Goal: Task Accomplishment & Management: Complete application form

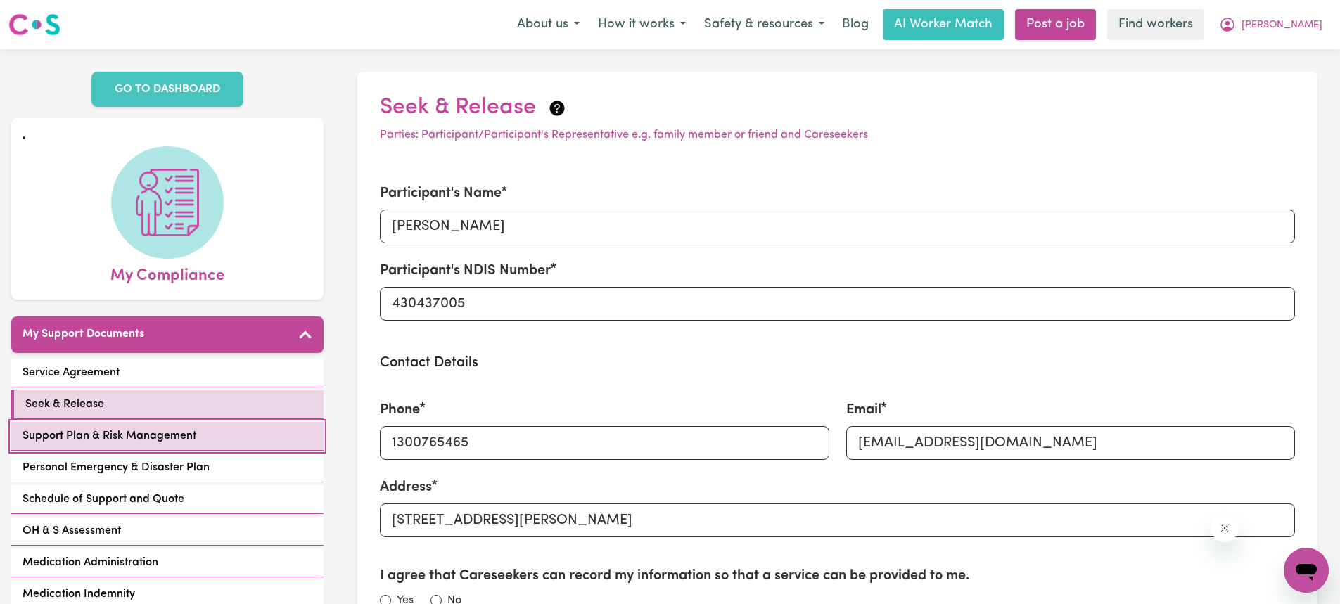
click at [91, 428] on span "Support Plan & Risk Management" at bounding box center [110, 436] width 174 height 17
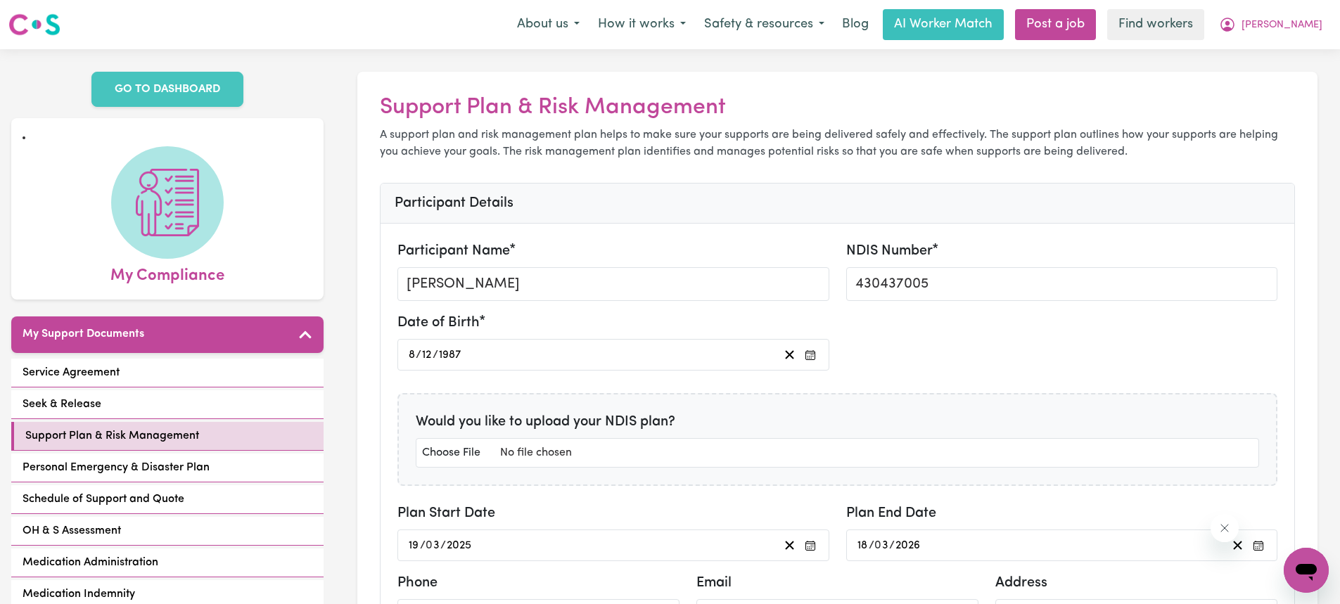
click at [966, 366] on div "Date of Birth [DEMOGRAPHIC_DATA] [DEMOGRAPHIC_DATA]" at bounding box center [837, 347] width 897 height 70
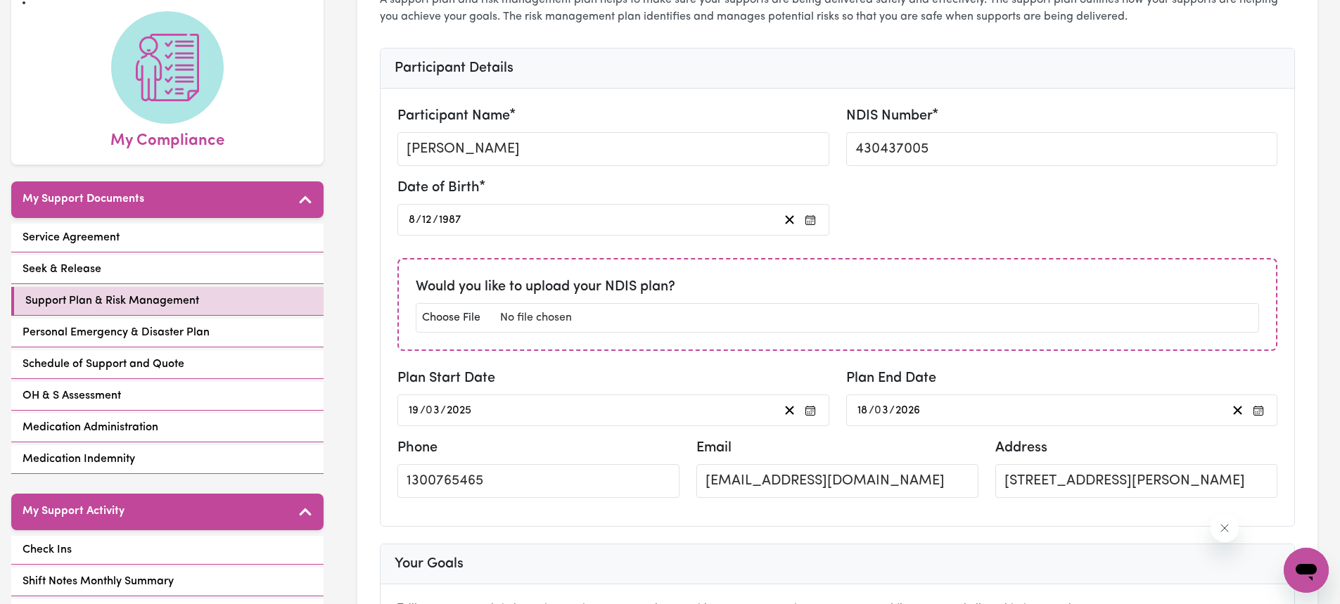
scroll to position [141, 0]
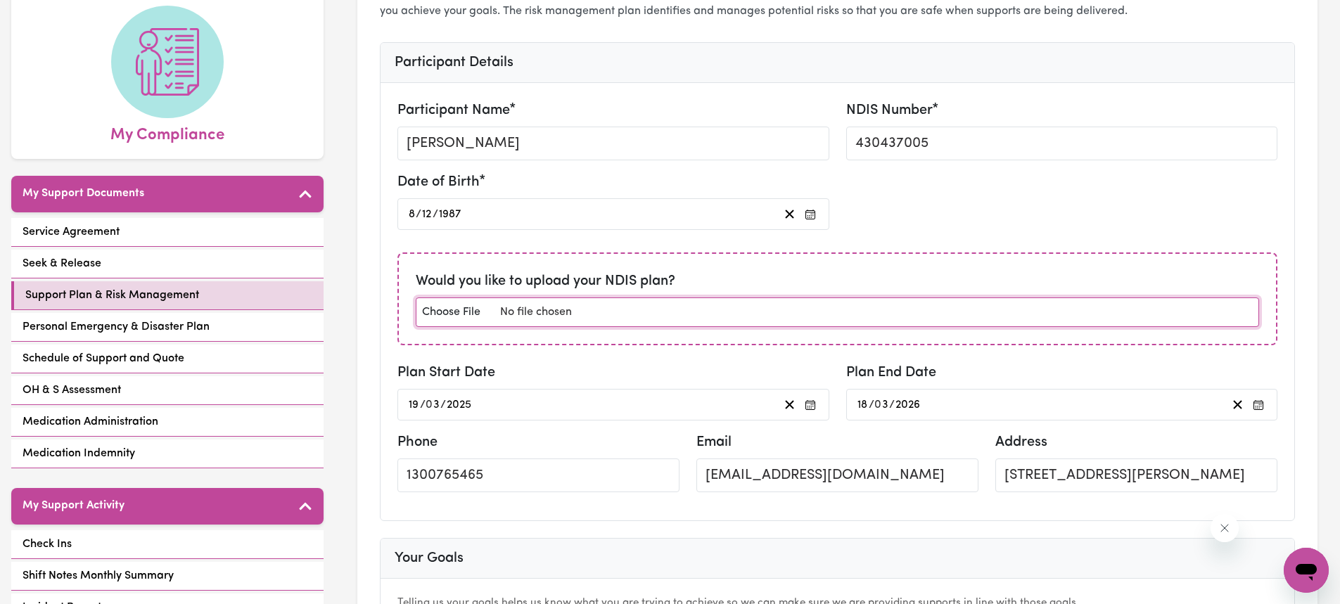
click at [592, 322] on input "file" at bounding box center [837, 313] width 843 height 30
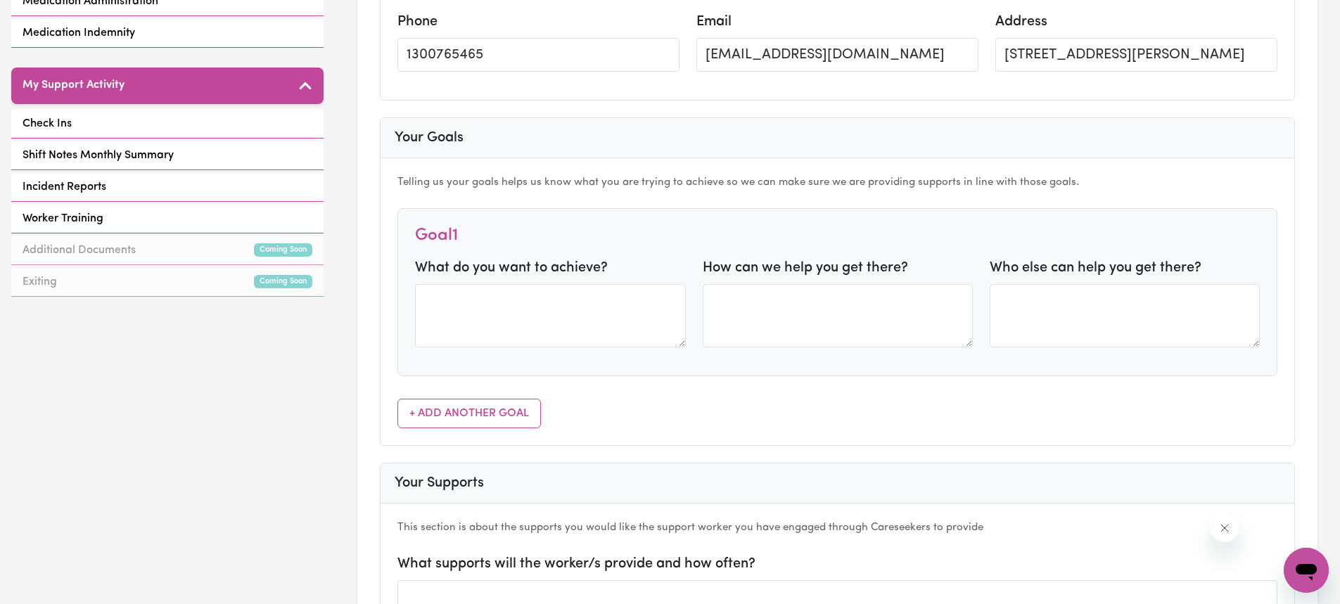
scroll to position [563, 0]
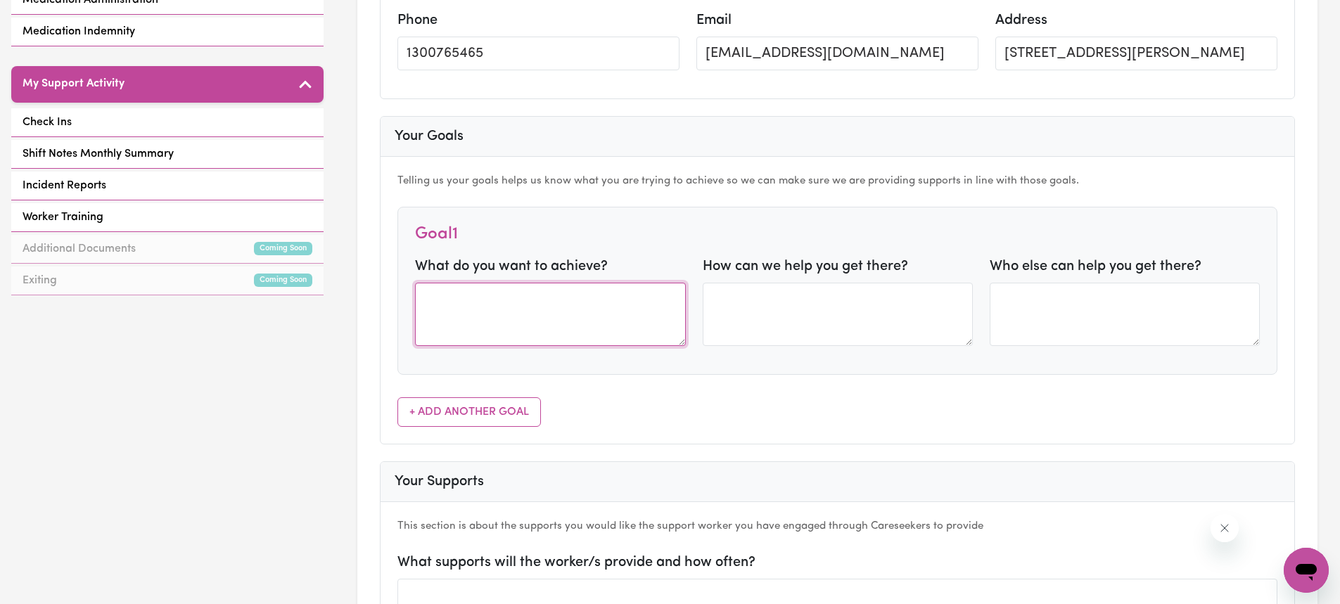
click at [465, 300] on textarea at bounding box center [550, 314] width 270 height 63
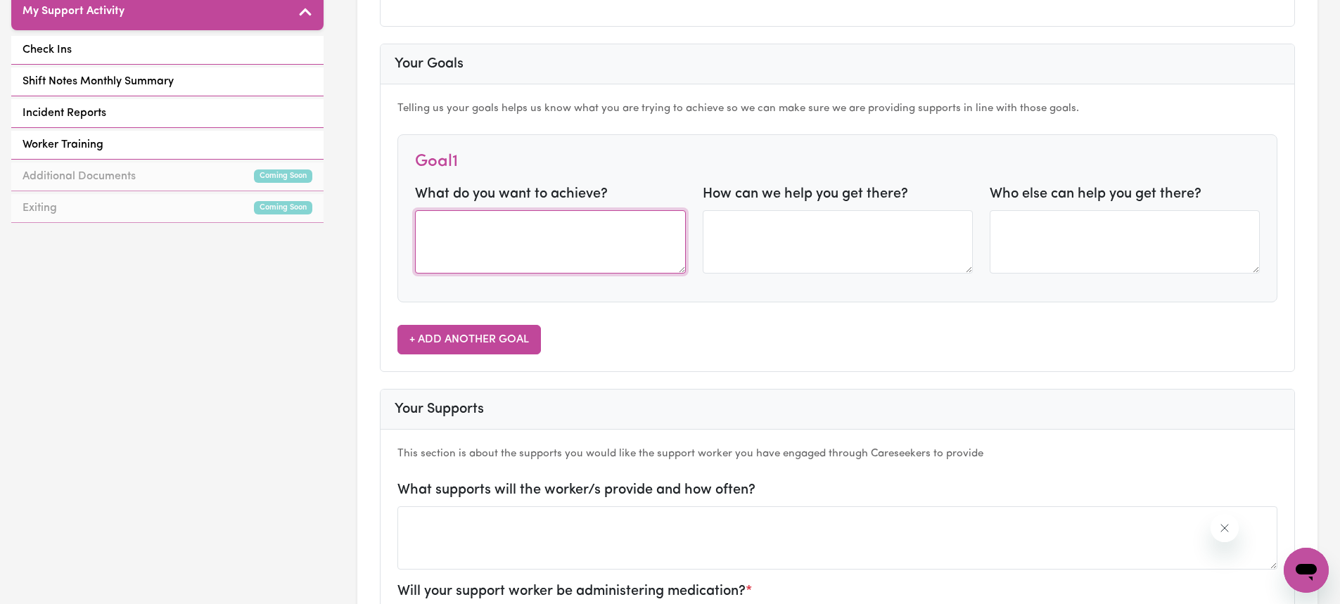
scroll to position [633, 0]
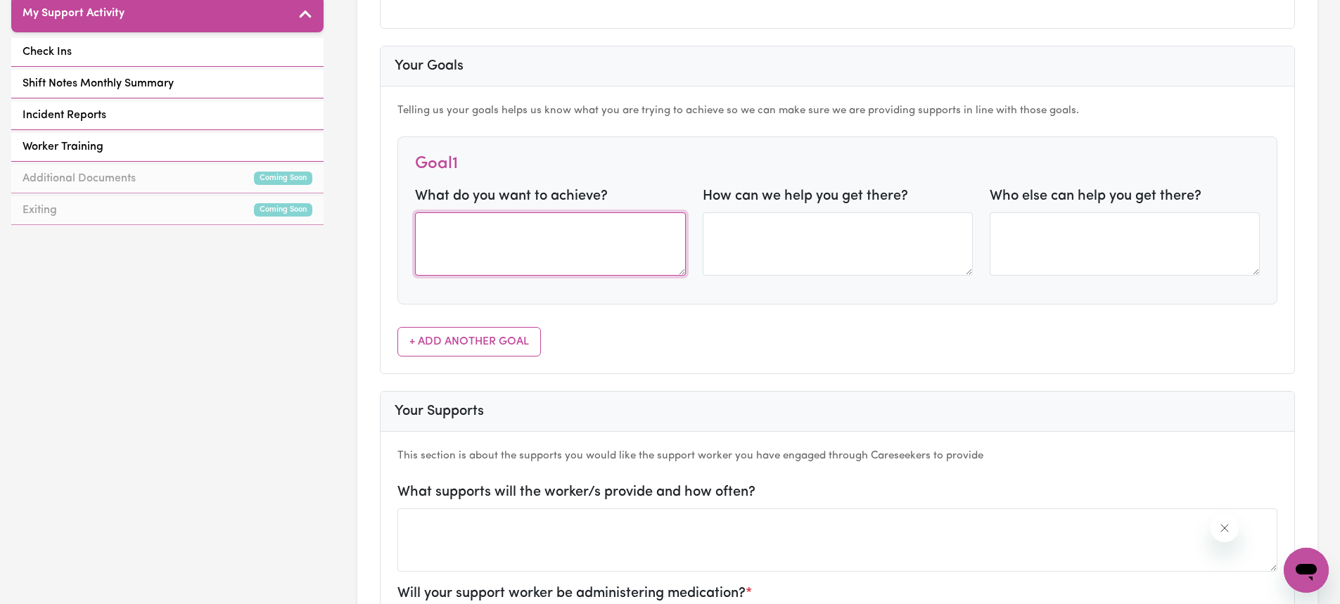
click at [524, 252] on textarea at bounding box center [550, 243] width 270 height 63
paste textarea "[PERSON_NAME] would like [PERSON_NAME] to continue and increase his social and …"
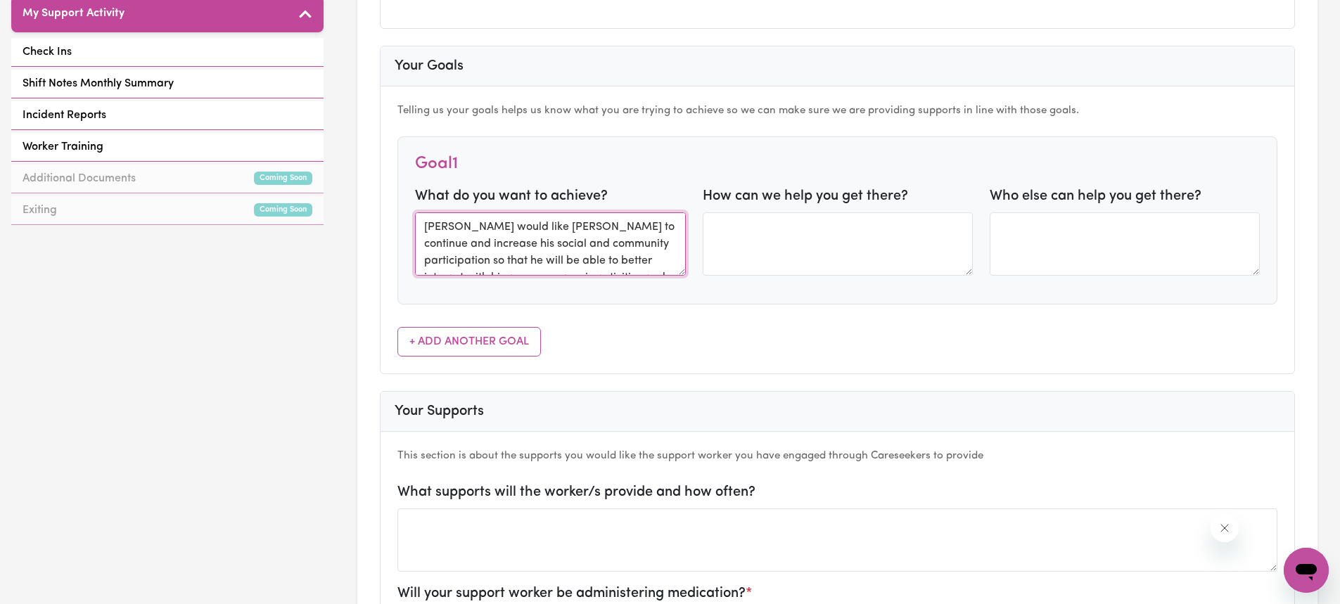
scroll to position [27, 0]
type textarea "[PERSON_NAME] would like [PERSON_NAME] to continue and increase his social and …"
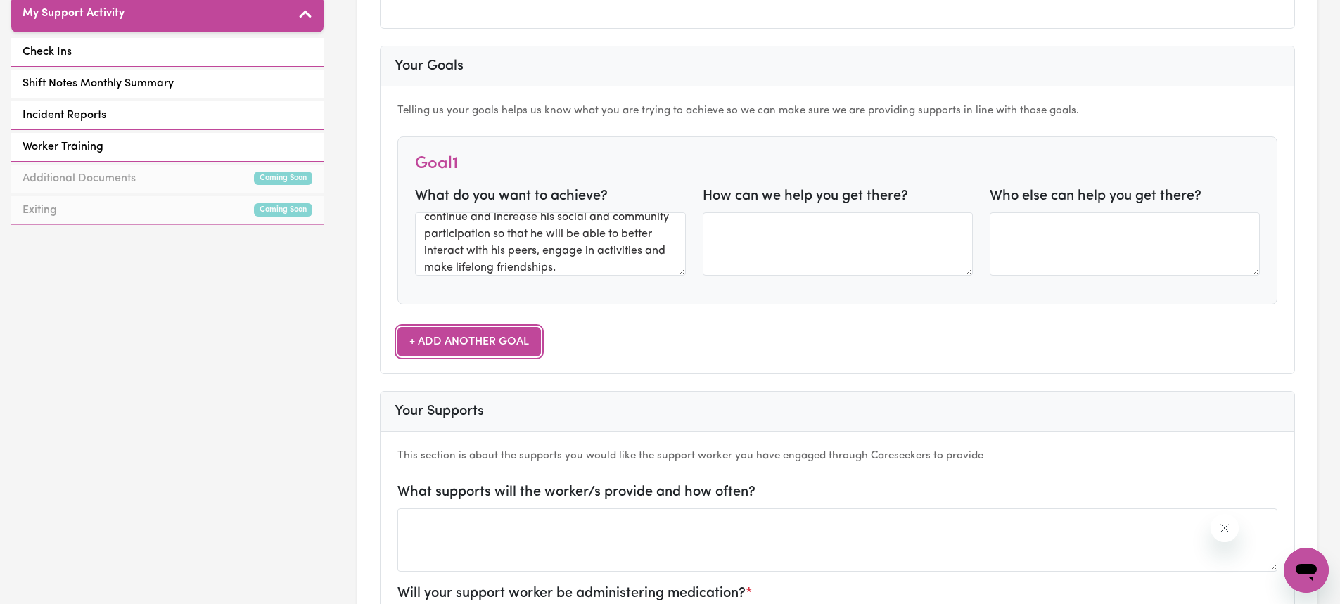
click at [488, 343] on button "+ Add Another Goal" at bounding box center [469, 342] width 144 height 30
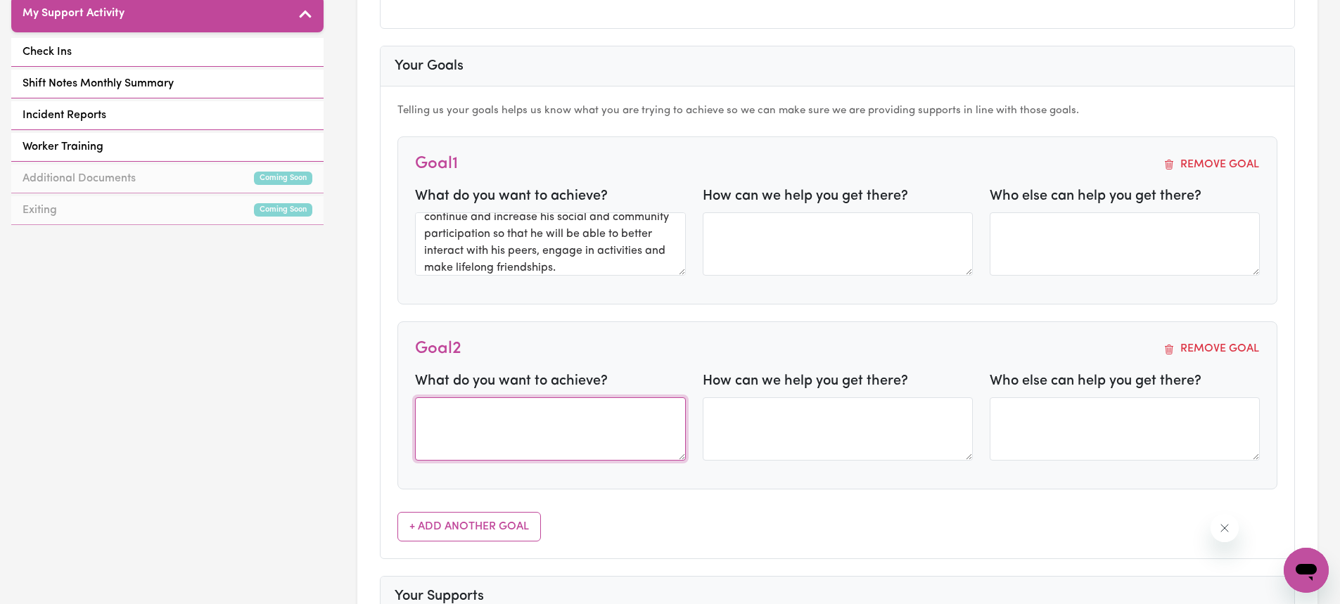
click at [518, 440] on textarea at bounding box center [550, 428] width 270 height 63
paste textarea "[PERSON_NAME] would like [PERSON_NAME] to continue and increase his social and …"
type textarea "[PERSON_NAME] would like [PERSON_NAME] to continue and increase his social and …"
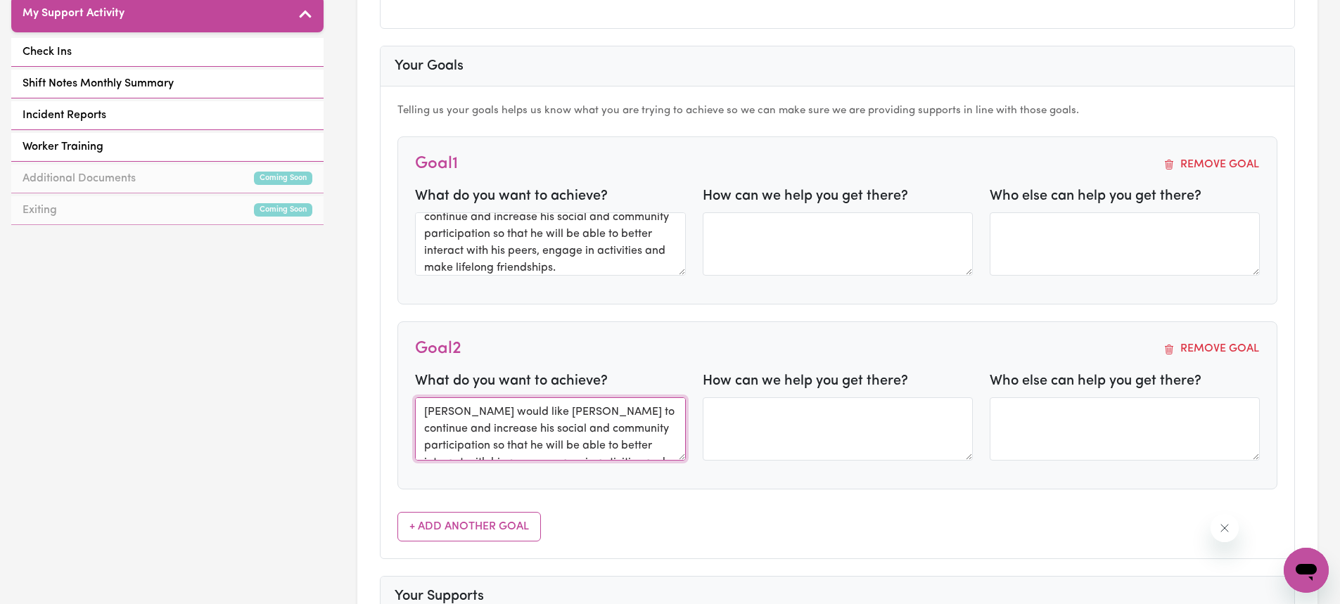
drag, startPoint x: 592, startPoint y: 452, endPoint x: 414, endPoint y: 388, distance: 189.4
click at [414, 388] on div "What do you want to achieve? [PERSON_NAME] would like [PERSON_NAME] to continue…" at bounding box center [550, 421] width 287 height 101
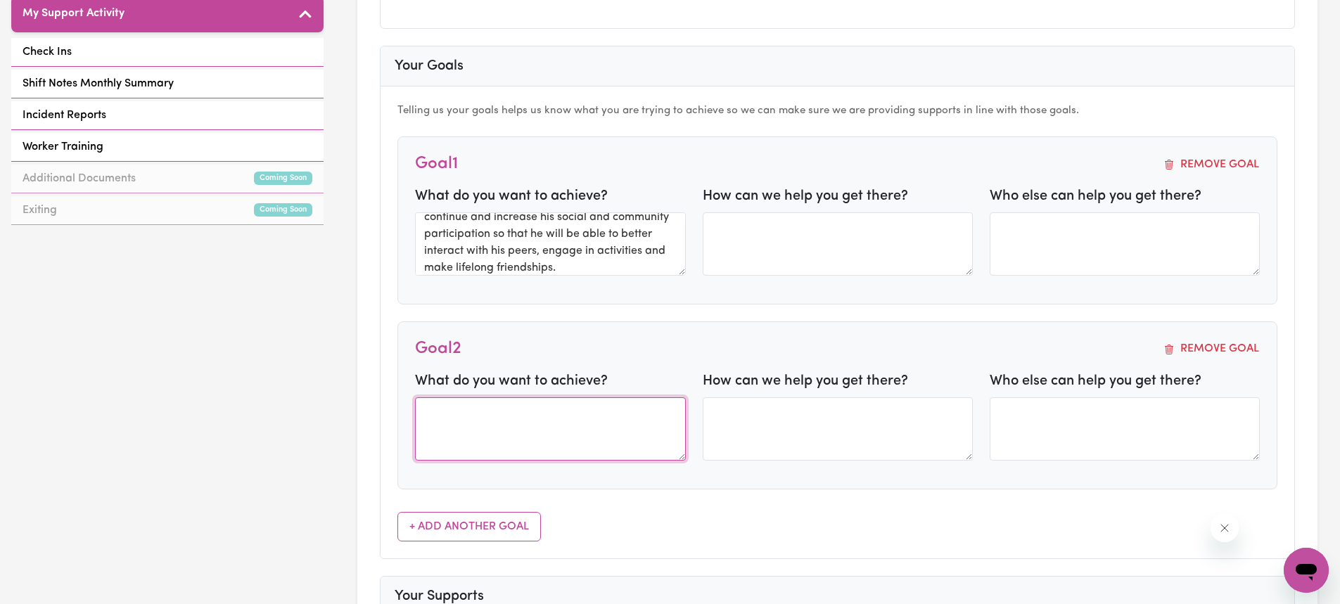
click at [445, 437] on textarea at bounding box center [550, 428] width 270 height 63
paste textarea "[PERSON_NAME] would like [PERSON_NAME] to continue to be supported by his [MEDI…"
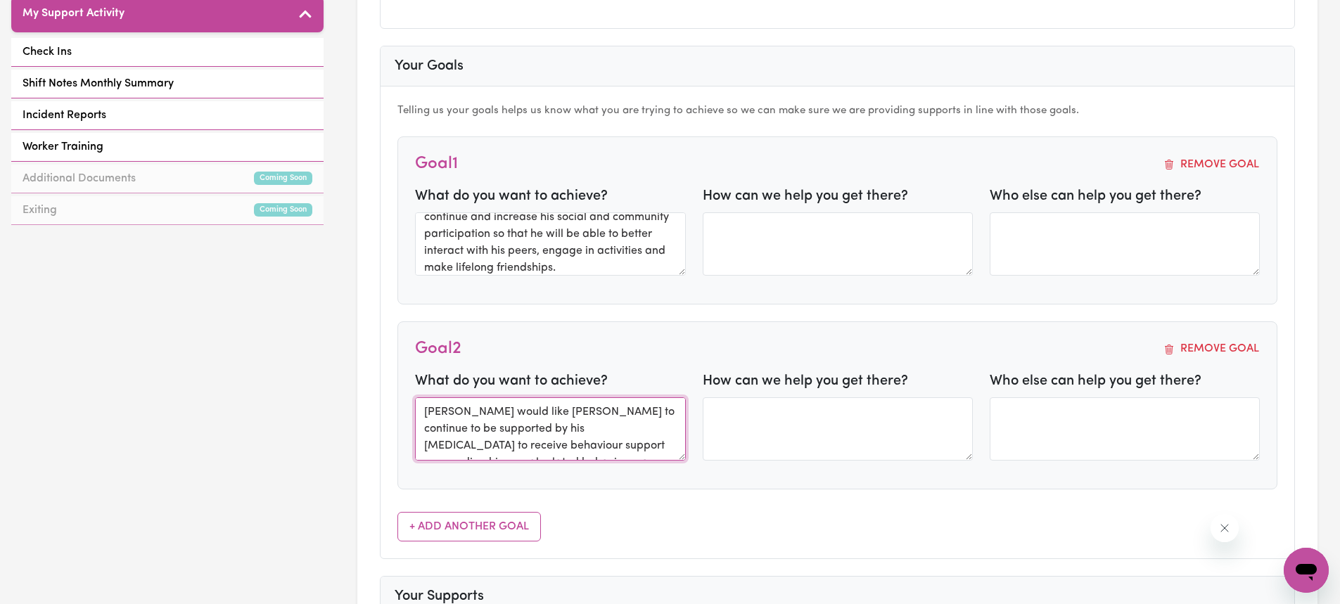
scroll to position [44, 0]
type textarea "[PERSON_NAME] would like [PERSON_NAME] to continue to be supported by his [MEDI…"
click at [660, 513] on div "Telling us your goals helps us know what you are trying to achieve so we can ma…" at bounding box center [838, 322] width 914 height 471
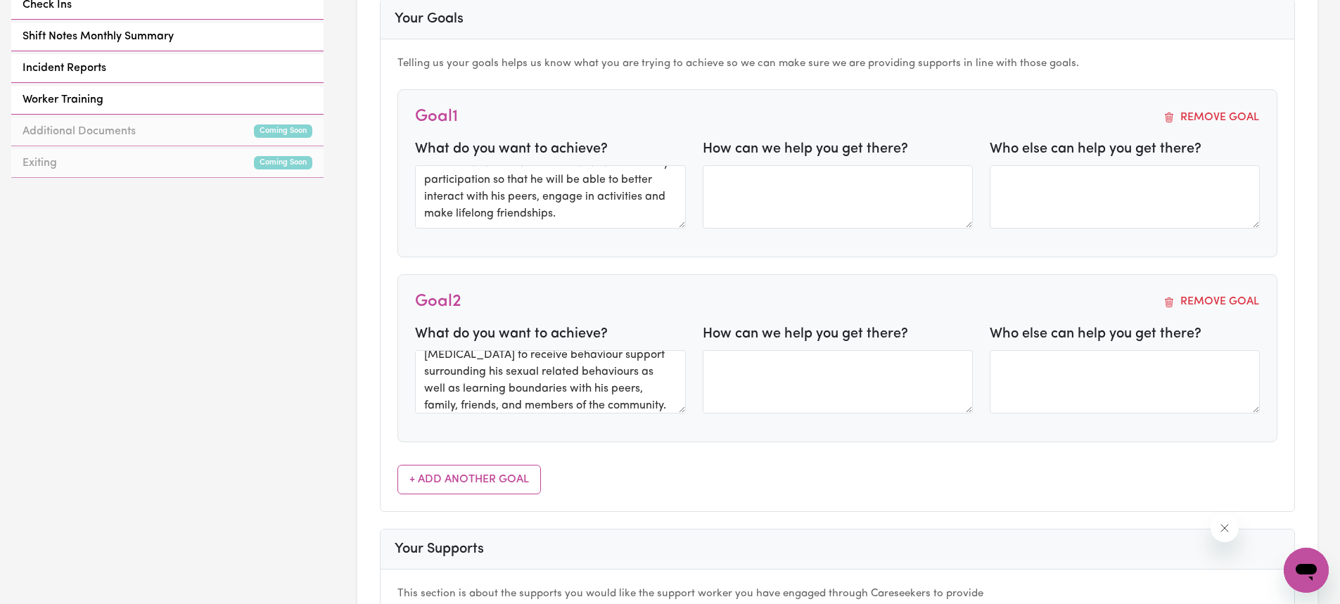
scroll to position [703, 0]
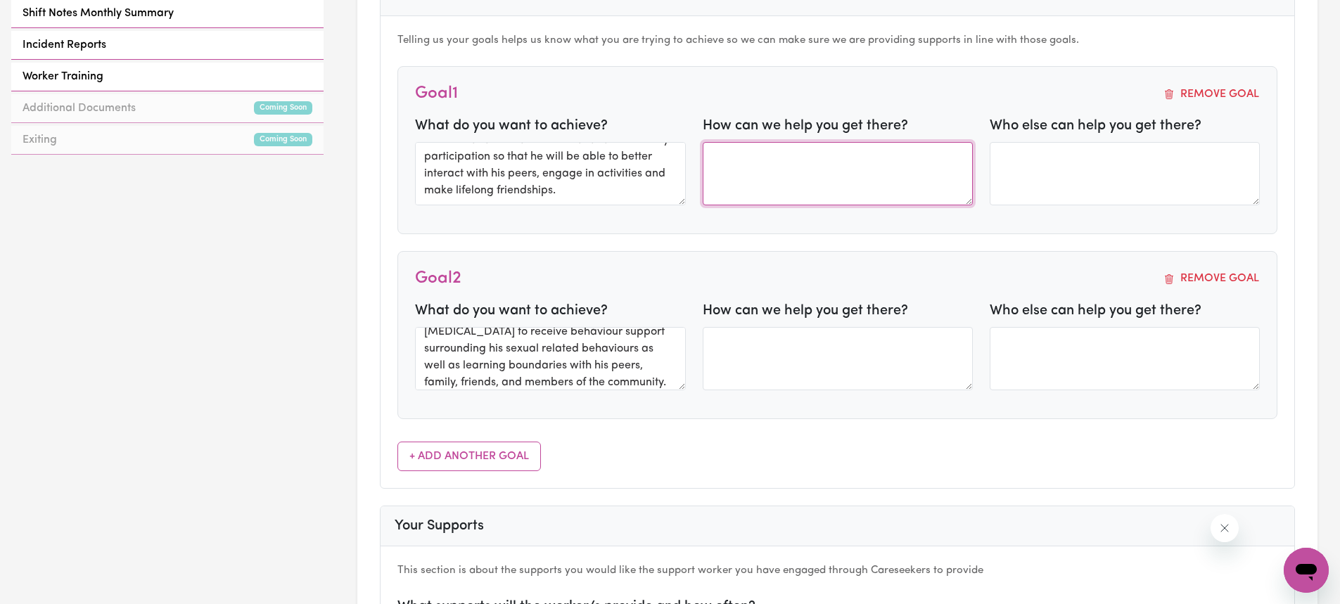
click at [869, 177] on textarea at bounding box center [838, 173] width 270 height 63
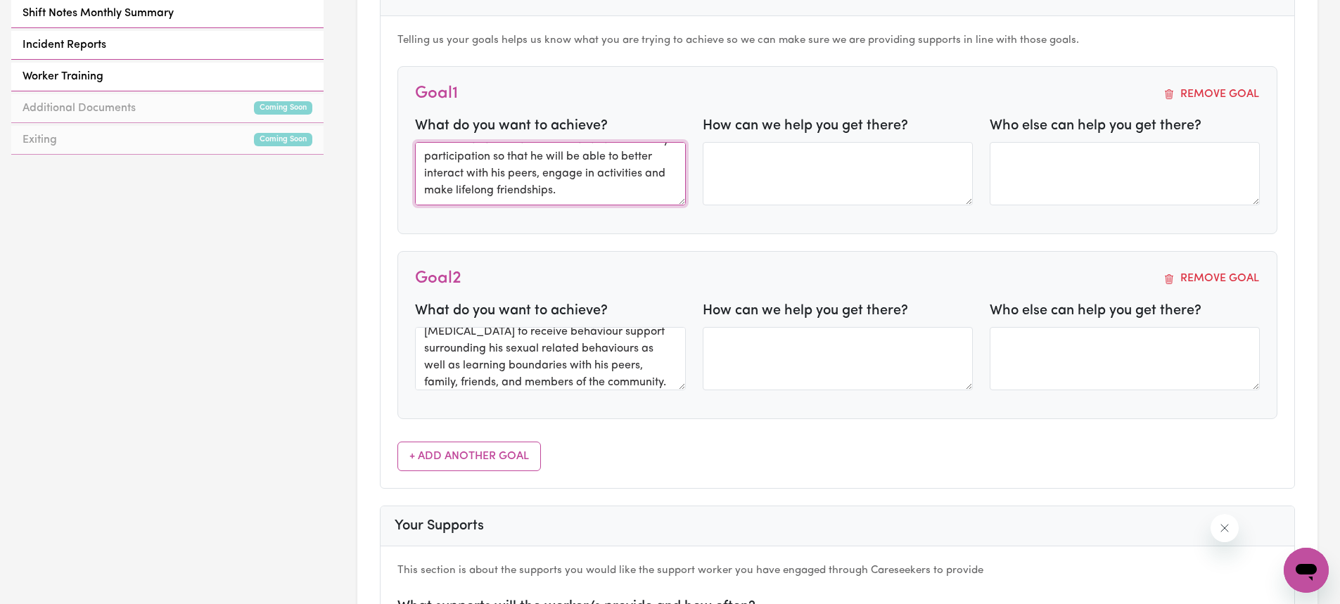
scroll to position [0, 0]
drag, startPoint x: 580, startPoint y: 193, endPoint x: 416, endPoint y: 123, distance: 178.4
click at [416, 123] on div "What do you want to achieve? Deborah would like Alex to continue and increase h…" at bounding box center [550, 160] width 270 height 90
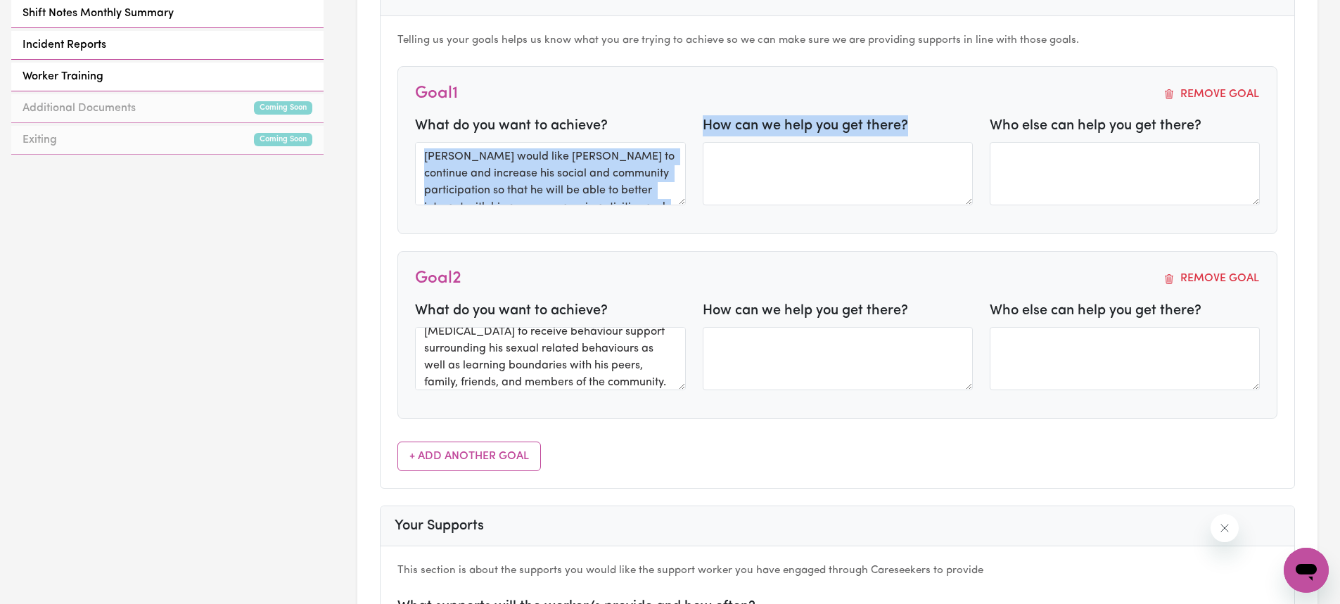
drag, startPoint x: 929, startPoint y: 131, endPoint x: 683, endPoint y: 122, distance: 245.7
click at [683, 122] on div "What do you want to achieve? Deborah would like Alex to continue and increase h…" at bounding box center [838, 165] width 862 height 101
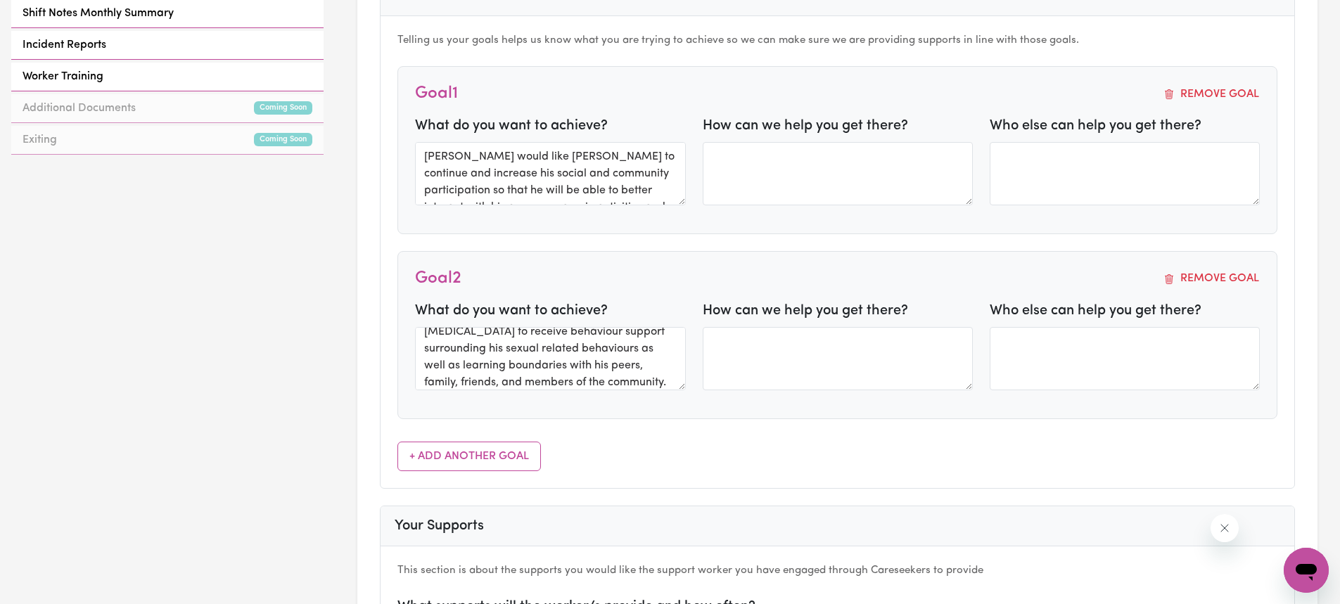
click at [805, 96] on div "Goal 1 Remove Goal" at bounding box center [837, 94] width 845 height 20
drag, startPoint x: 932, startPoint y: 123, endPoint x: 704, endPoint y: 120, distance: 228.0
click at [704, 120] on div "How can we help you get there?" at bounding box center [838, 160] width 270 height 90
click at [794, 80] on div "Goal 1 Remove Goal What do you want to achieve? Deborah would like Alex to cont…" at bounding box center [837, 150] width 880 height 168
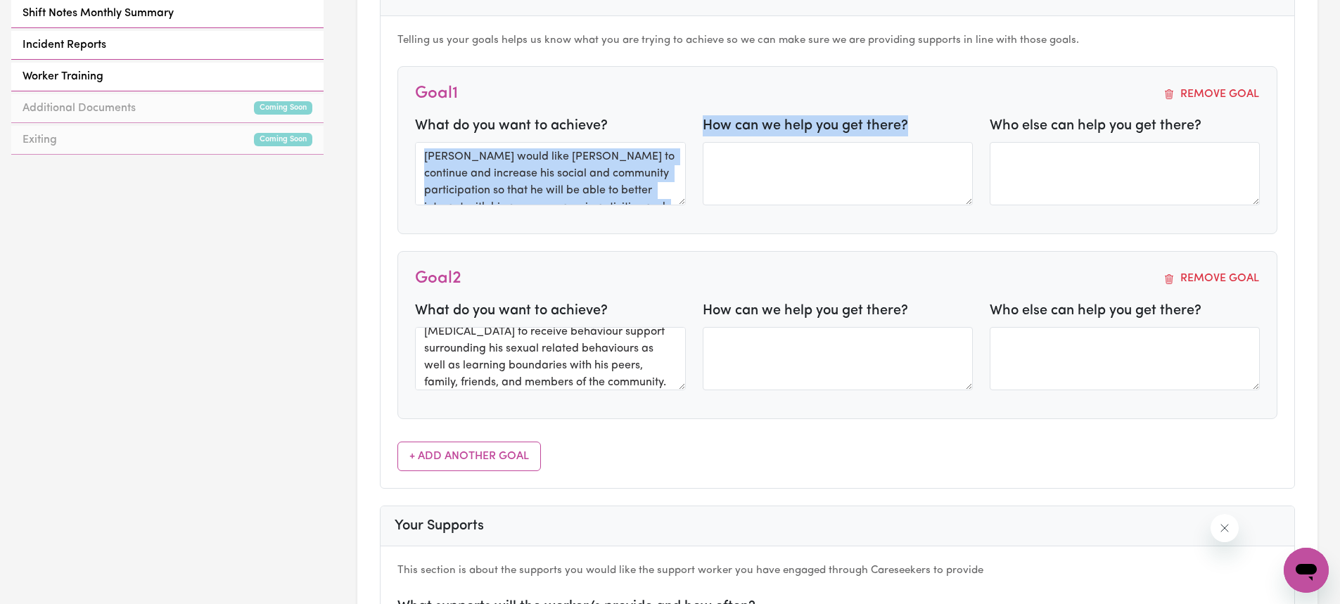
drag, startPoint x: 925, startPoint y: 125, endPoint x: 684, endPoint y: 122, distance: 241.3
click at [684, 122] on div "What do you want to achieve? Deborah would like Alex to continue and increase h…" at bounding box center [838, 165] width 862 height 101
click at [684, 122] on div "What do you want to achieve? Deborah would like Alex to continue and increase h…" at bounding box center [550, 160] width 270 height 90
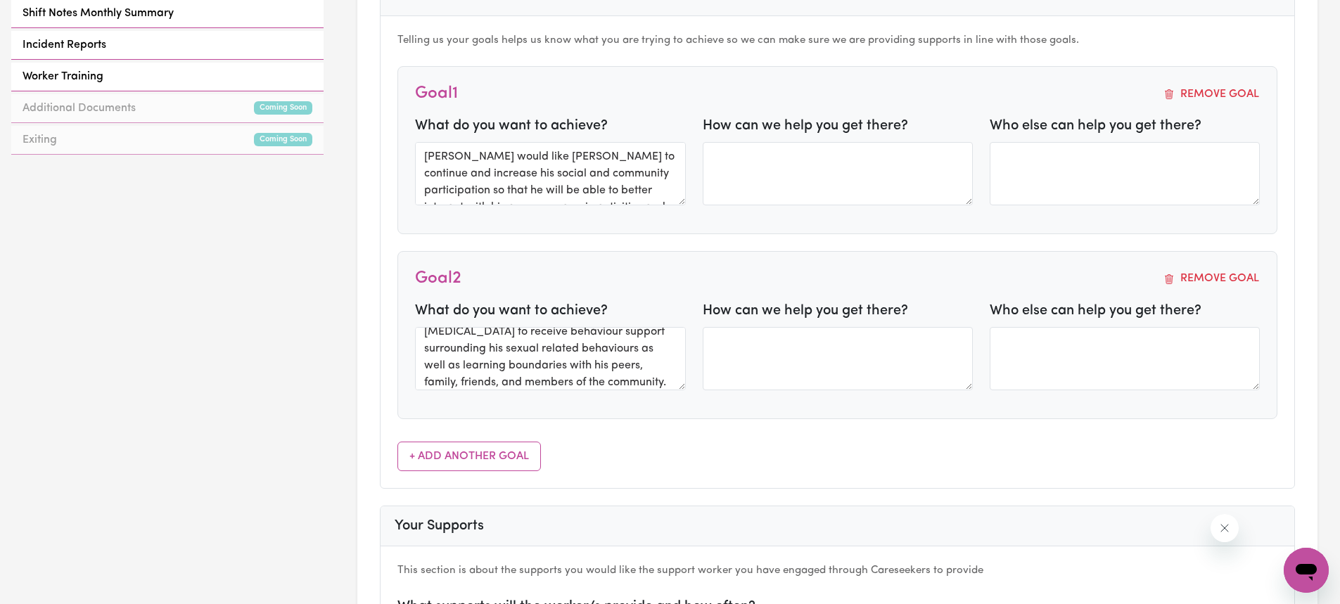
click at [731, 87] on div "Goal 1 Remove Goal" at bounding box center [837, 94] width 845 height 20
drag, startPoint x: 910, startPoint y: 127, endPoint x: 706, endPoint y: 132, distance: 204.1
click at [706, 132] on div "How can we help you get there?" at bounding box center [838, 160] width 270 height 90
copy label "How can we help you get there?"
click at [1076, 167] on textarea at bounding box center [1125, 173] width 270 height 63
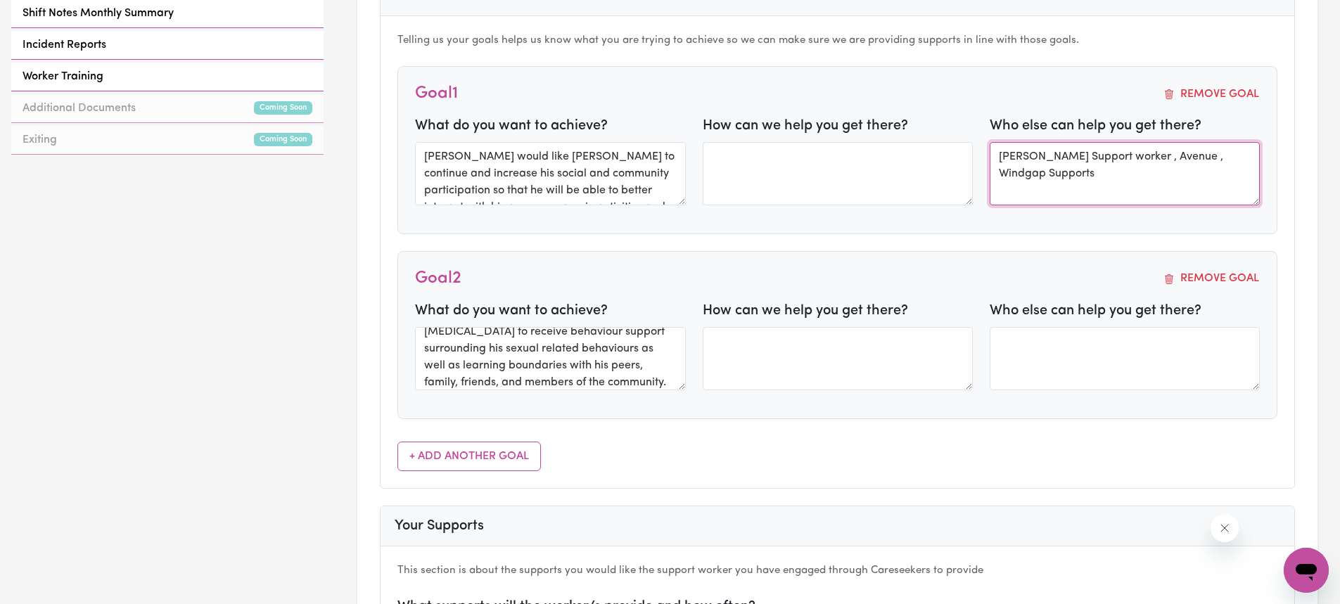
type textarea "Kim Wilson Support worker , Avenue , Windgap Supports"
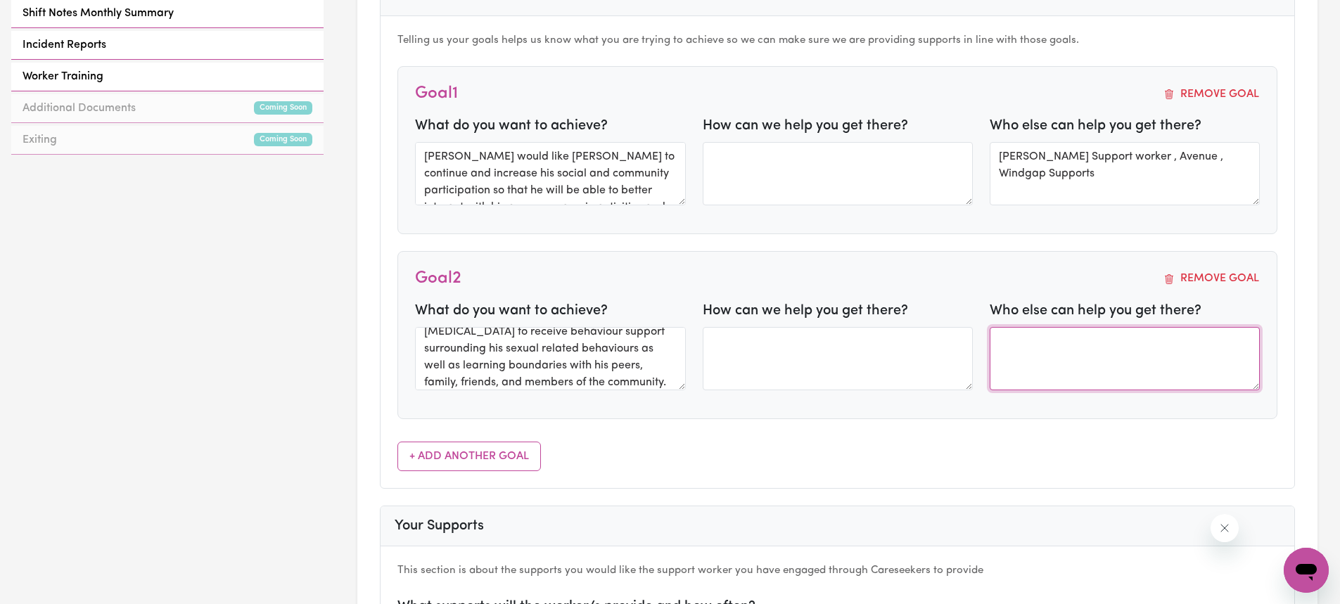
click at [1114, 373] on textarea at bounding box center [1125, 358] width 270 height 63
type textarea "Alex's Behaviour support specialist Leah"
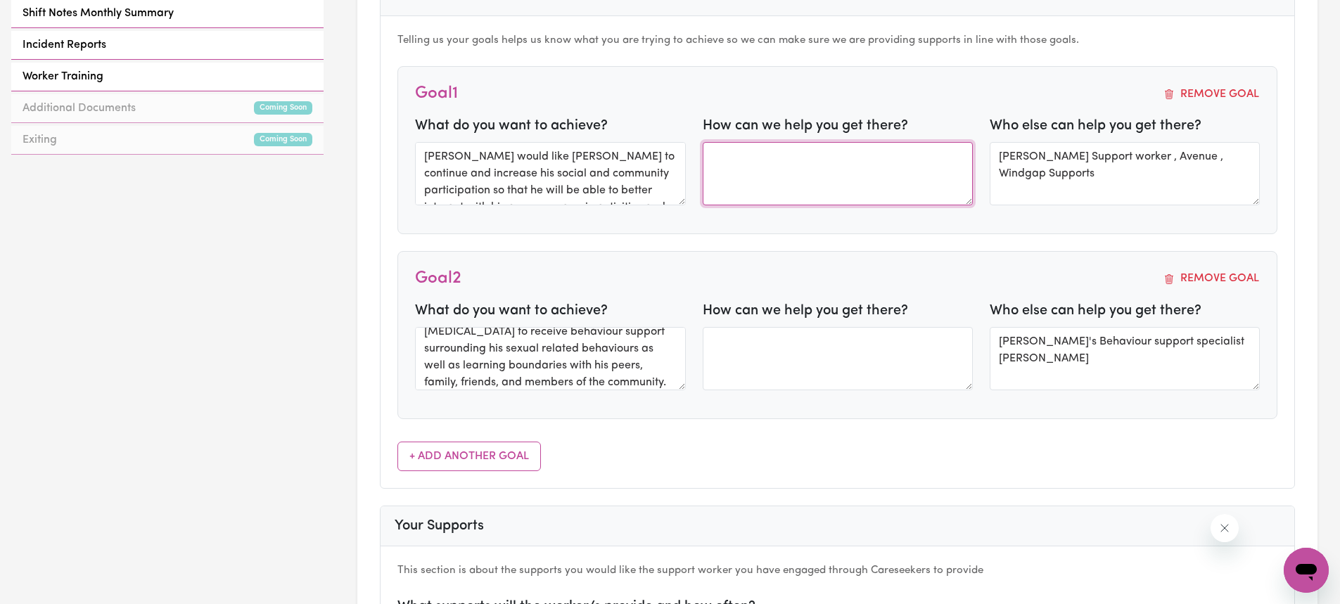
click at [778, 191] on textarea at bounding box center [838, 173] width 270 height 63
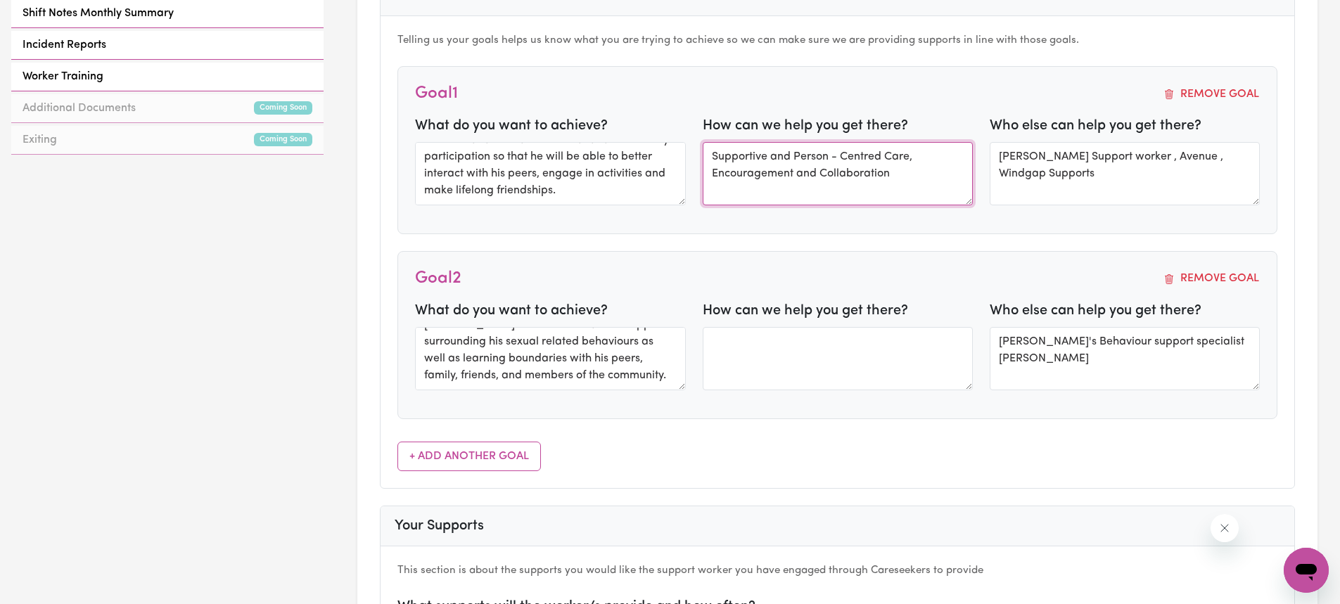
type textarea "Supportive and Person - Centred Care, Encouragement and Collaboration"
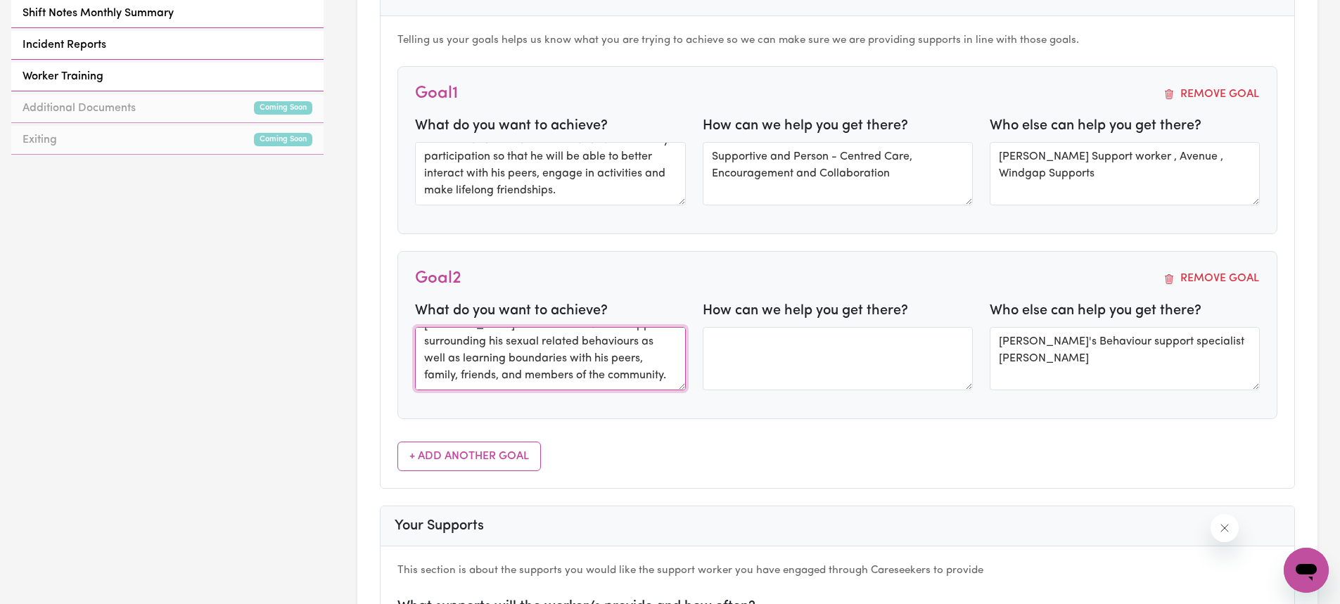
scroll to position [0, 0]
drag, startPoint x: 611, startPoint y: 379, endPoint x: 410, endPoint y: 294, distance: 218.5
click at [410, 294] on div "Goal 2 Remove Goal What do you want to achieve? Deborah would like Alex to cont…" at bounding box center [837, 335] width 880 height 168
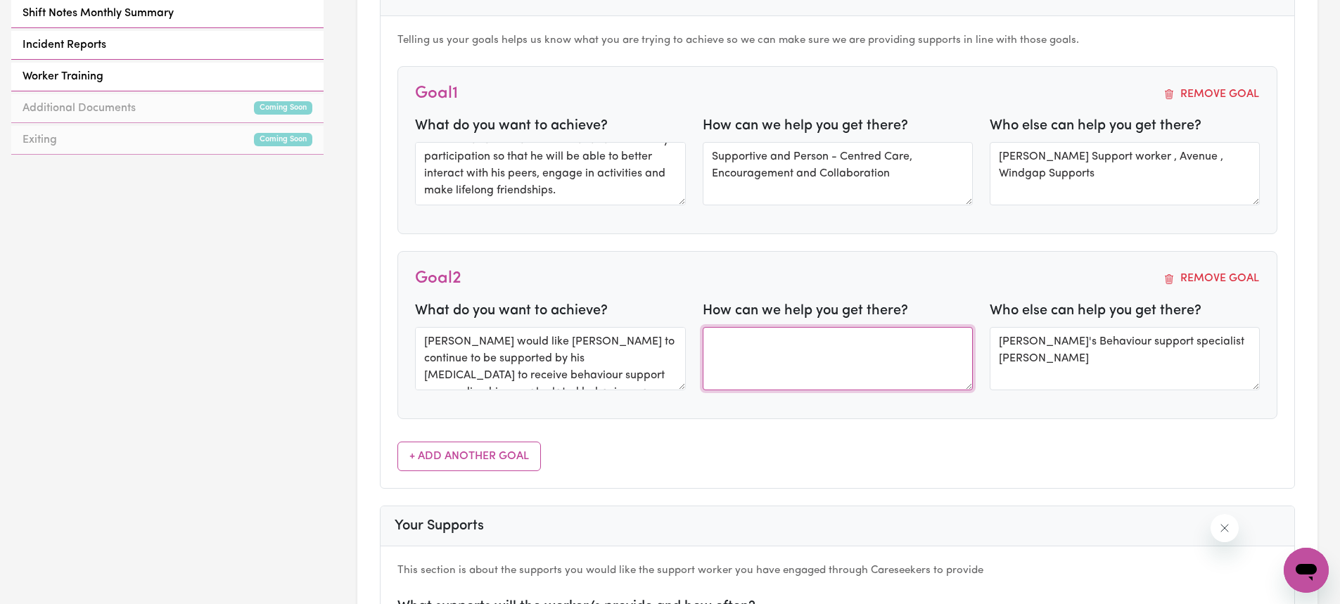
click at [777, 362] on textarea at bounding box center [838, 358] width 270 height 63
paste textarea "To work towards this goal, Alex can continue engaging in regular"
click at [967, 359] on textarea "To work towards this goal, Alex can continue engaging in regular behaviour supp…" at bounding box center [838, 358] width 270 height 63
paste textarea "can include strategies for recognising appropriate and inappropriate behaviours…"
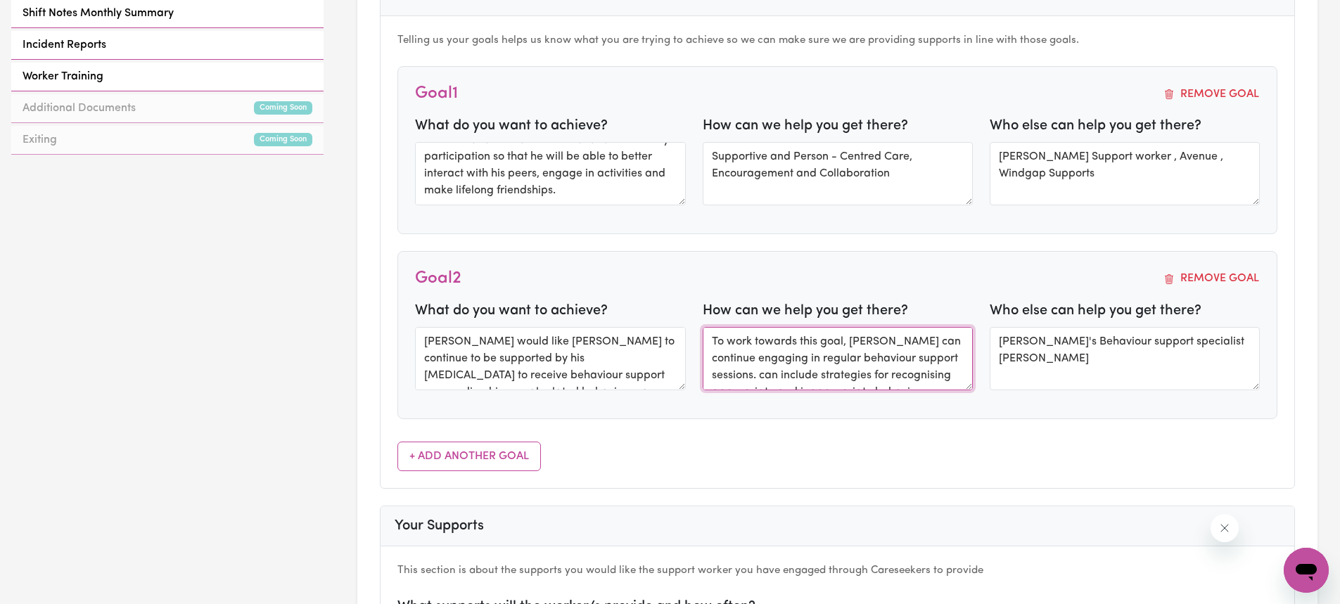
scroll to position [111, 0]
type textarea "To work towards this goal, Alex can continue engaging in regular behaviour supp…"
click at [647, 466] on div "Telling us your goals helps us know what you are trying to achieve so we can ma…" at bounding box center [838, 251] width 914 height 471
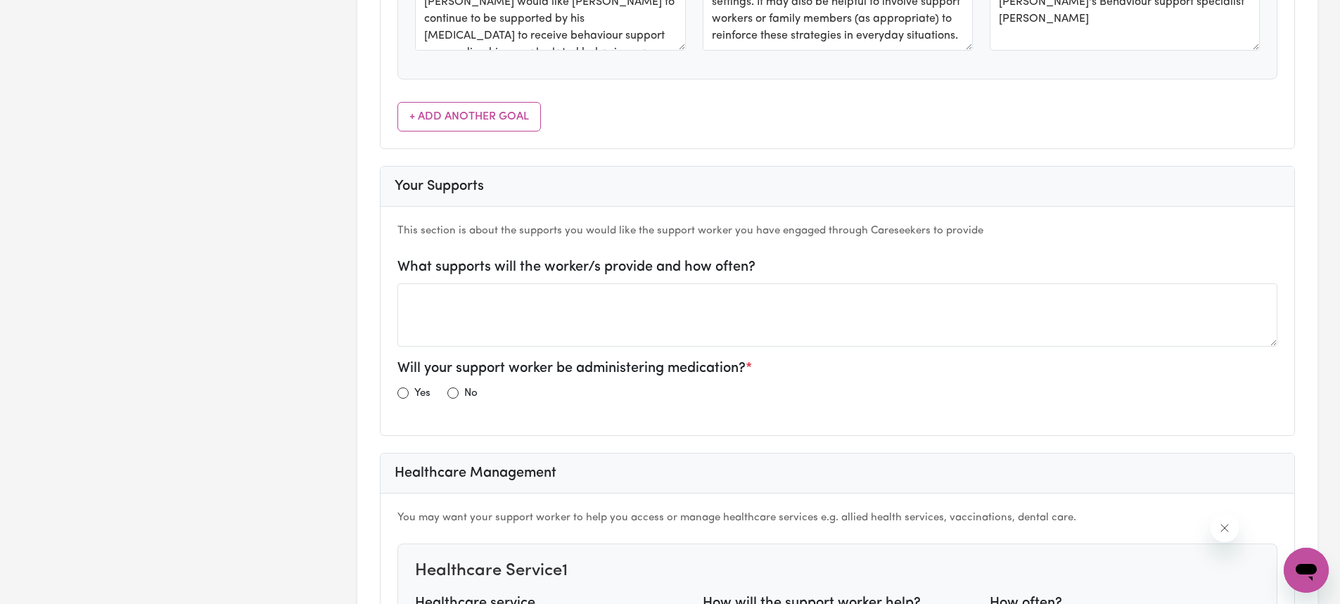
scroll to position [1055, 0]
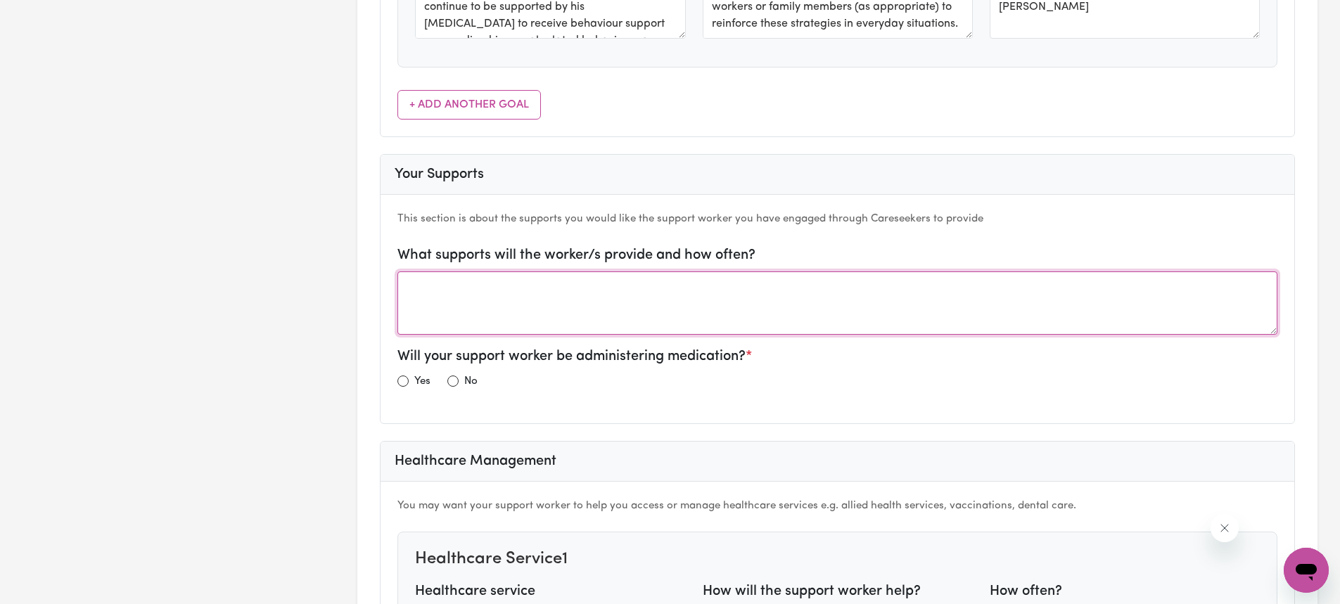
click at [561, 305] on textarea at bounding box center [837, 303] width 880 height 63
type textarea "Fortnightly supports on Saturdays or Sundays and some supports during holidays …"
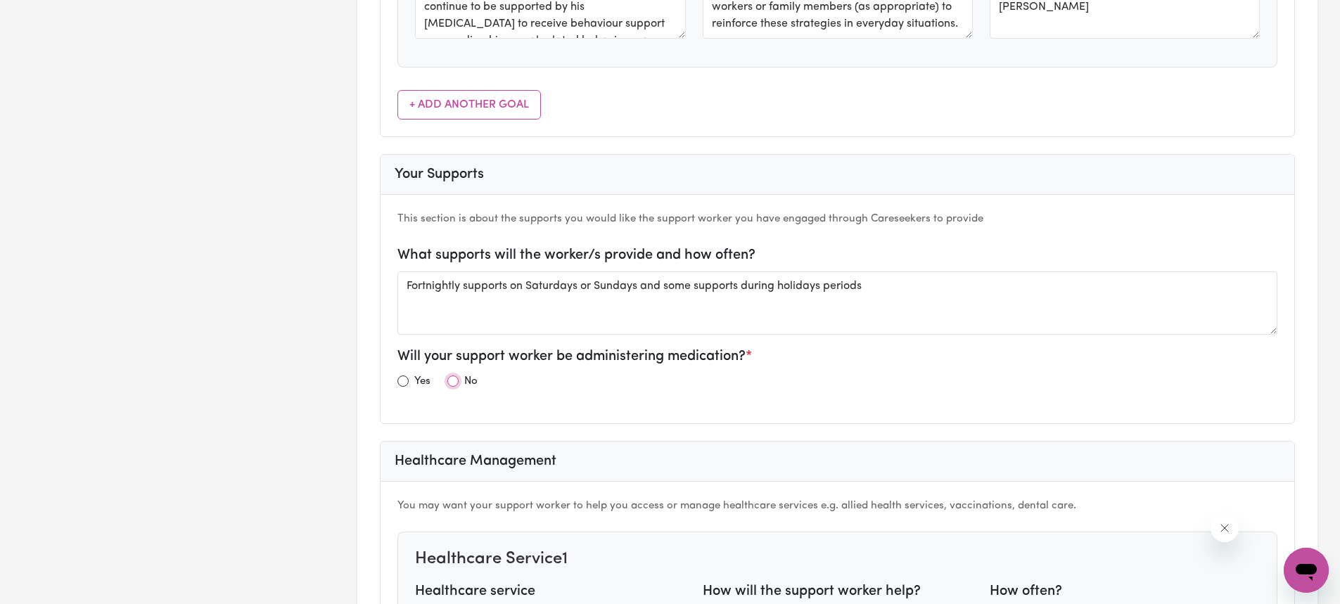
click at [457, 382] on input "radio" at bounding box center [452, 381] width 11 height 11
radio input "true"
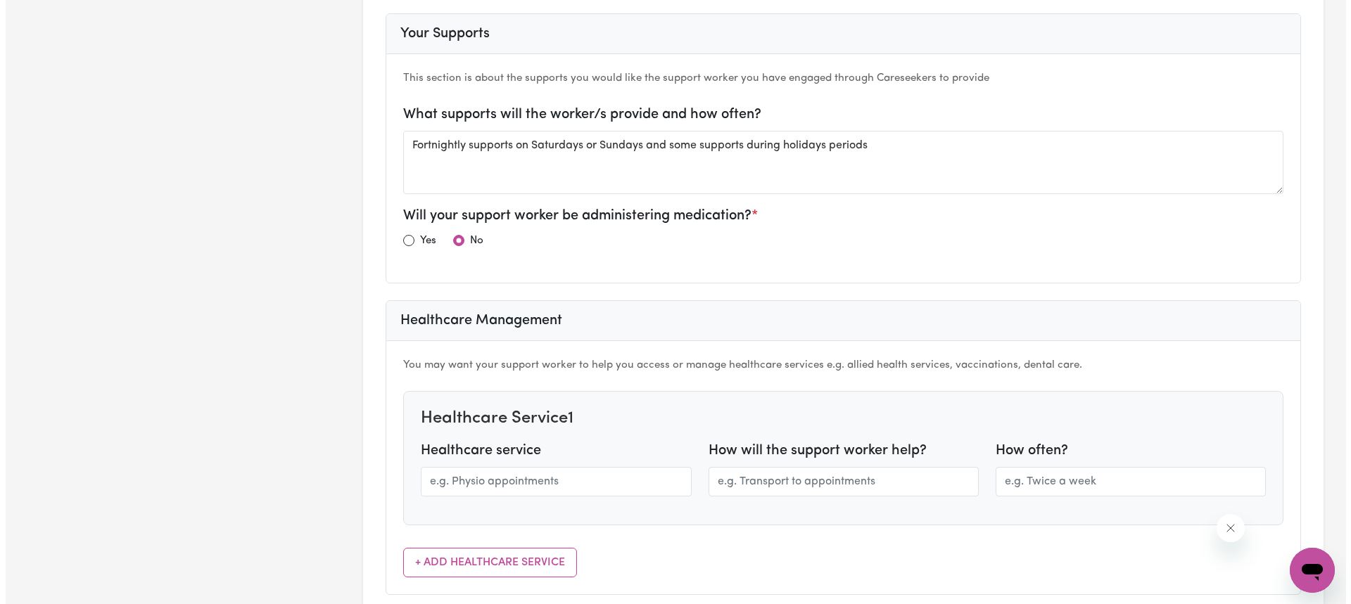
scroll to position [0, 0]
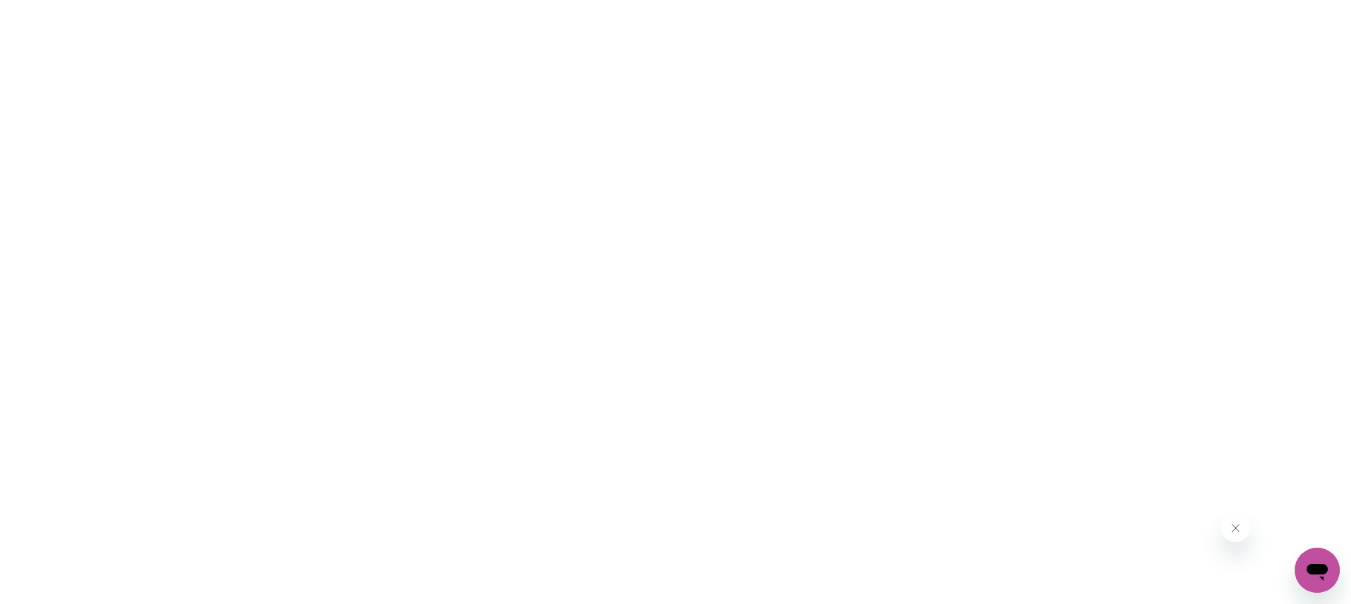
click at [647, 0] on html at bounding box center [675, 0] width 1351 height 0
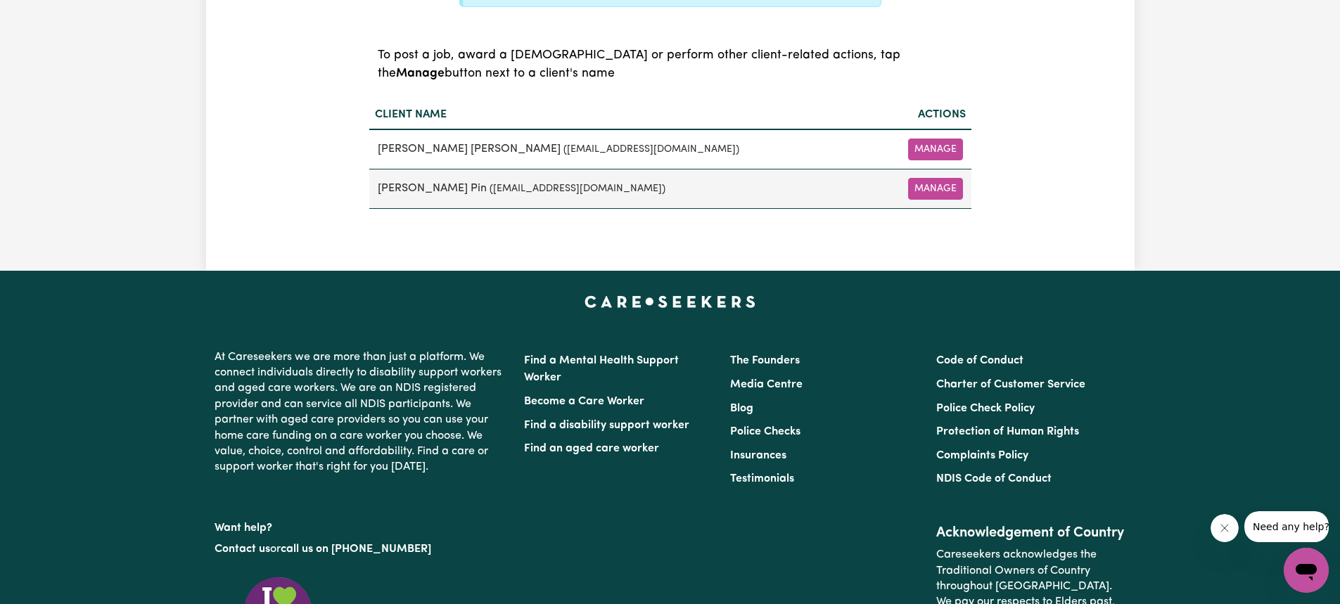
scroll to position [492, 0]
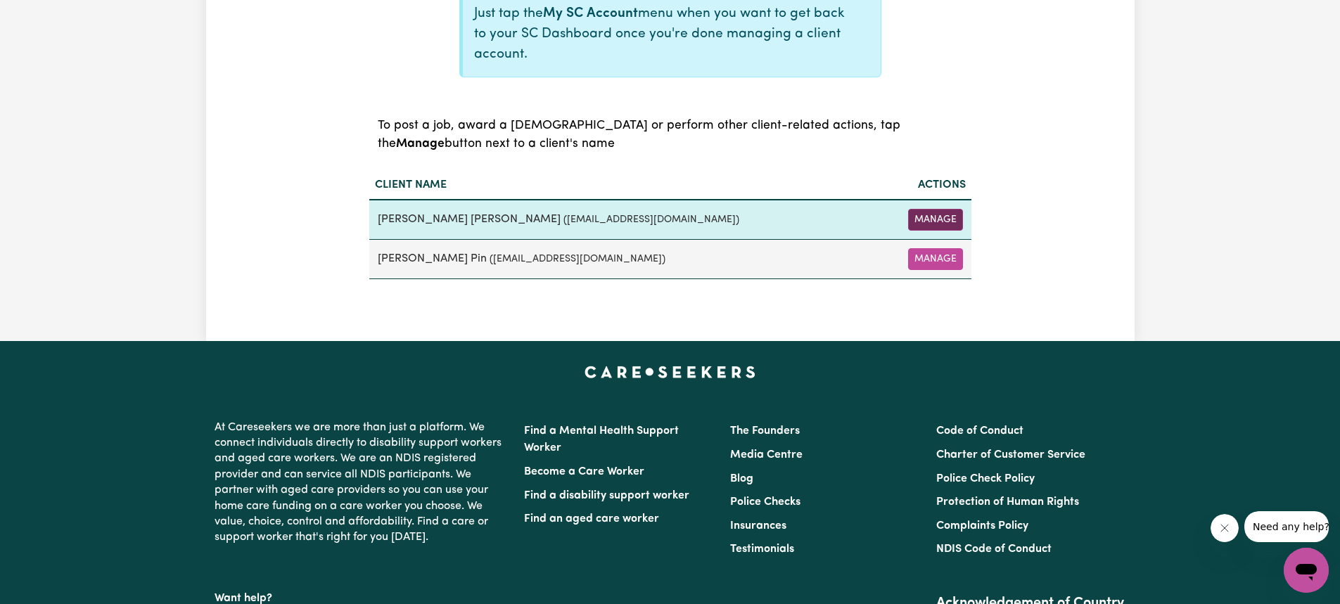
click at [923, 218] on button "Manage" at bounding box center [935, 220] width 55 height 22
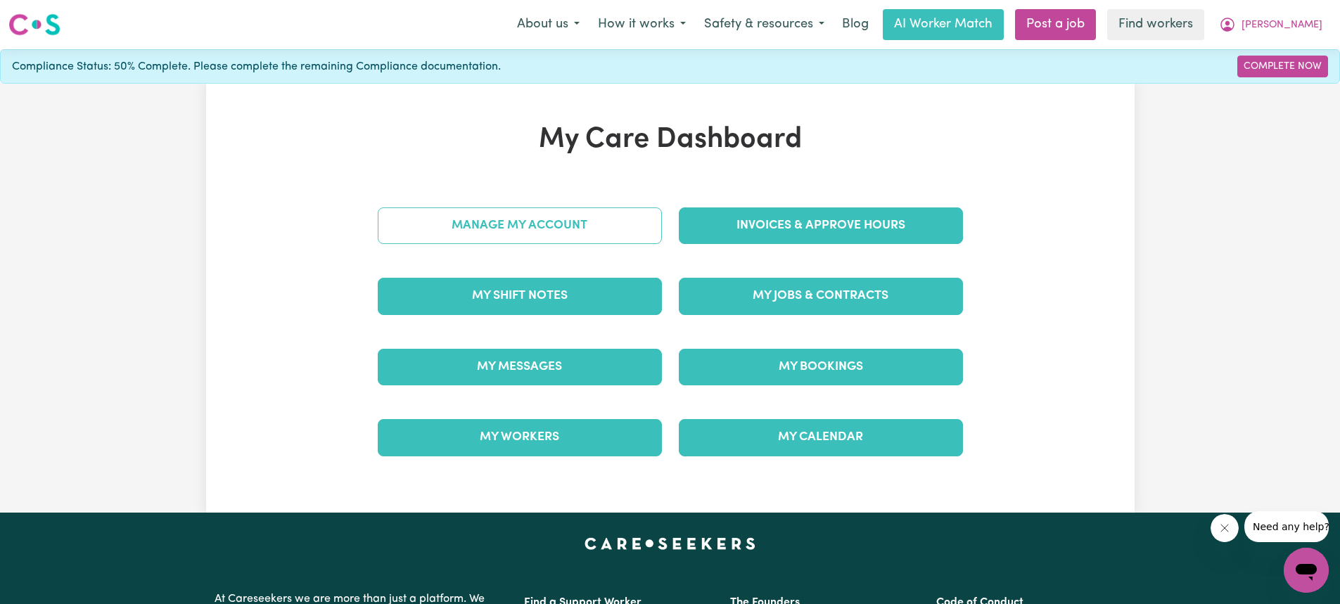
click at [518, 217] on link "Manage My Account" at bounding box center [520, 226] width 284 height 37
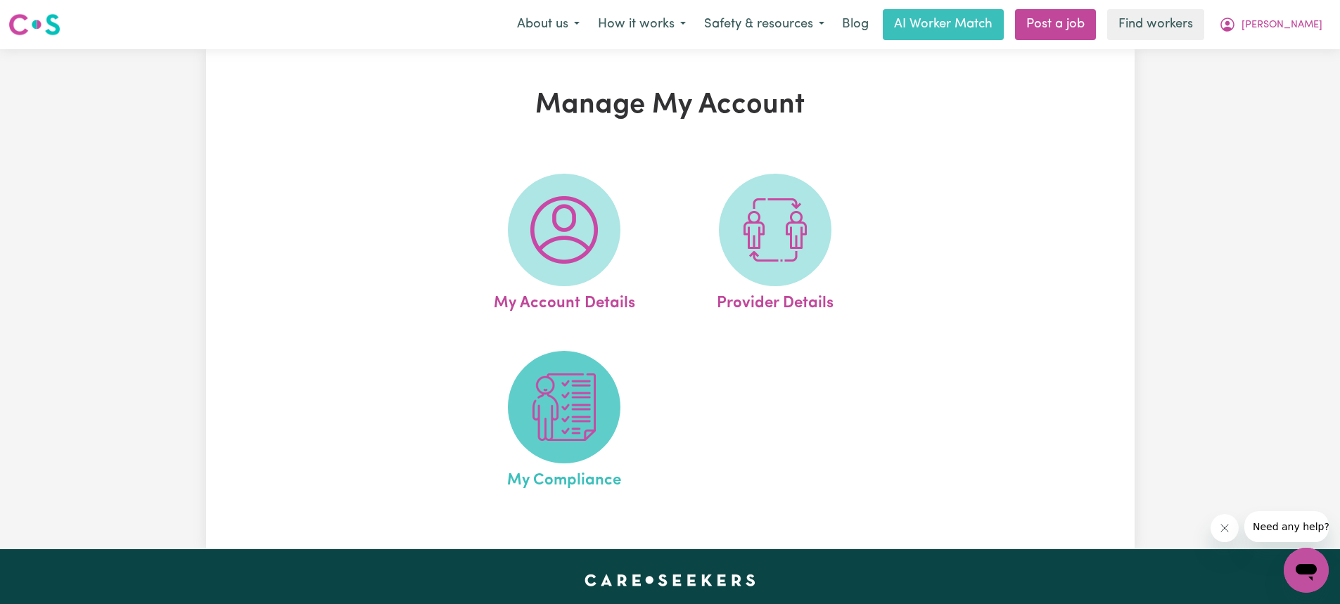
click at [566, 440] on img at bounding box center [564, 408] width 68 height 68
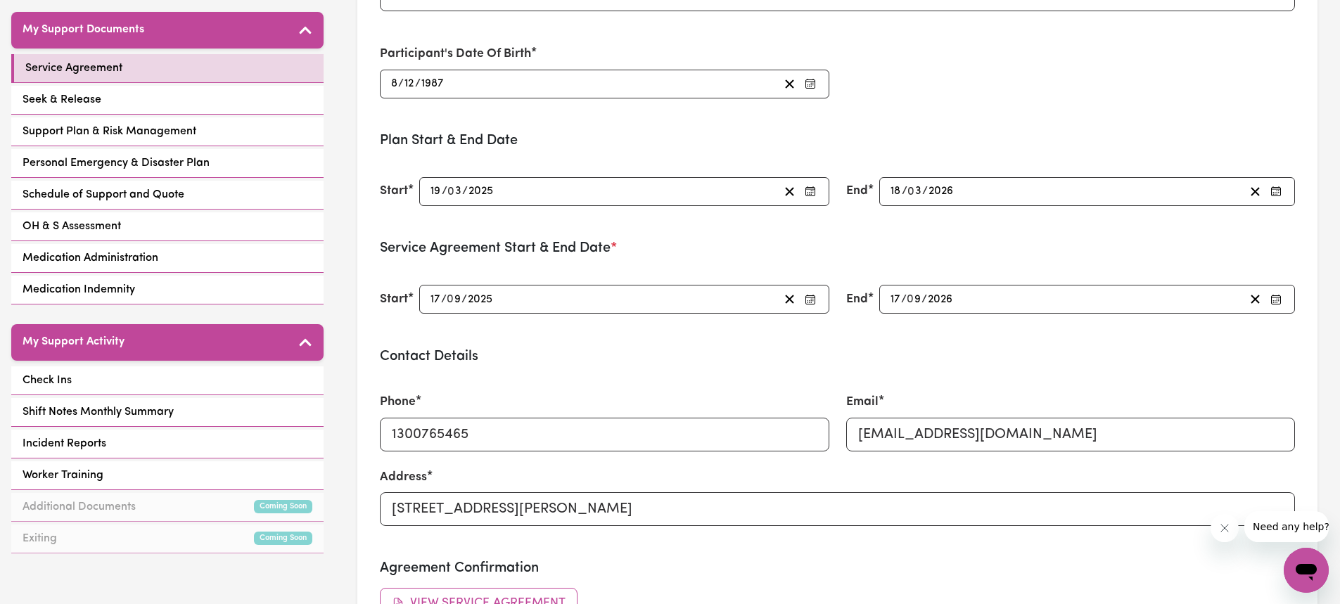
scroll to position [281, 0]
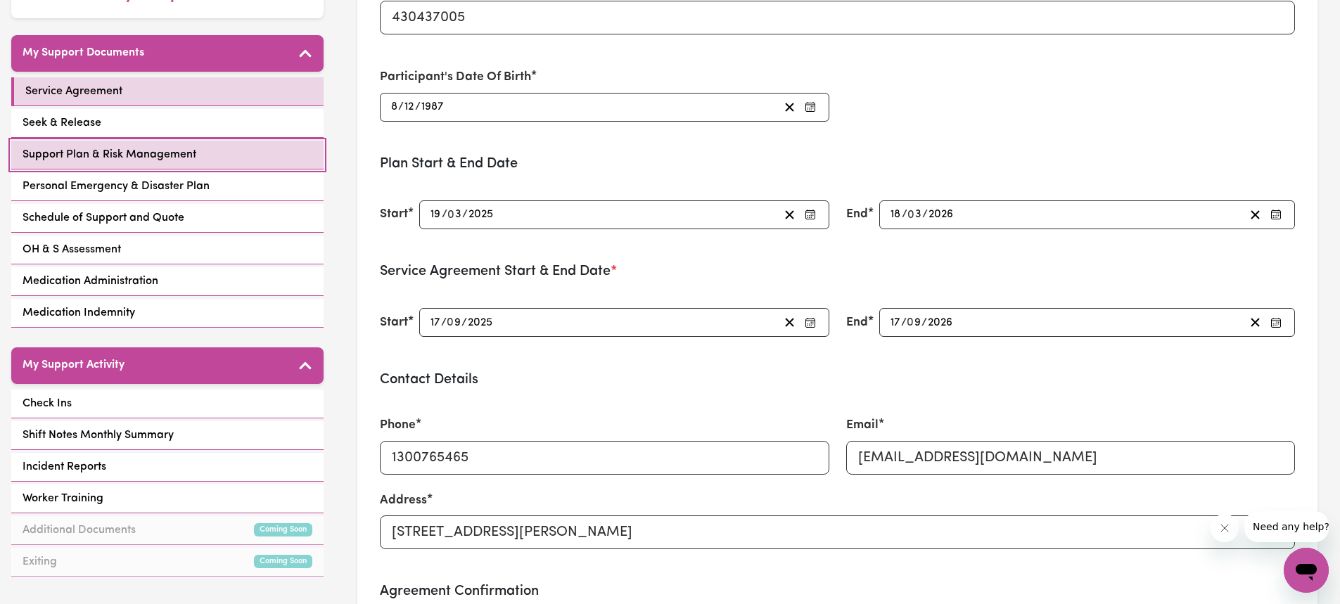
click at [123, 146] on span "Support Plan & Risk Management" at bounding box center [110, 154] width 174 height 17
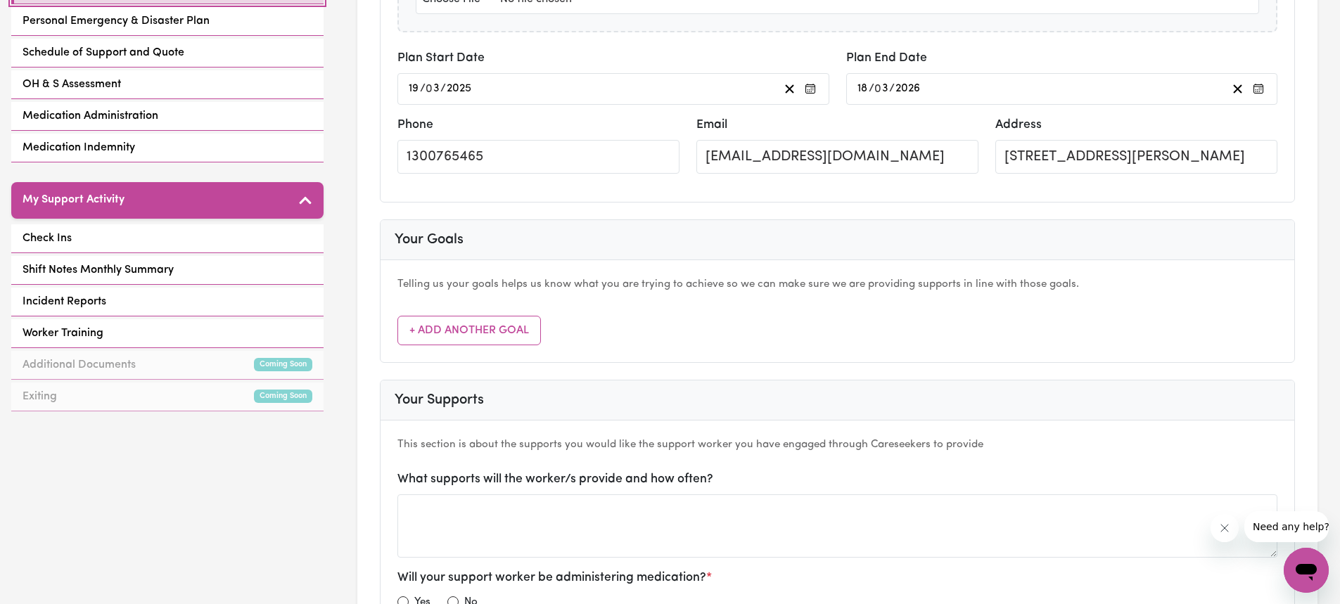
scroll to position [422, 0]
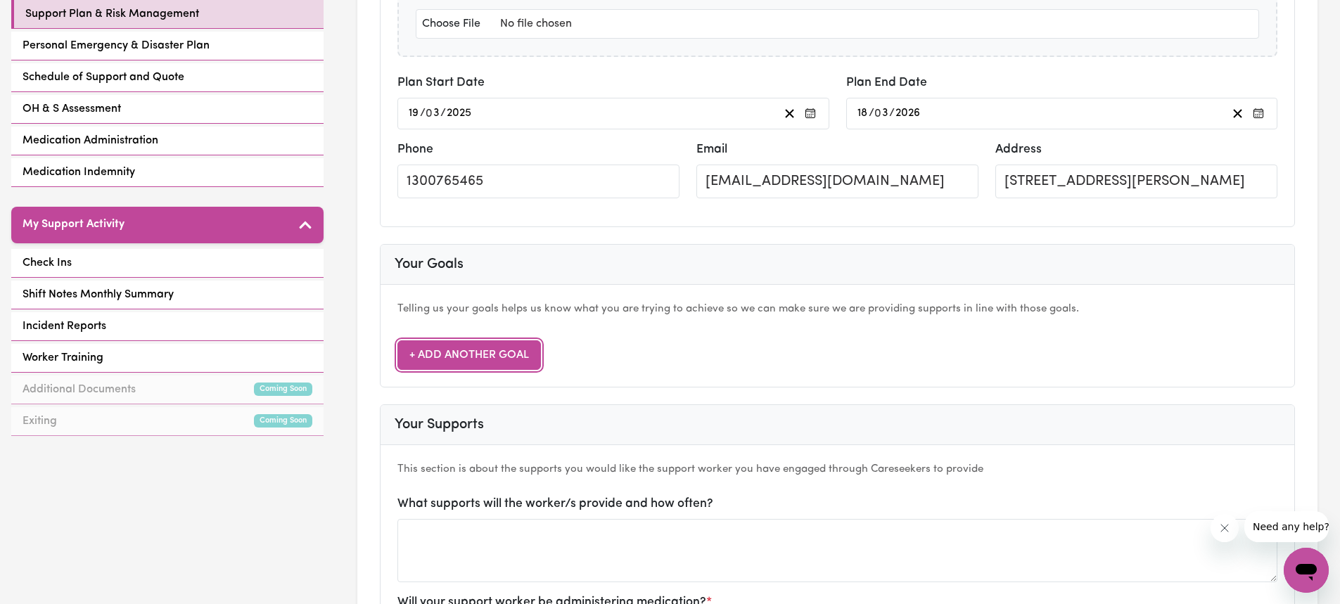
click at [513, 364] on button "+ Add Another Goal" at bounding box center [469, 355] width 144 height 30
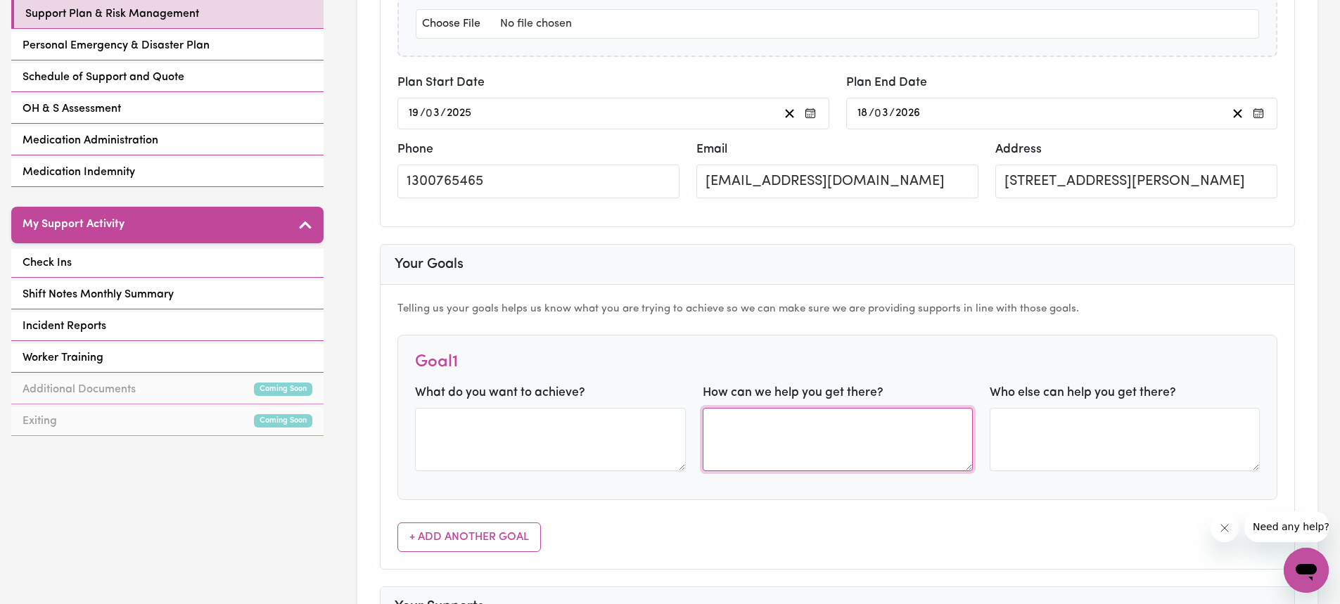
click at [791, 462] on textarea at bounding box center [838, 439] width 270 height 63
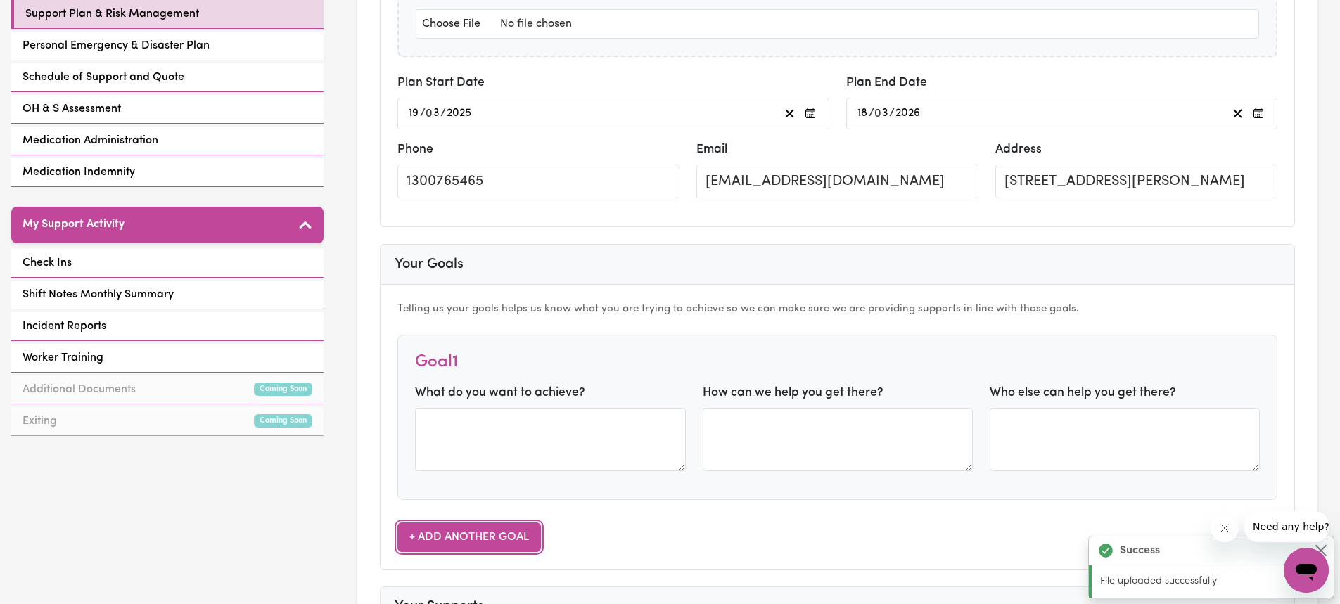
click at [501, 535] on button "+ Add Another Goal" at bounding box center [469, 538] width 144 height 30
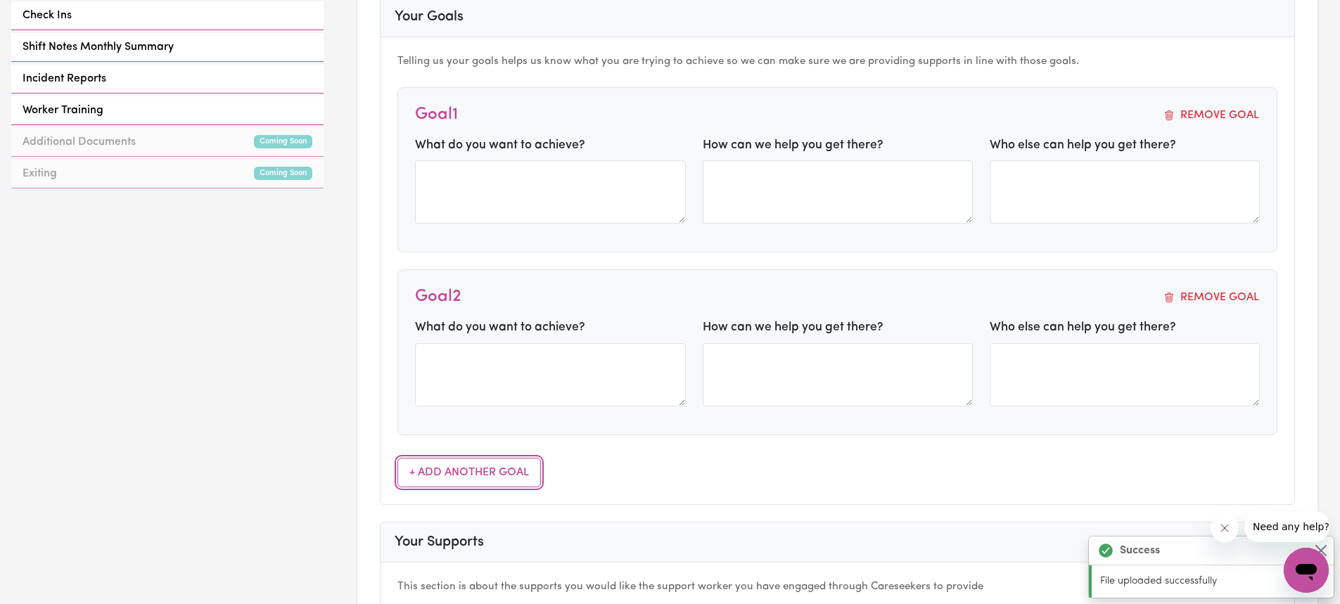
scroll to position [703, 0]
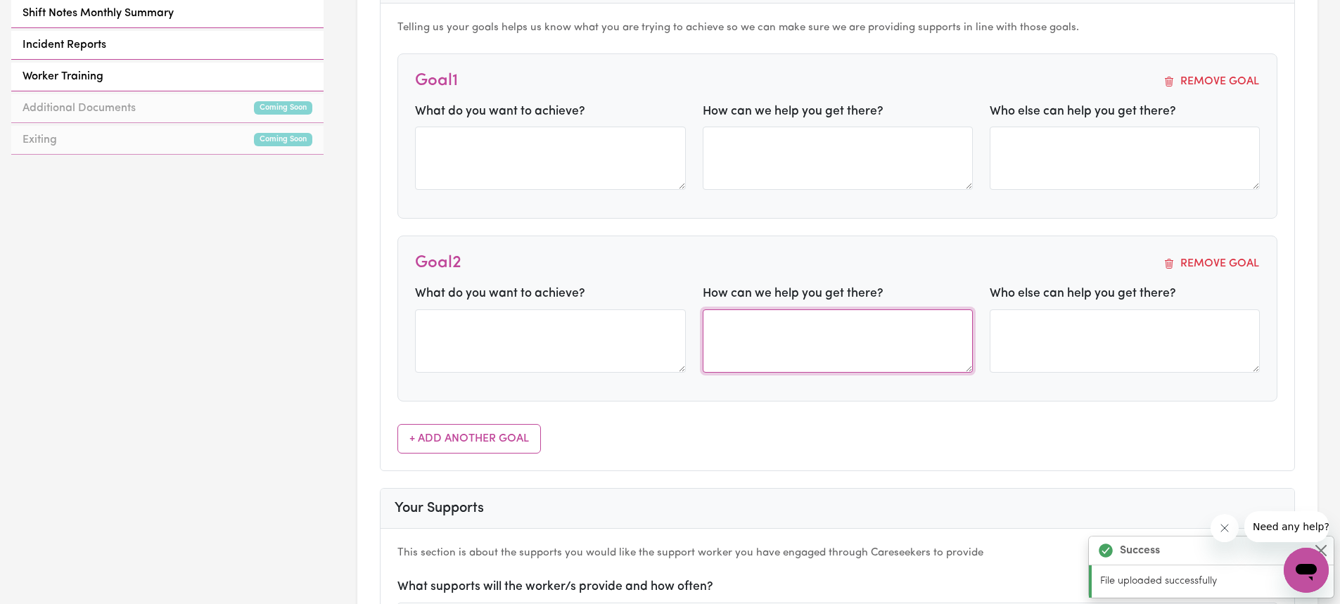
click at [815, 356] on textarea at bounding box center [838, 341] width 270 height 63
click at [786, 336] on textarea at bounding box center [838, 341] width 270 height 63
paste textarea "To work towards this goal, [PERSON_NAME] can continue engaging in regular psych…"
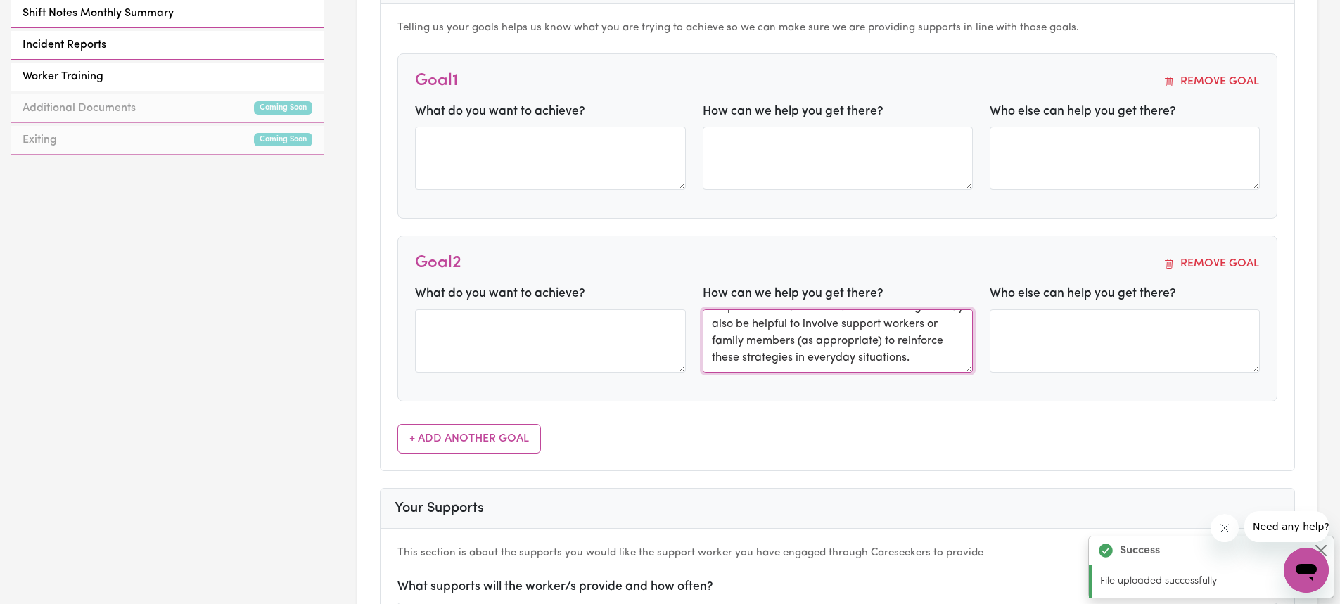
scroll to position [0, 0]
drag, startPoint x: 875, startPoint y: 343, endPoint x: 831, endPoint y: 338, distance: 44.5
click at [831, 338] on textarea "To work towards this goal, [PERSON_NAME] can continue engaging in regular psych…" at bounding box center [838, 341] width 270 height 63
drag, startPoint x: 769, startPoint y: 359, endPoint x: 817, endPoint y: 336, distance: 53.5
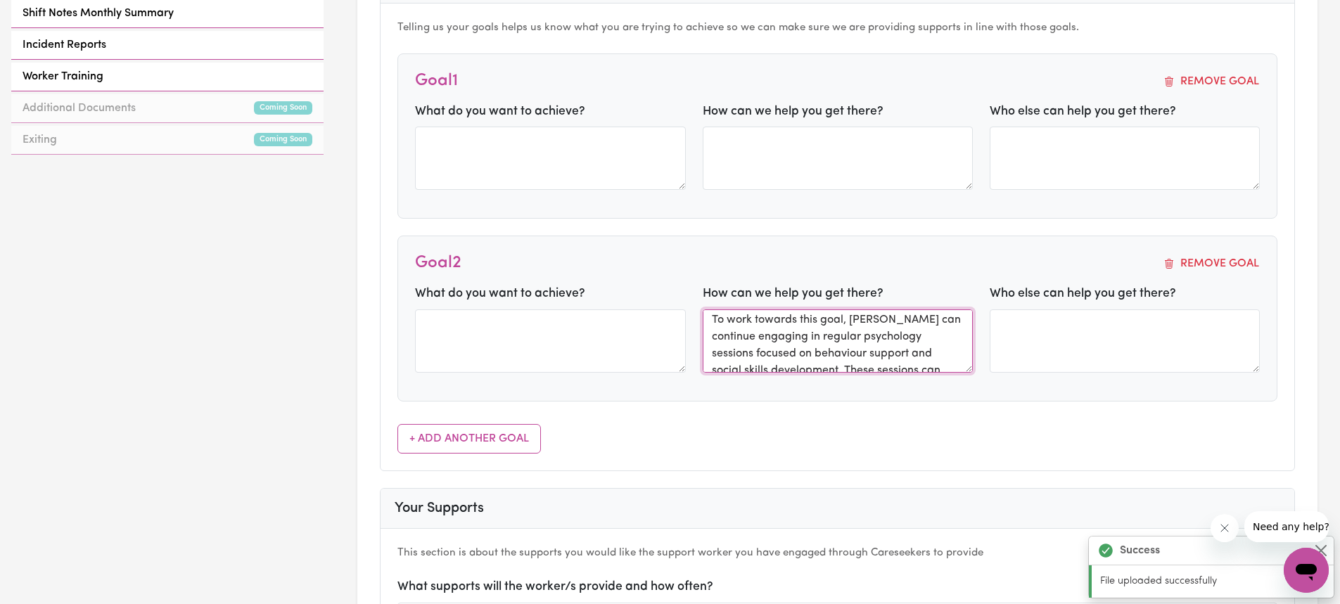
click at [817, 336] on textarea "To work towards this goal, [PERSON_NAME] can continue engaging in regular psych…" at bounding box center [838, 341] width 270 height 63
type textarea "To work towards this goal, [PERSON_NAME] can continue engaging in regular behav…"
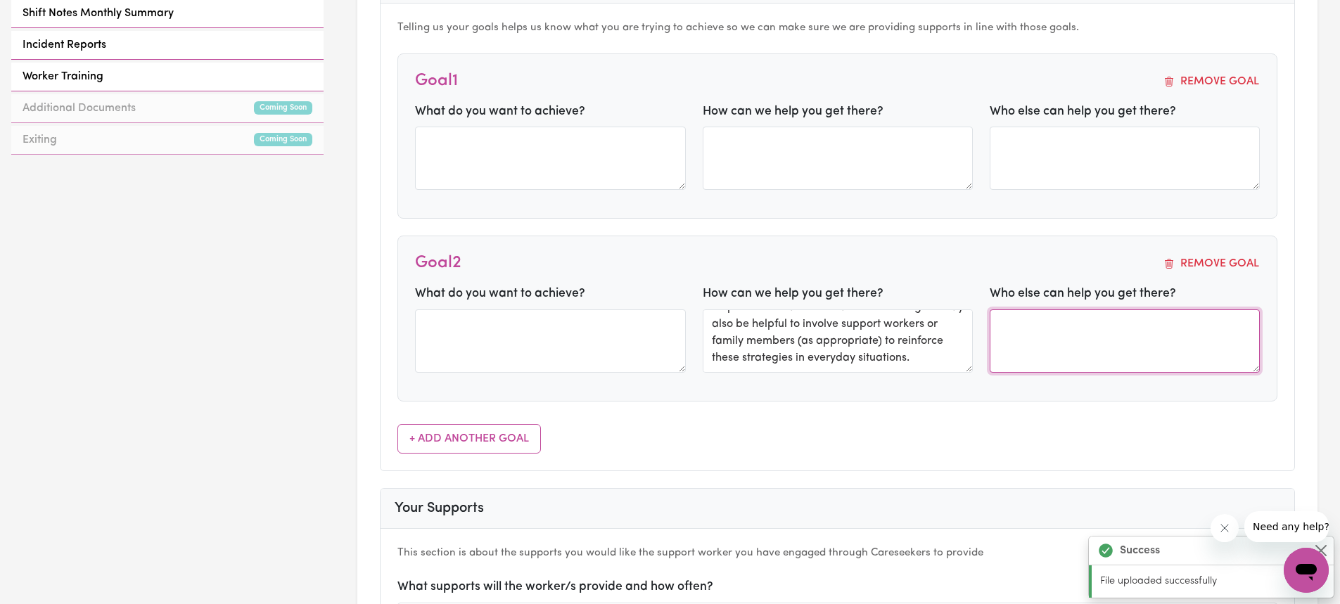
click at [1138, 337] on textarea at bounding box center [1125, 341] width 270 height 63
type textarea "Behaviour support practitioner [PERSON_NAME] from Better Rehab"
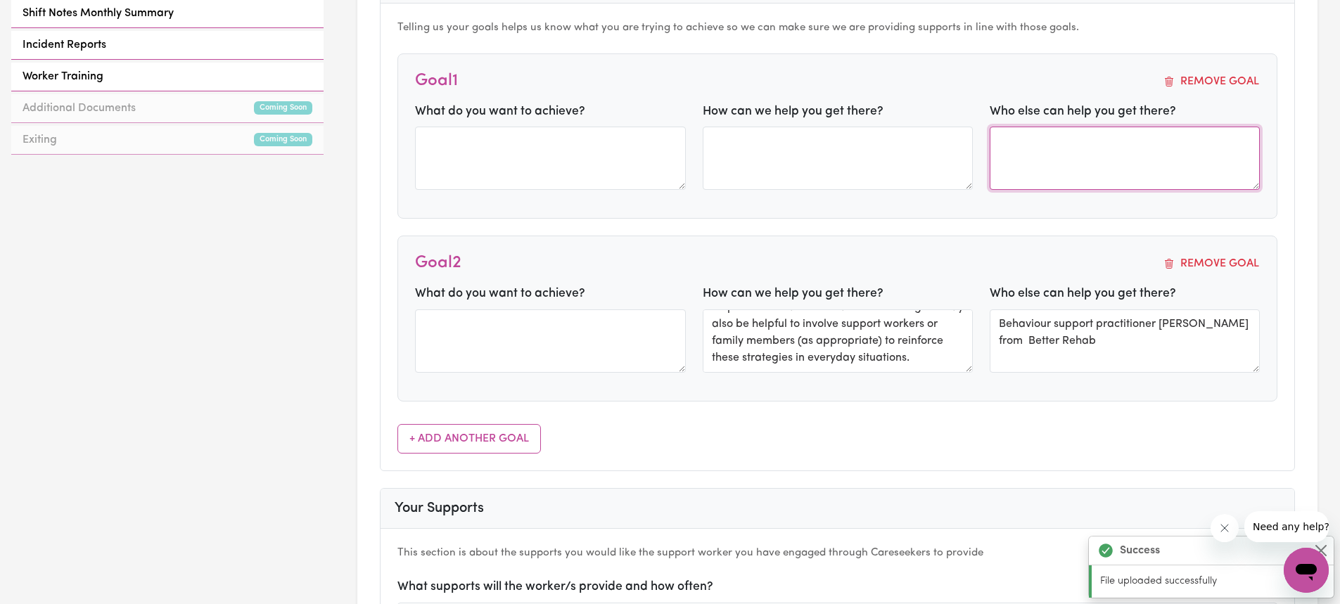
click at [1140, 146] on textarea at bounding box center [1125, 158] width 270 height 63
type textarea "Avenue, [GEOGRAPHIC_DATA], [GEOGRAPHIC_DATA][PERSON_NAME]"
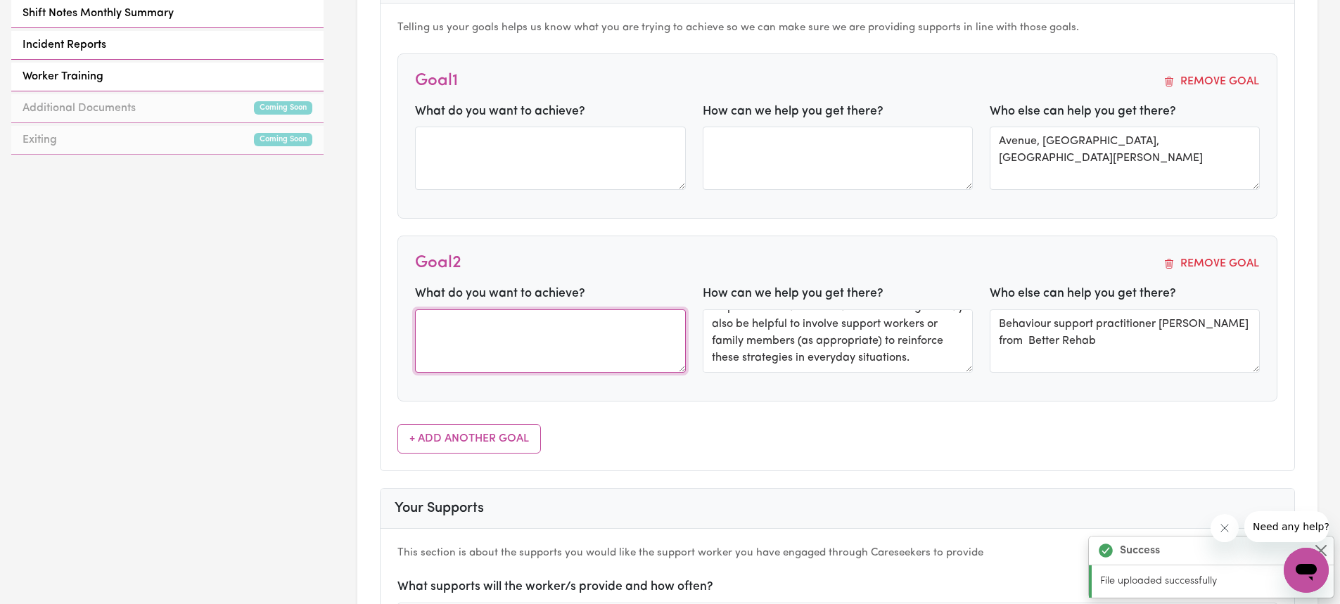
click at [442, 348] on textarea at bounding box center [550, 341] width 270 height 63
paste textarea "[PERSON_NAME] would like [PERSON_NAME] to continue receiving support from his […"
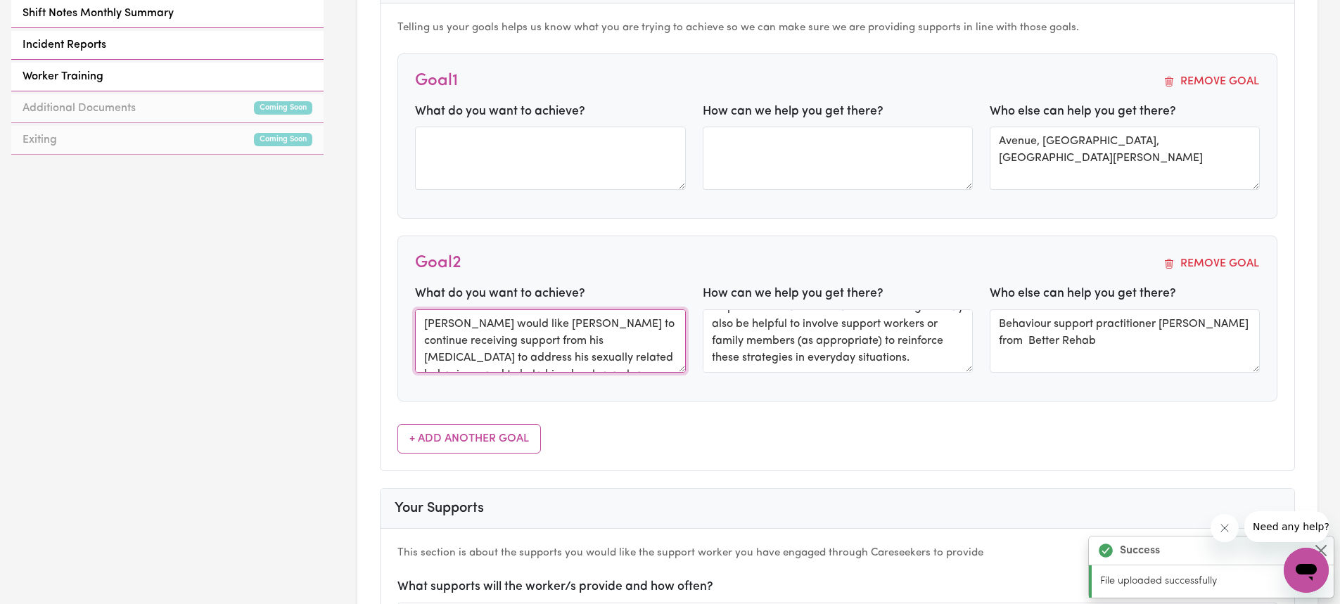
scroll to position [44, 0]
type textarea "[PERSON_NAME] would like [PERSON_NAME] to continue receiving support from his […"
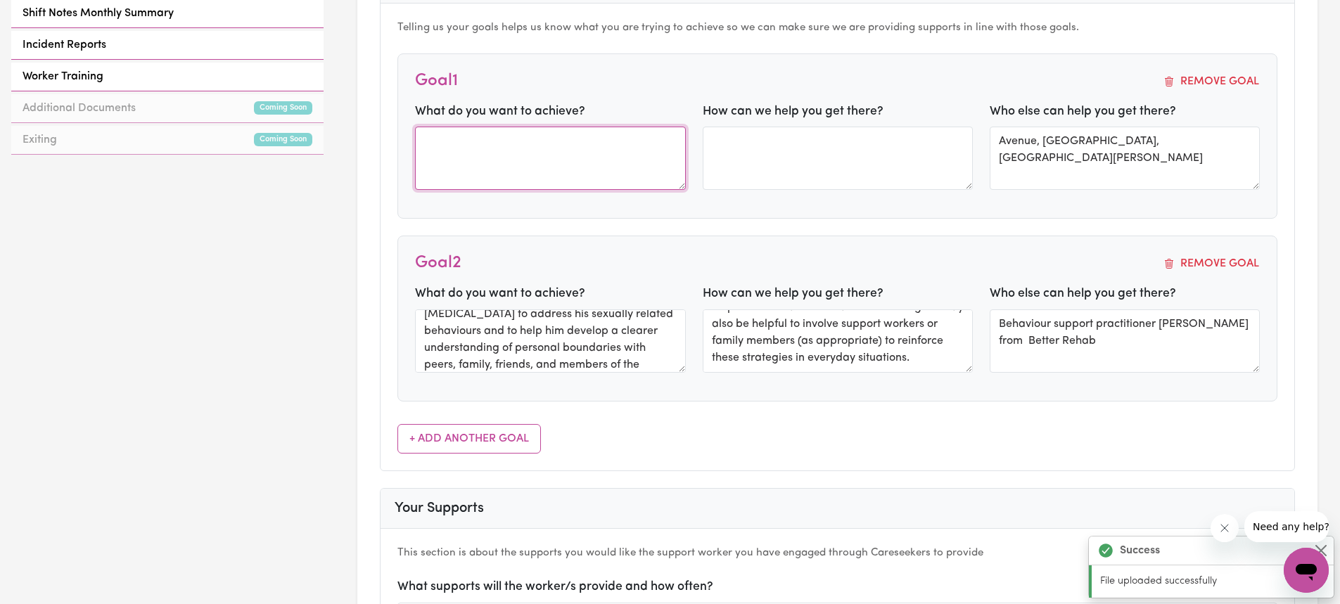
click at [486, 148] on textarea at bounding box center [550, 158] width 270 height 63
paste textarea "[PERSON_NAME] would like [PERSON_NAME] to continue and increase his social and …"
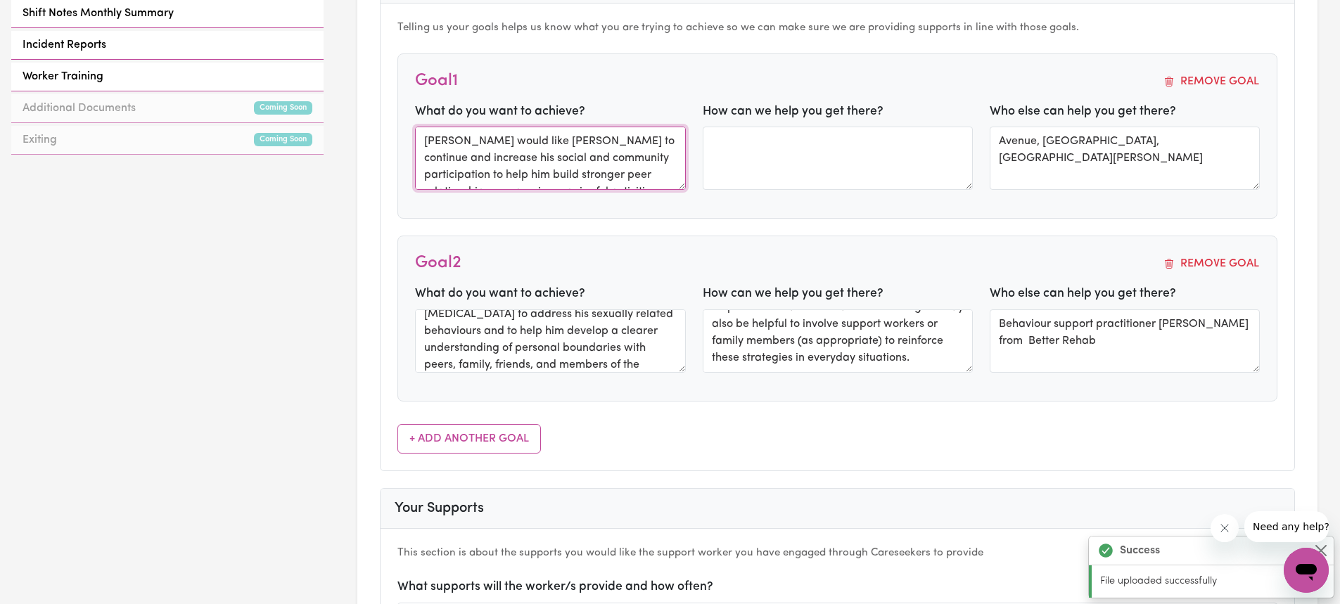
scroll to position [27, 0]
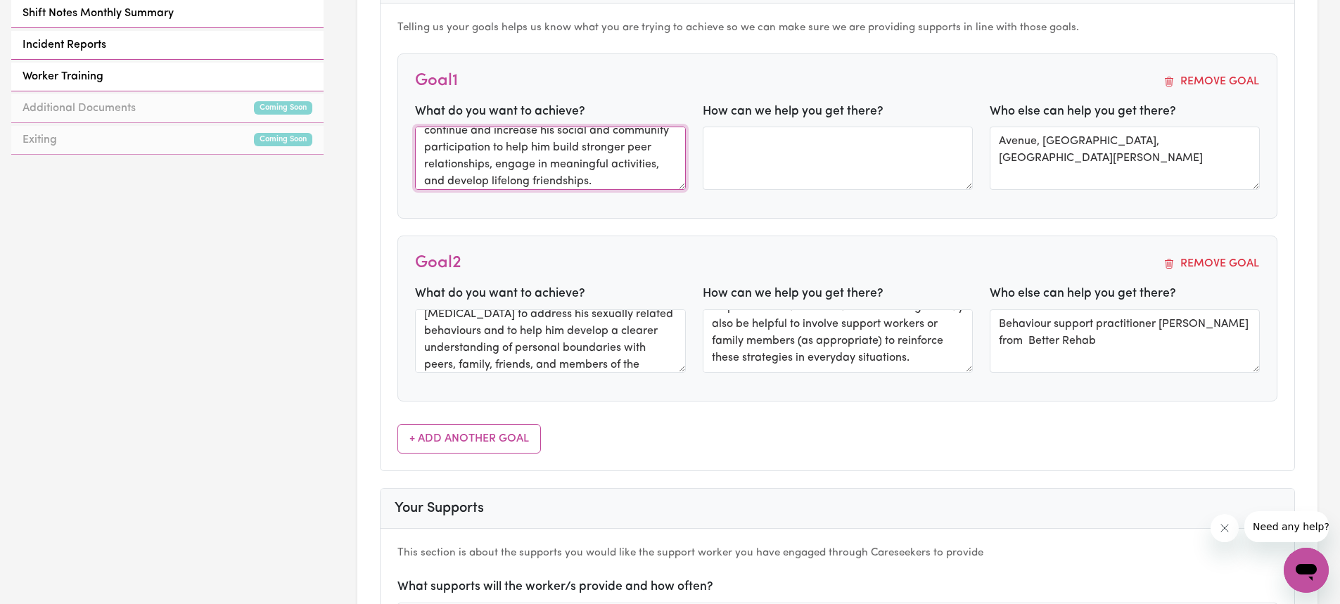
type textarea "[PERSON_NAME] would like [PERSON_NAME] to continue receiving support from his […"
type textarea "To work towards this goal, [PERSON_NAME] can continue engaging in regular behav…"
type textarea "Behaviour support practitioner [PERSON_NAME] from Better Rehab"
type textarea "[PERSON_NAME] would like [PERSON_NAME] to continue and increase his social and …"
type textarea "Avenue, [GEOGRAPHIC_DATA], [GEOGRAPHIC_DATA][PERSON_NAME]"
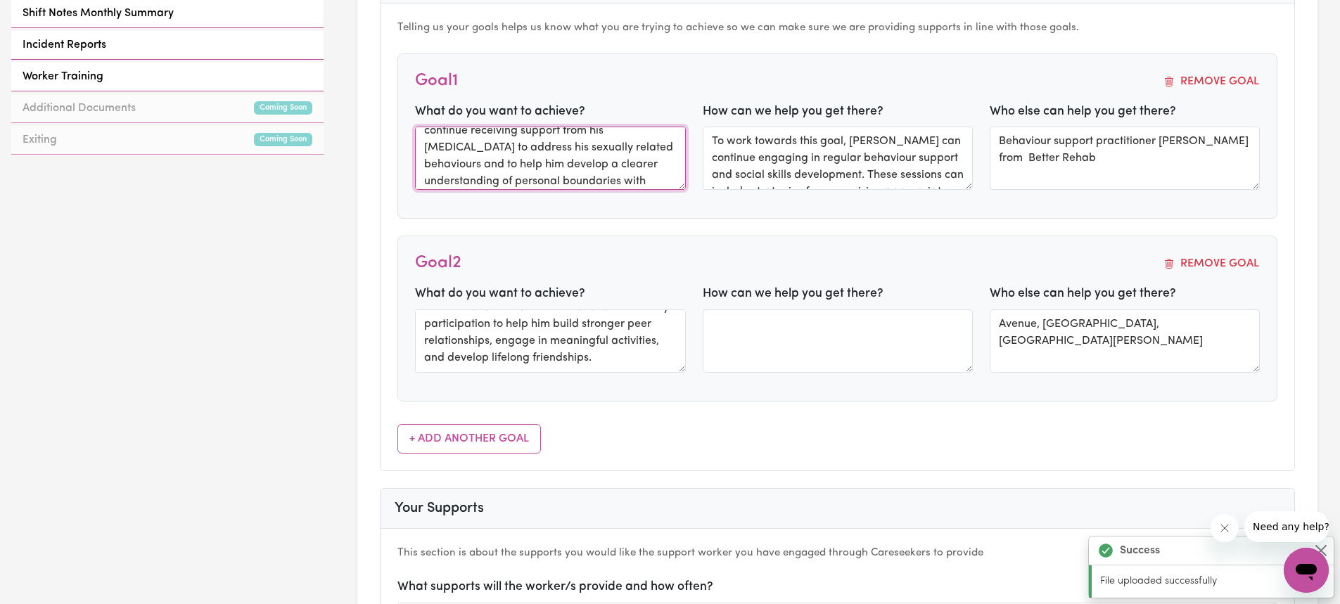
scroll to position [0, 0]
click at [615, 158] on textarea "[PERSON_NAME] would like [PERSON_NAME] to continue receiving support from his […" at bounding box center [550, 158] width 270 height 63
type textarea "[PERSON_NAME] would like [PERSON_NAME] to continue receiving support from his […"
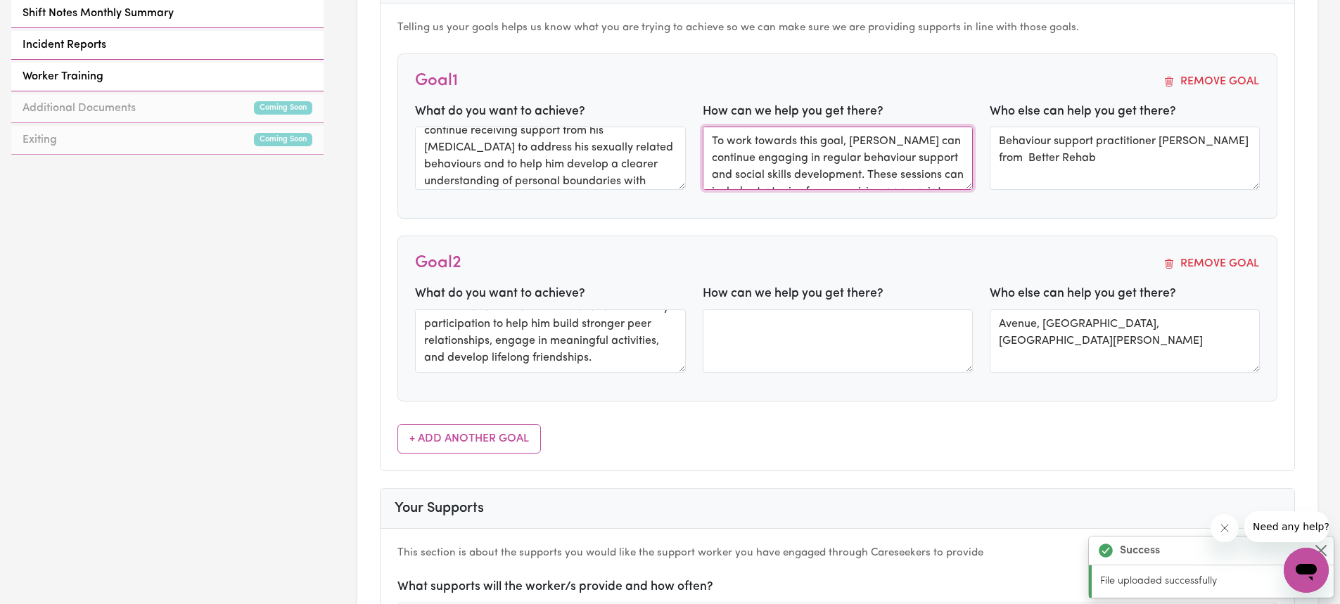
click at [894, 164] on textarea "To work towards this goal, [PERSON_NAME] can continue engaging in regular behav…" at bounding box center [838, 158] width 270 height 63
drag, startPoint x: 710, startPoint y: 143, endPoint x: 929, endPoint y: 236, distance: 237.7
click at [929, 236] on div "Telling us your goals helps us know what you are trying to achieve so we can ma…" at bounding box center [838, 237] width 914 height 466
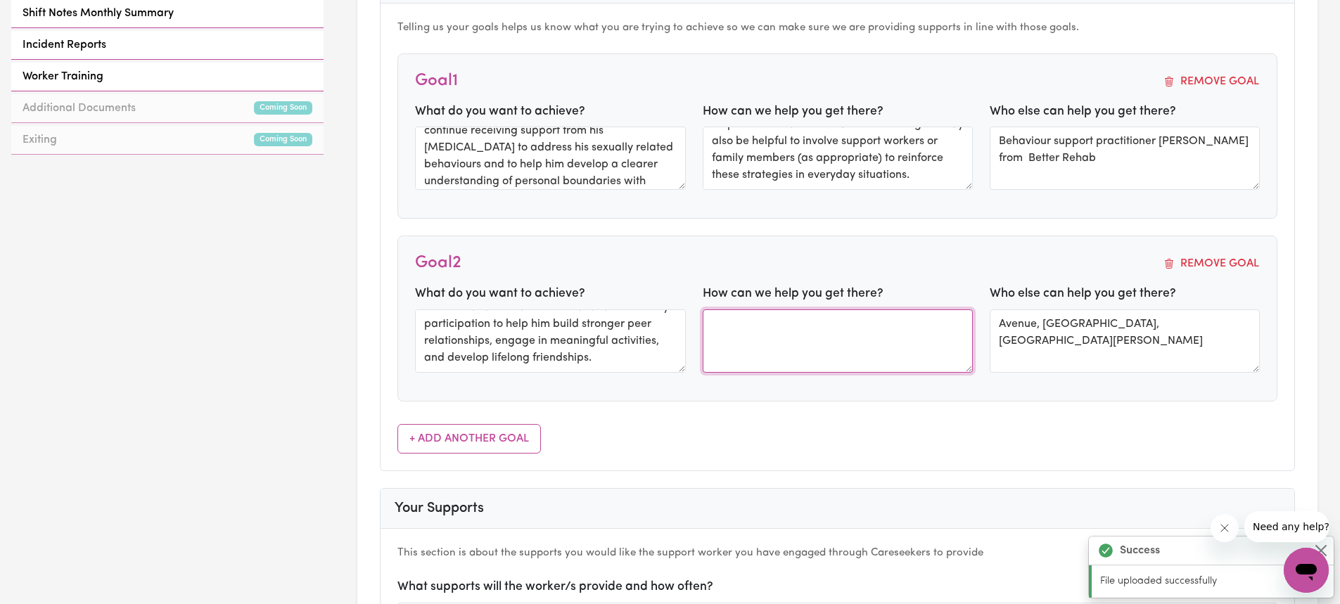
click at [758, 335] on textarea at bounding box center [838, 341] width 270 height 63
paste textarea "To work towards this goal, [PERSON_NAME] can continue engaging in regular behav…"
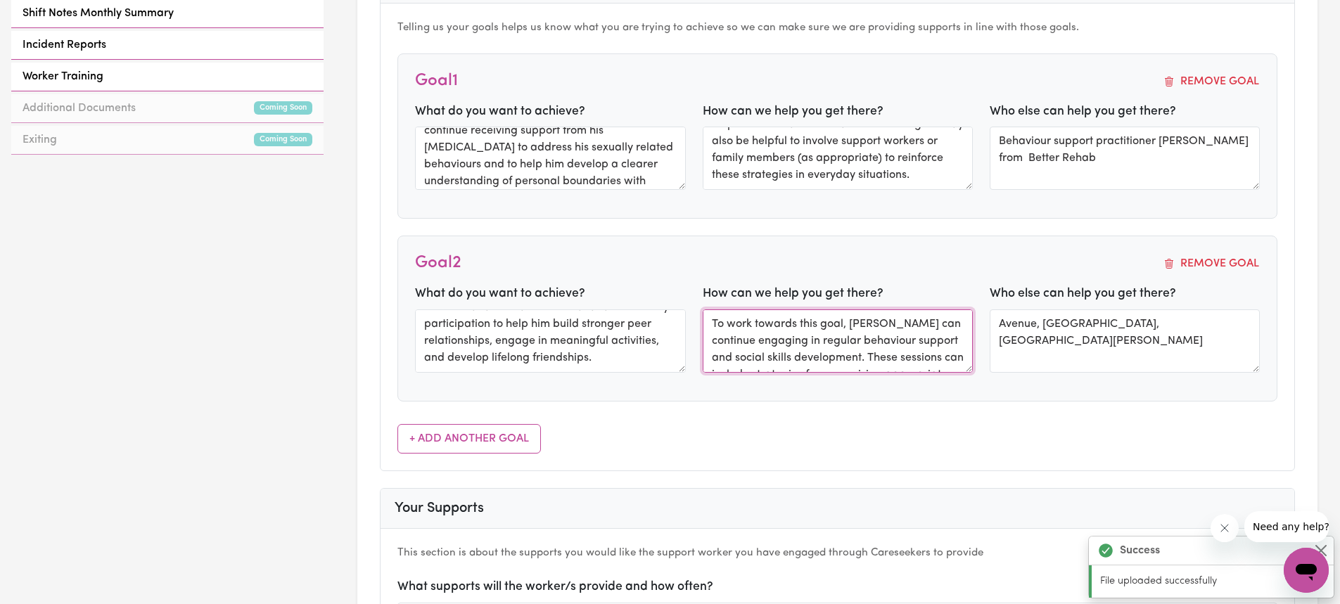
scroll to position [128, 0]
type textarea "To work towards this goal, [PERSON_NAME] can continue engaging in regular behav…"
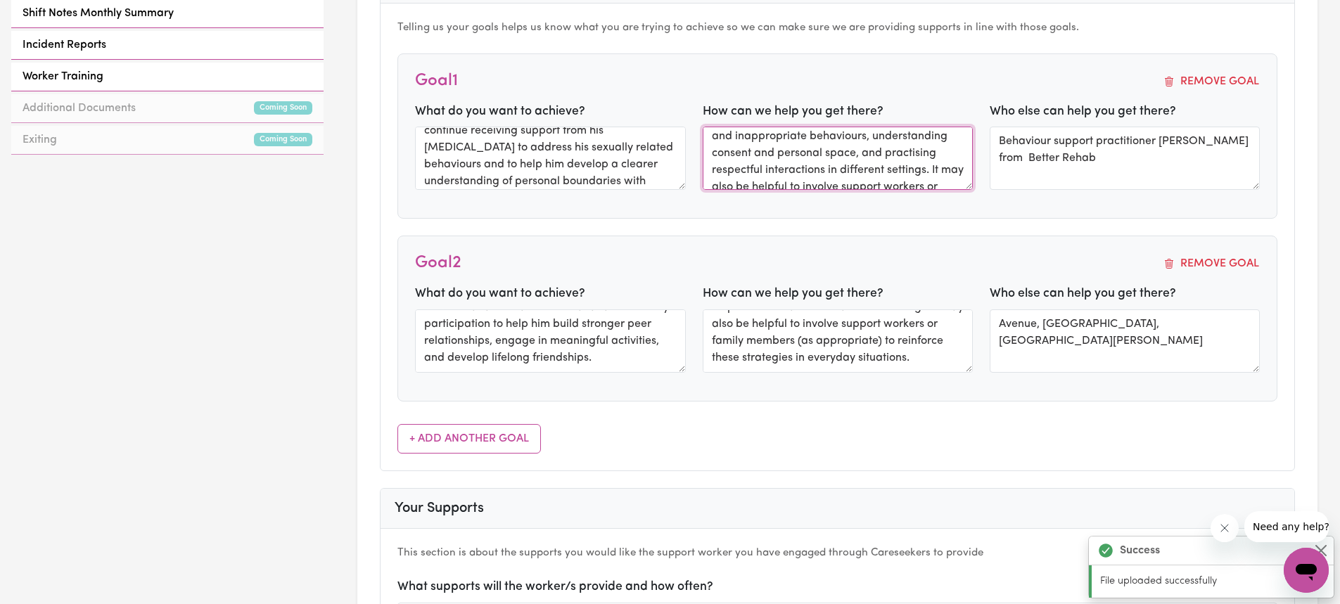
scroll to position [0, 0]
drag, startPoint x: 812, startPoint y: 179, endPoint x: 692, endPoint y: 117, distance: 134.7
click at [692, 117] on div "What do you want to achieve? [PERSON_NAME] would like [PERSON_NAME] to continue…" at bounding box center [838, 152] width 862 height 98
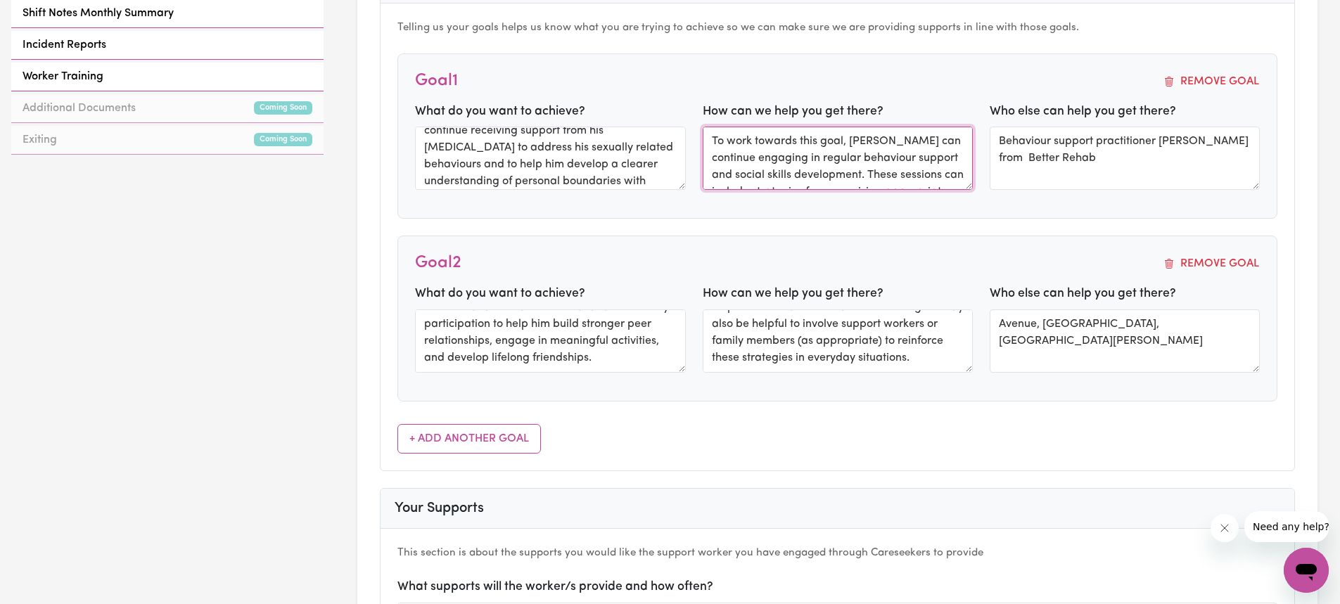
type textarea "[PERSON_NAME] would like [PERSON_NAME] to continue and increase his social and …"
type textarea "Avenue, [GEOGRAPHIC_DATA], [GEOGRAPHIC_DATA][PERSON_NAME]"
type textarea "[PERSON_NAME] would like [PERSON_NAME] to continue receiving support from his […"
type textarea "Behaviour support practitioner [PERSON_NAME] from Better Rehab"
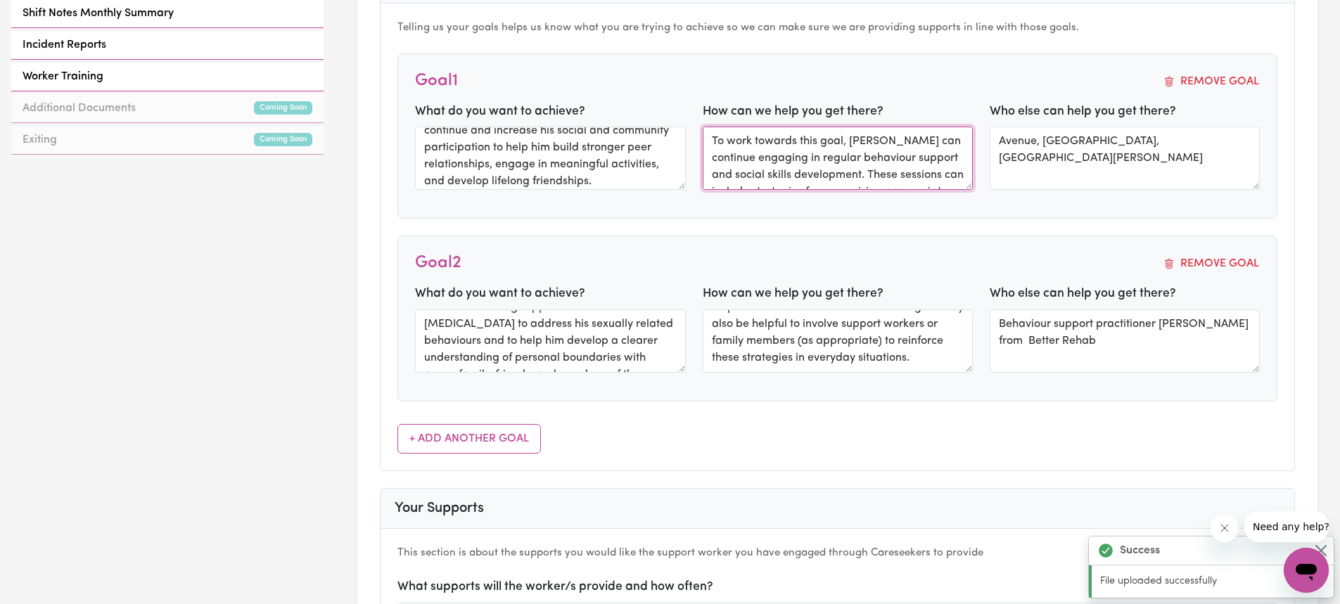
scroll to position [44, 0]
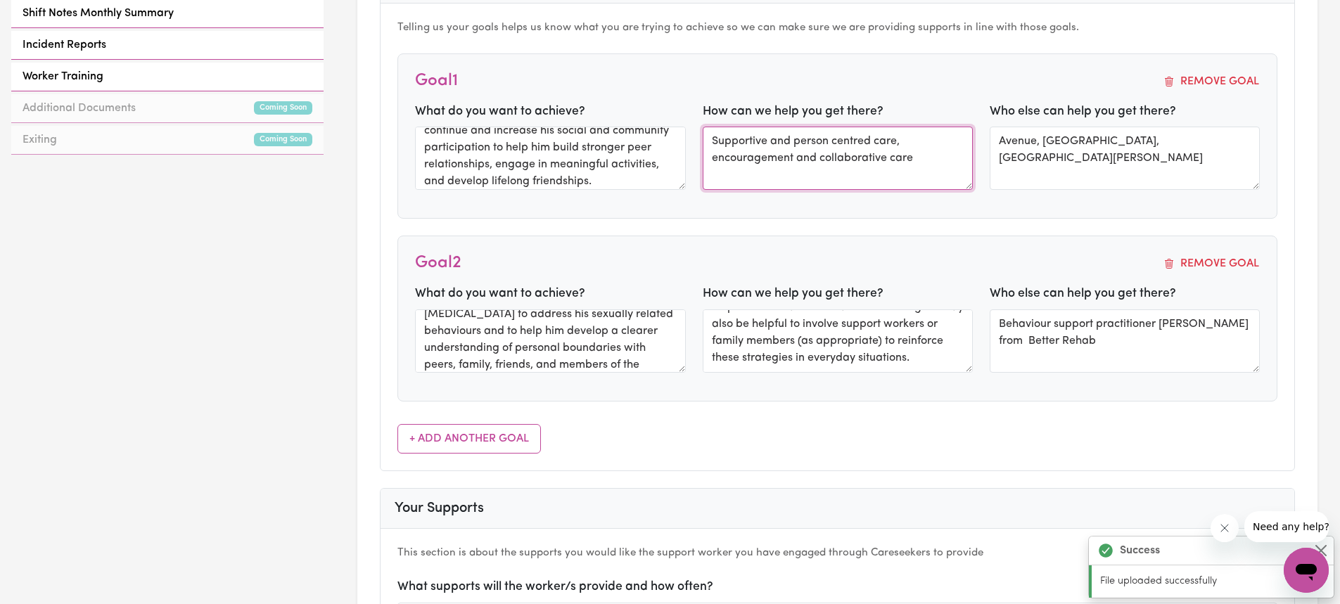
type textarea "Supportive and person centred care, encouragement and collaborative care"
click at [672, 423] on div "Telling us your goals helps us know what you are trying to achieve so we can ma…" at bounding box center [838, 237] width 914 height 466
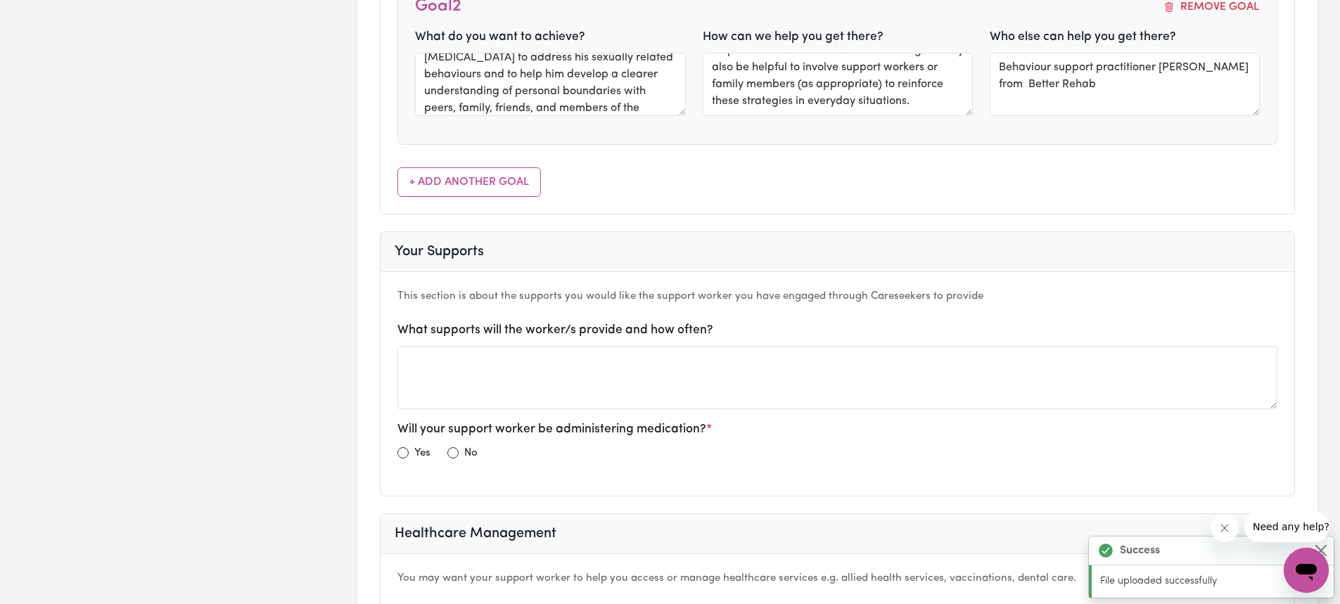
scroll to position [985, 0]
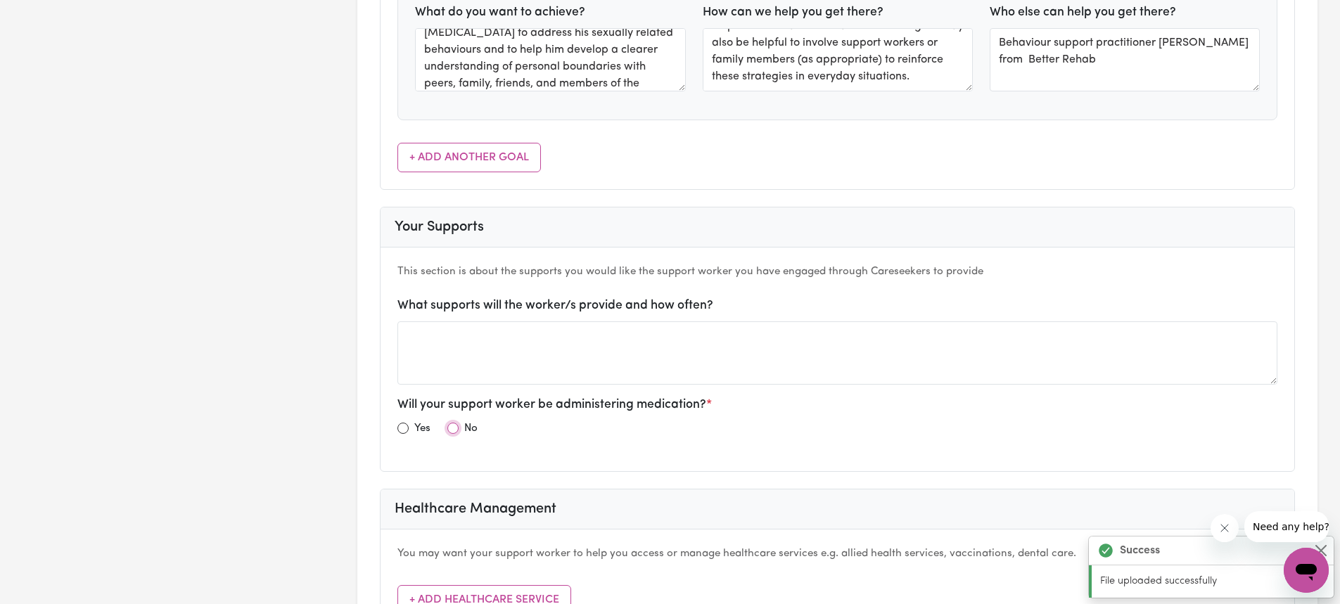
click at [455, 426] on input "radio" at bounding box center [452, 428] width 11 height 11
radio input "true"
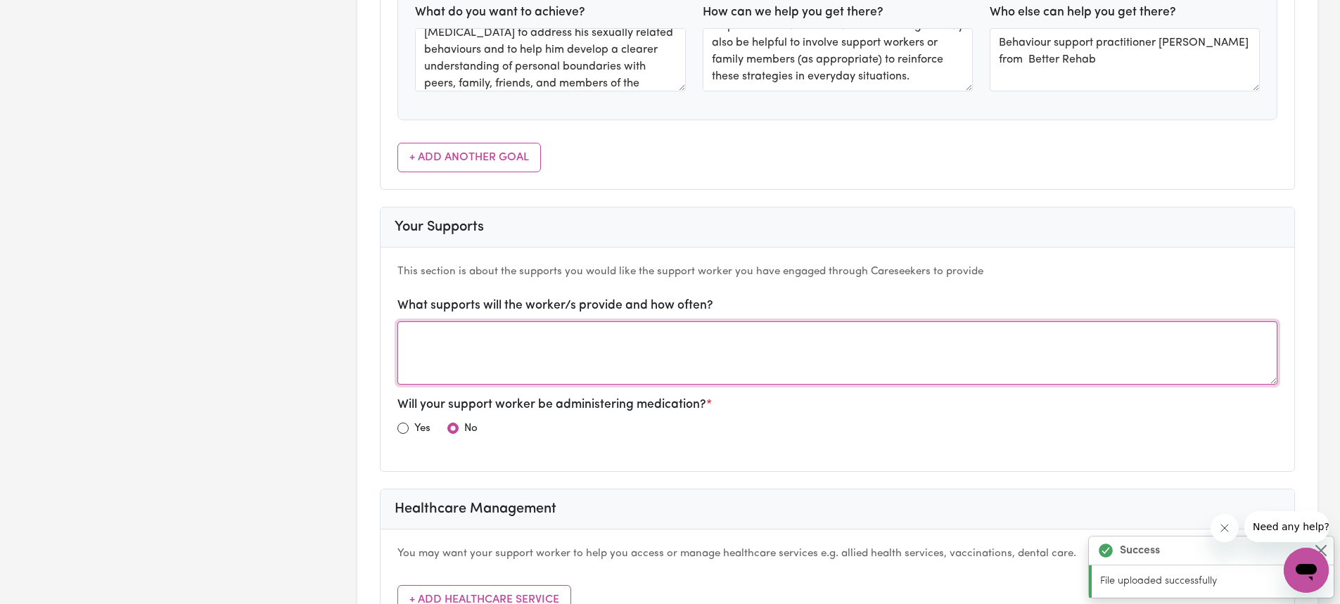
click at [470, 362] on textarea at bounding box center [837, 352] width 880 height 63
type textarea "Fortnightly supports on saturdays or sundays / weekend supports"
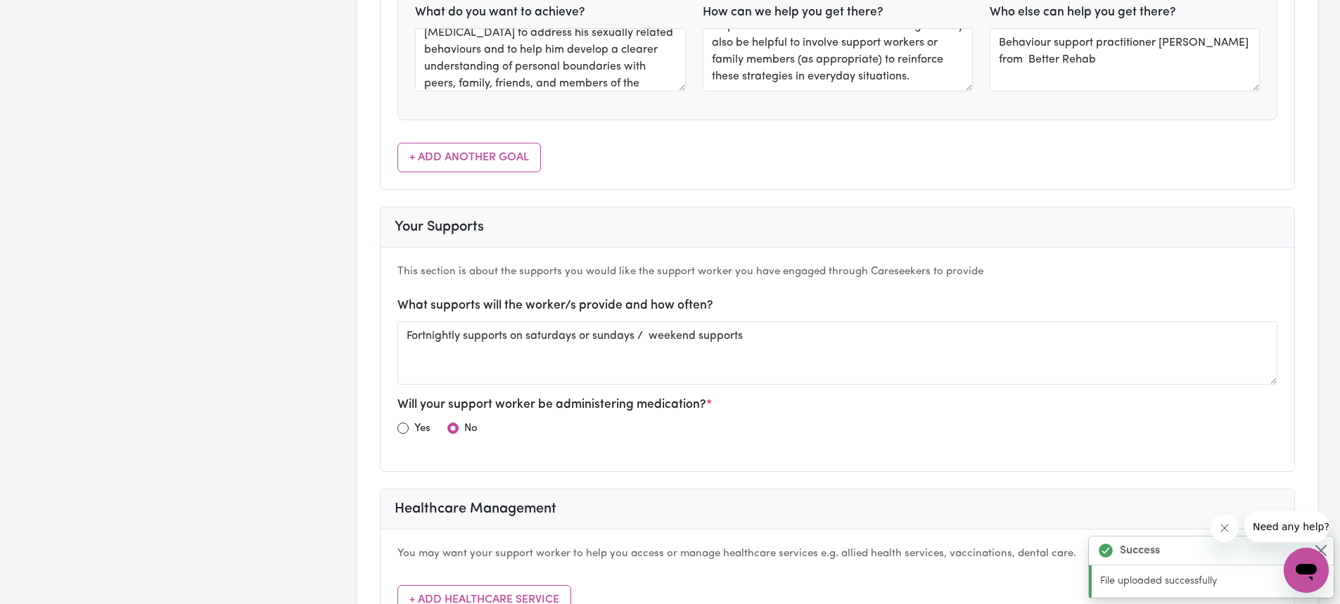
click at [631, 424] on div "Yes No" at bounding box center [837, 431] width 880 height 23
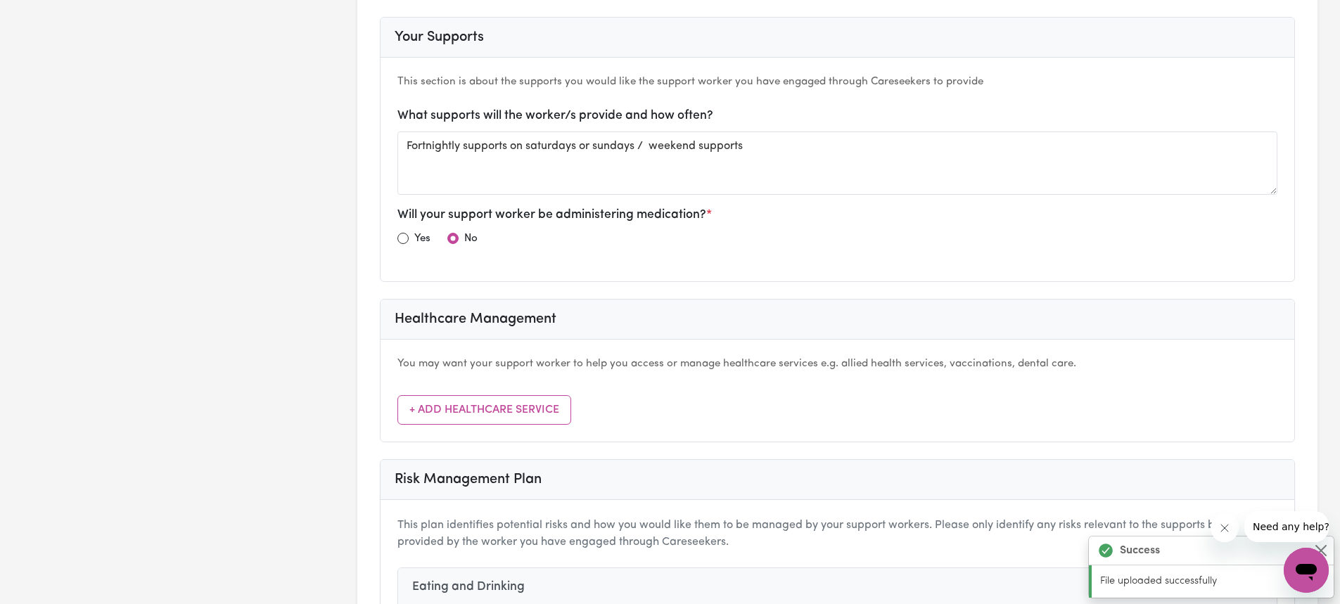
scroll to position [1196, 0]
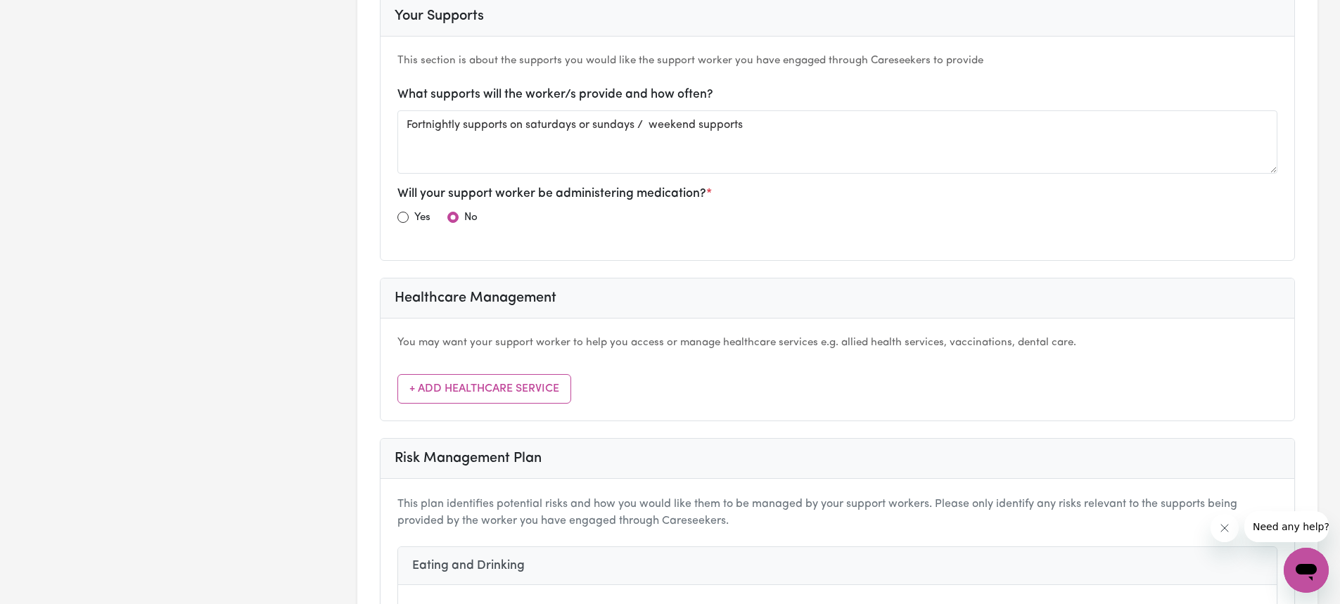
type textarea "[PERSON_NAME] would like [PERSON_NAME] to continue receiving support from his […"
type textarea "To work towards this goal, [PERSON_NAME] can continue engaging in regular behav…"
type textarea "Behaviour support practitioner [PERSON_NAME] from Better Rehab"
type textarea "[PERSON_NAME] would like [PERSON_NAME] to continue and increase his social and …"
type textarea "Supportive and person centred care, encouragement and collaborative care"
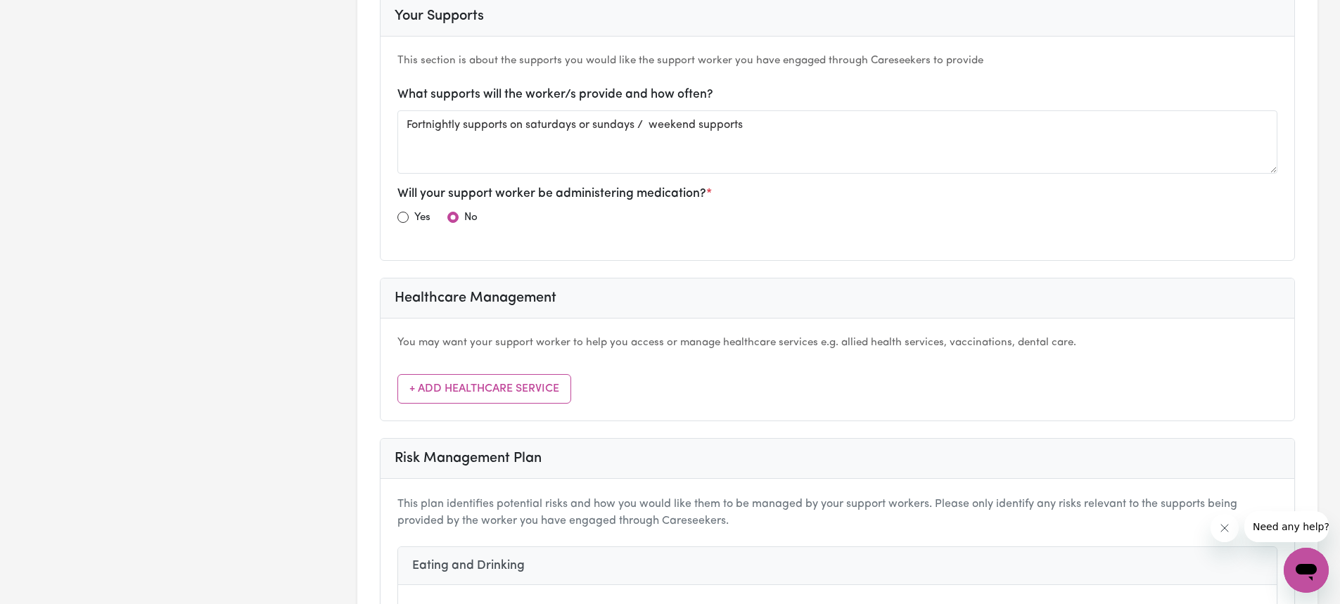
type textarea "Avenue, [GEOGRAPHIC_DATA], [GEOGRAPHIC_DATA][PERSON_NAME]"
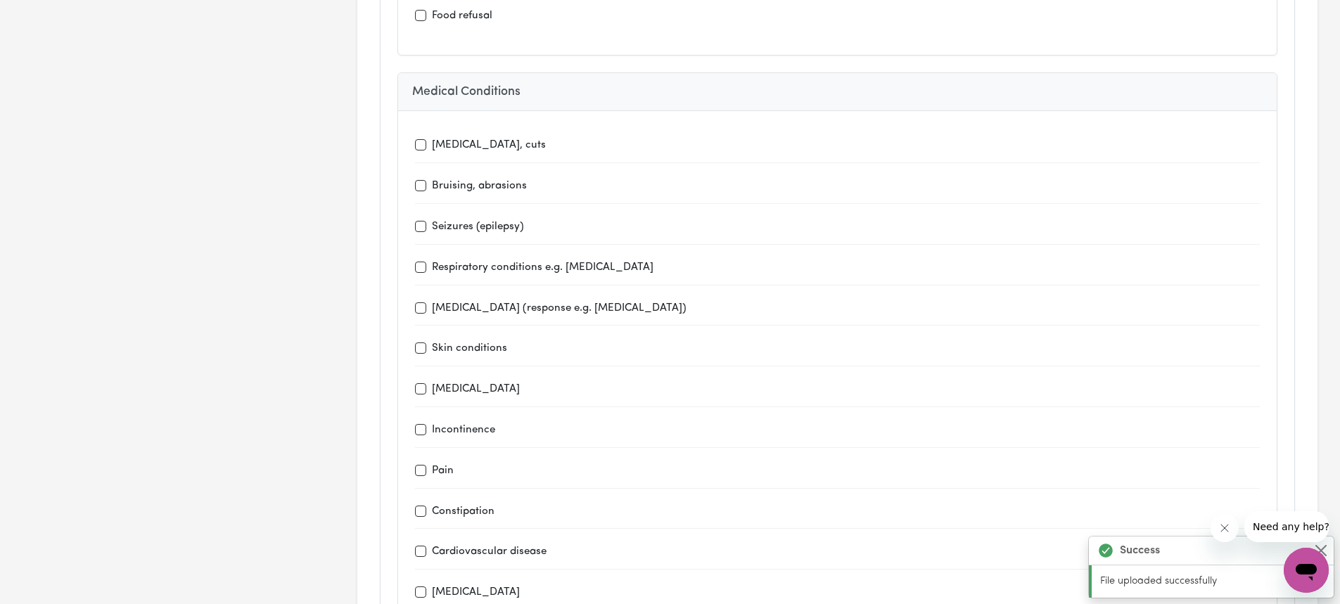
scroll to position [2181, 0]
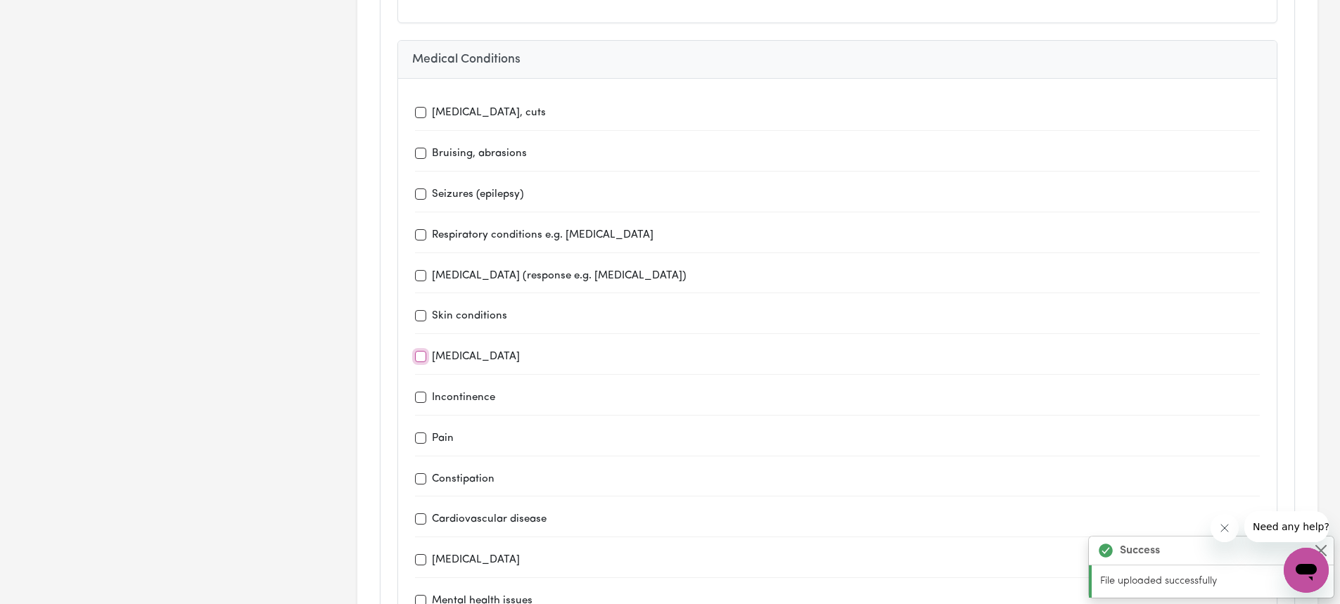
click at [423, 352] on input "[MEDICAL_DATA]" at bounding box center [420, 356] width 11 height 11
checkbox input "true"
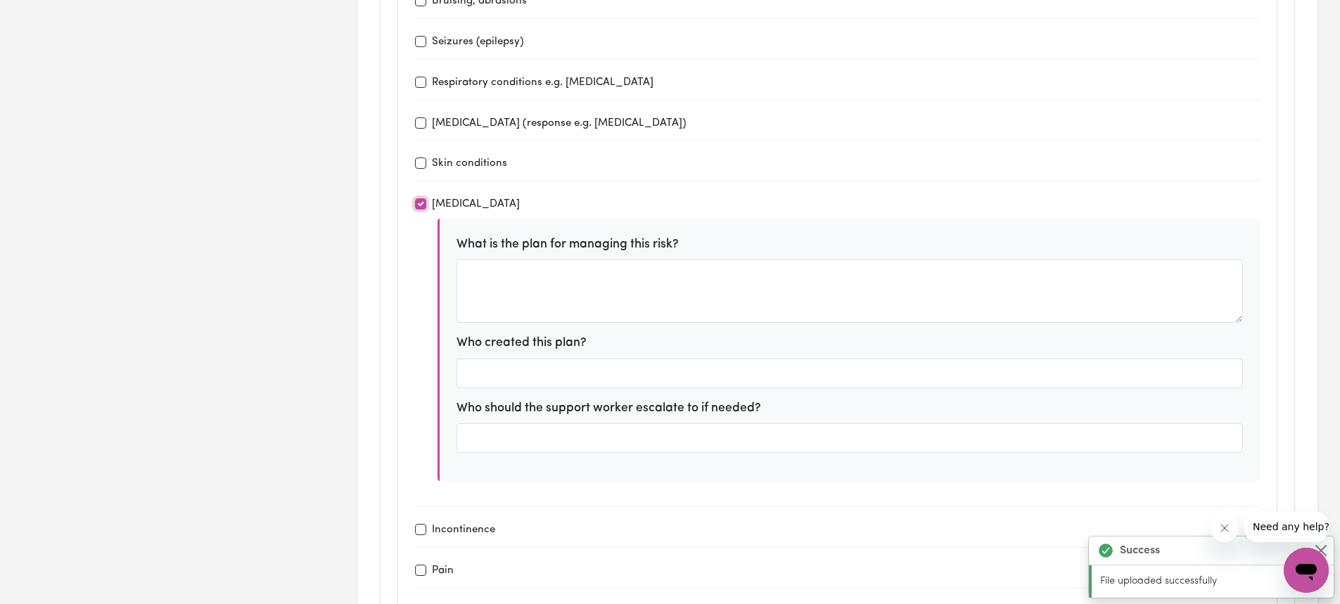
scroll to position [2321, 0]
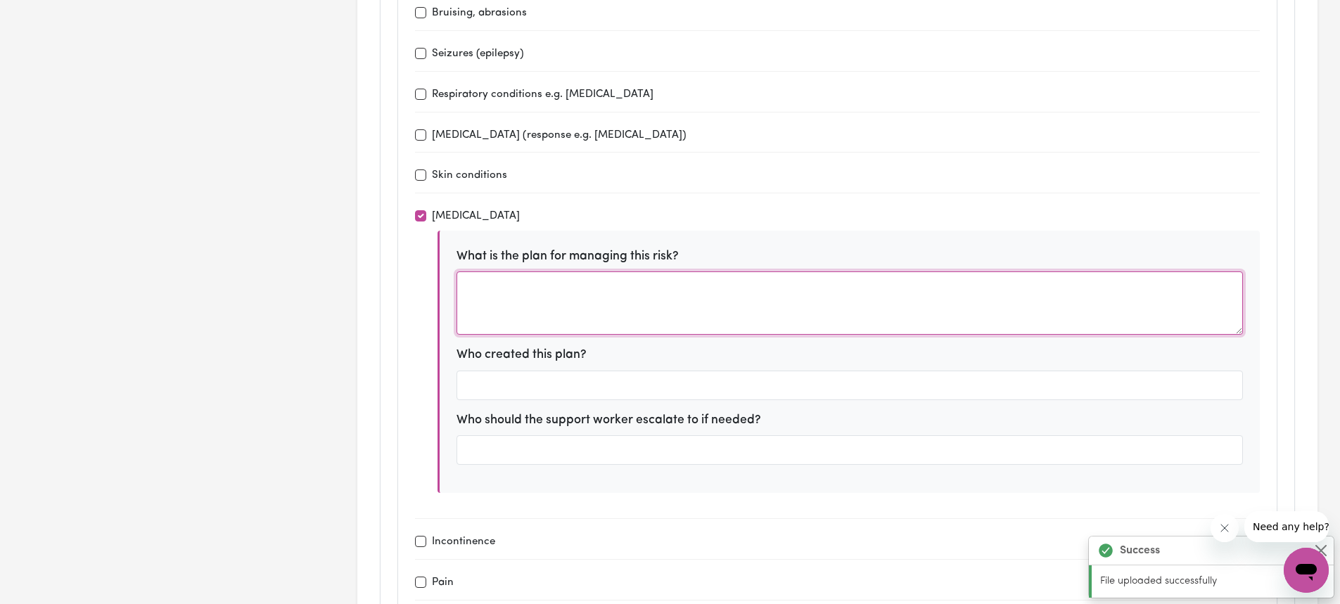
click at [641, 280] on textarea at bounding box center [850, 303] width 786 height 63
type textarea "[PERSON_NAME] would like [PERSON_NAME] to continue and increase his social and …"
type textarea "Supportive and person centred care, encouragement and collaborative care"
type textarea "Avenue, [GEOGRAPHIC_DATA], [GEOGRAPHIC_DATA][PERSON_NAME]"
type textarea "[PERSON_NAME] would like [PERSON_NAME] to continue receiving support from his […"
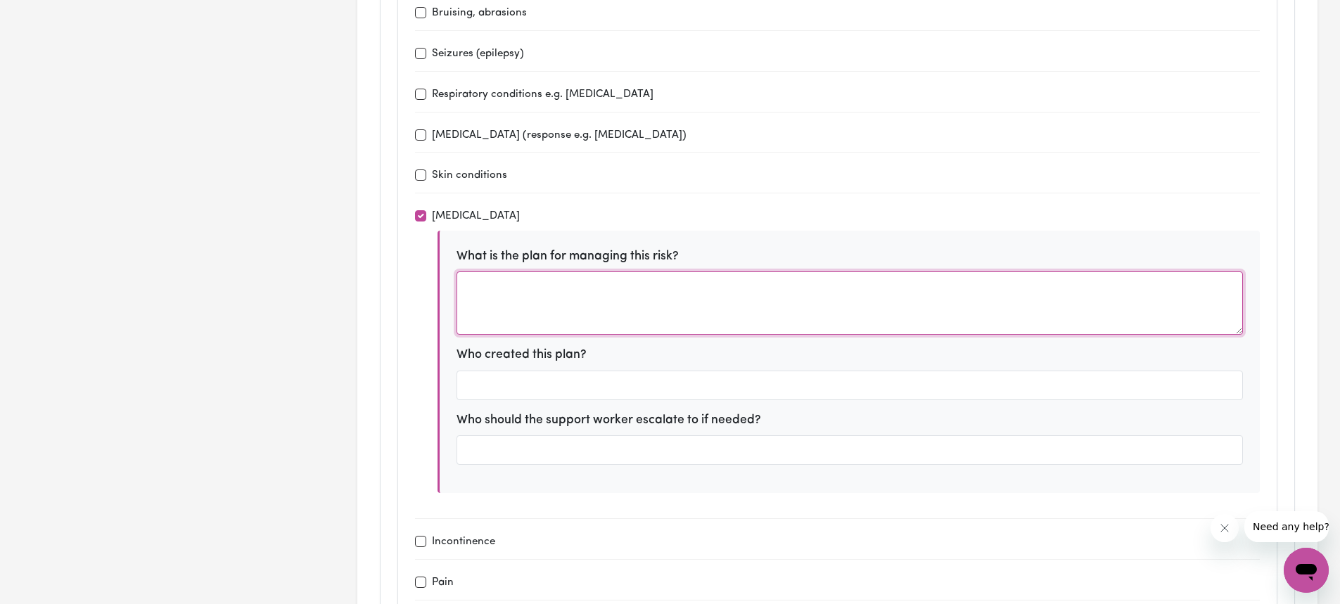
type textarea "To work towards this goal, [PERSON_NAME] can continue engaging in regular behav…"
type textarea "Behaviour support practitioner [PERSON_NAME] from Better Rehab"
type textarea "W"
type textarea "w"
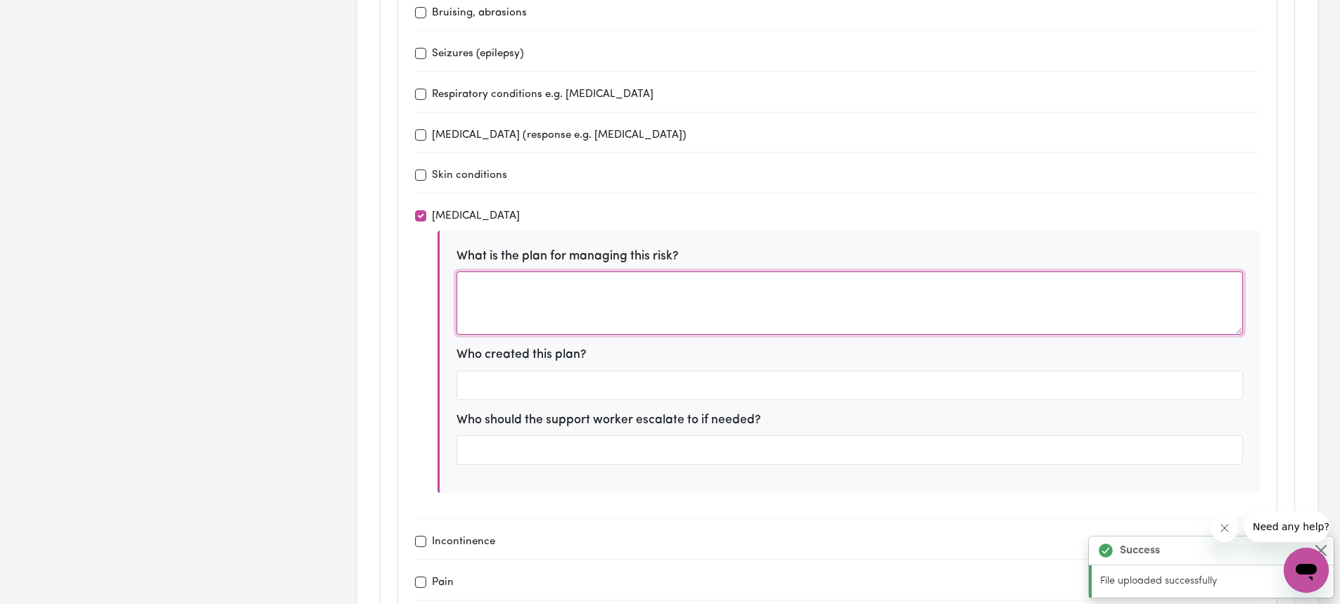
type textarea "="
type textarea "to check with [PERSON_NAME]- I do not have this plan."
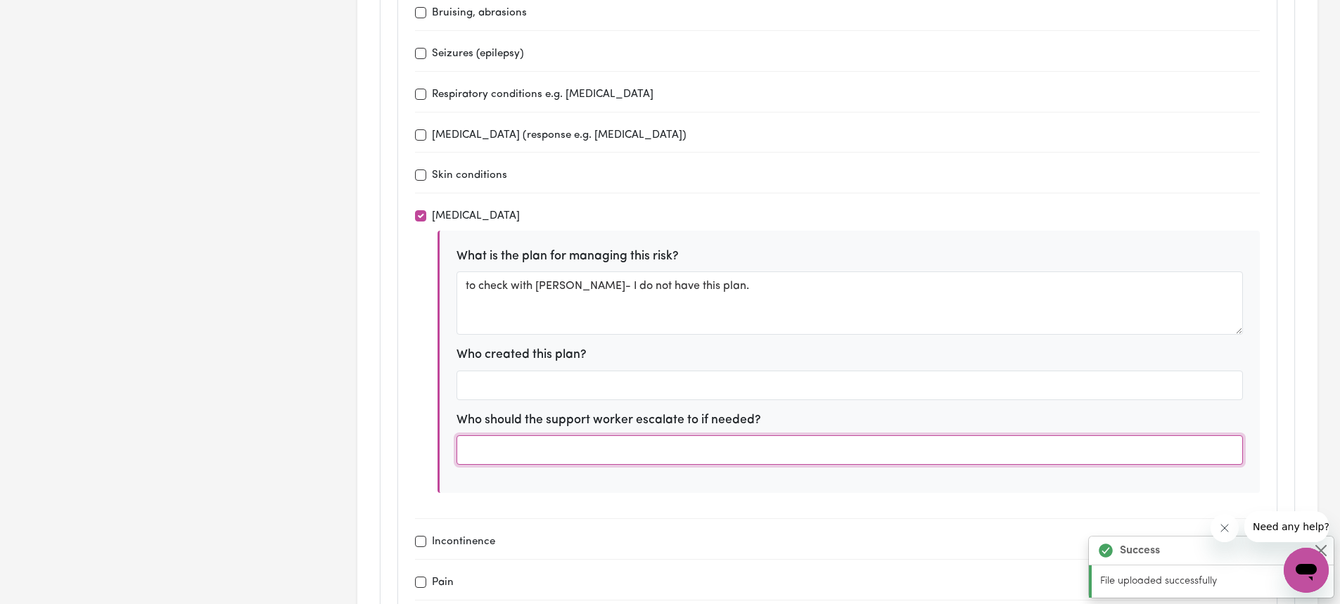
click at [639, 455] on input "text" at bounding box center [850, 450] width 786 height 30
type input "to"
type input "[PERSON_NAME] - 0422110990"
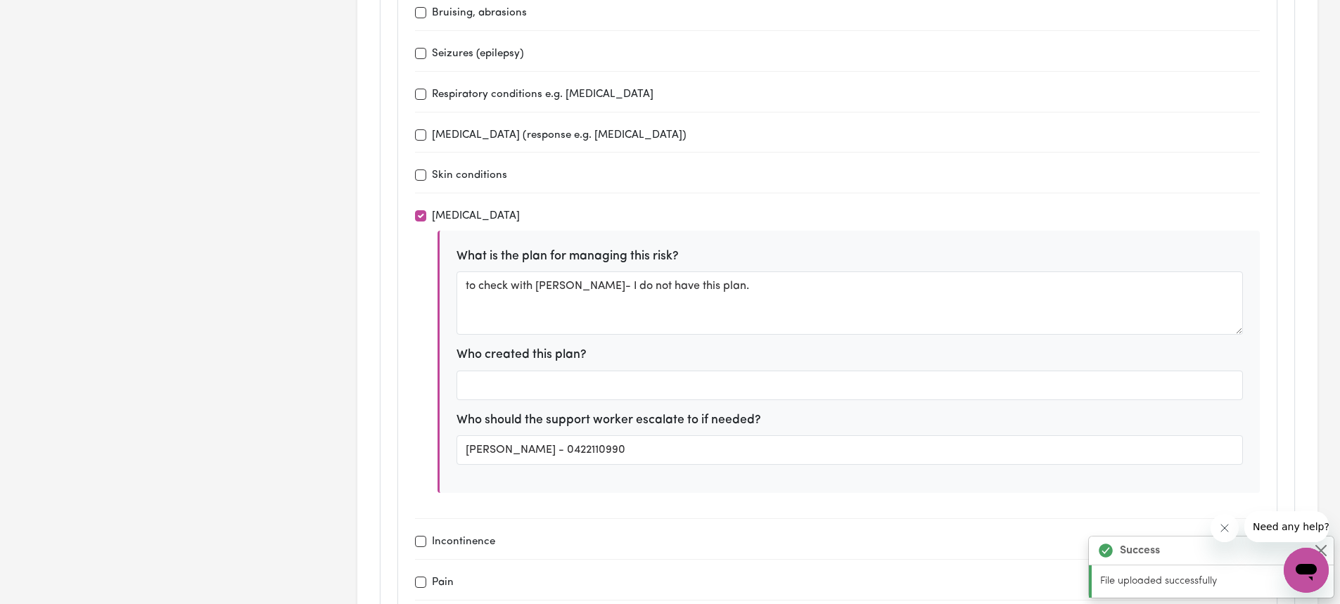
type textarea "[PERSON_NAME] would like [PERSON_NAME] to continue receiving support from his […"
type textarea "To work towards this goal, [PERSON_NAME] can continue engaging in regular behav…"
type textarea "Behaviour support practitioner [PERSON_NAME] from Better Rehab"
type textarea "[PERSON_NAME] would like [PERSON_NAME] to continue and increase his social and …"
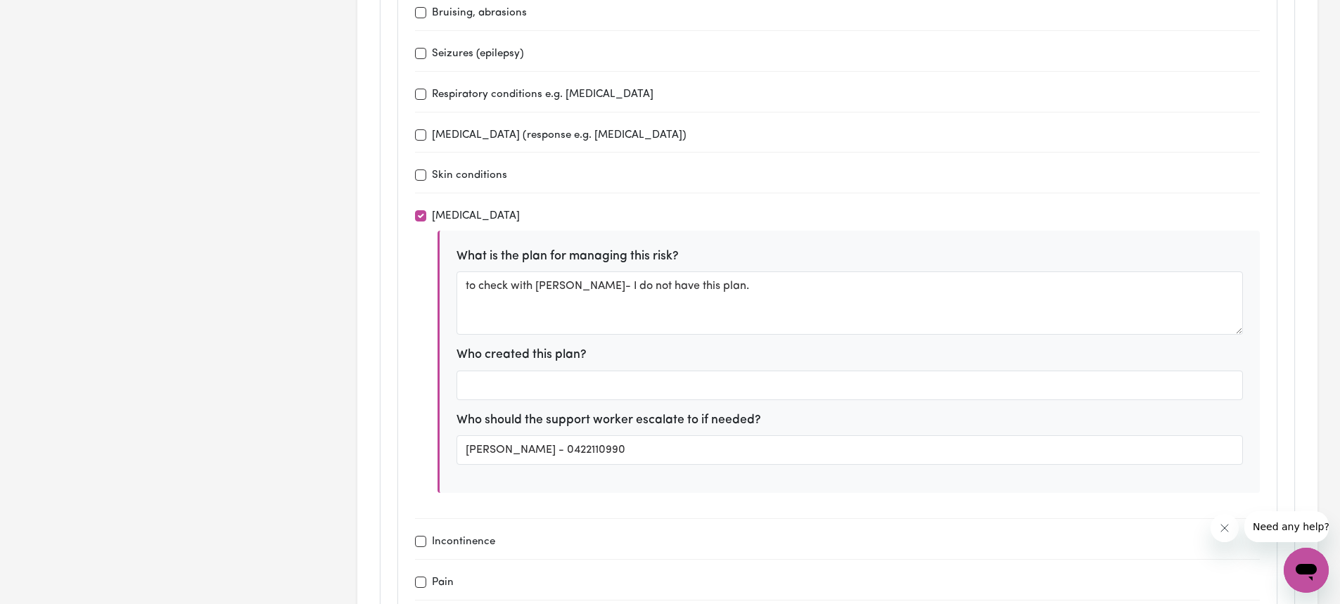
type textarea "Supportive and person centred care, encouragement and collaborative care"
type textarea "Avenue, [GEOGRAPHIC_DATA], [GEOGRAPHIC_DATA][PERSON_NAME]"
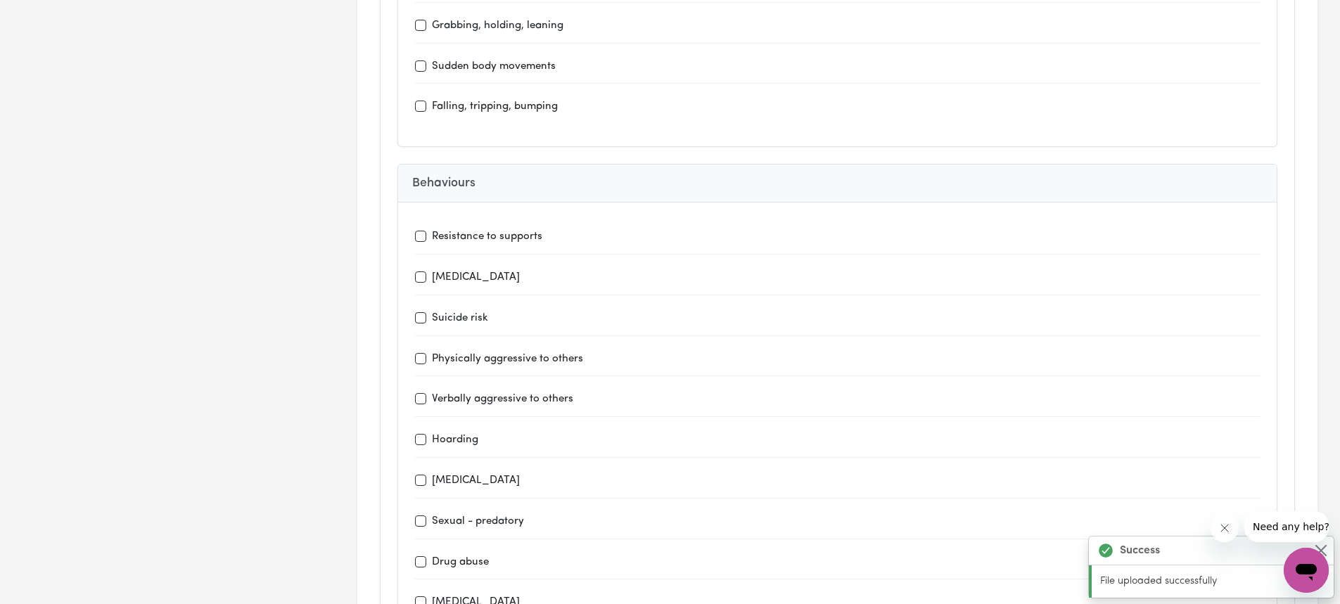
scroll to position [3306, 0]
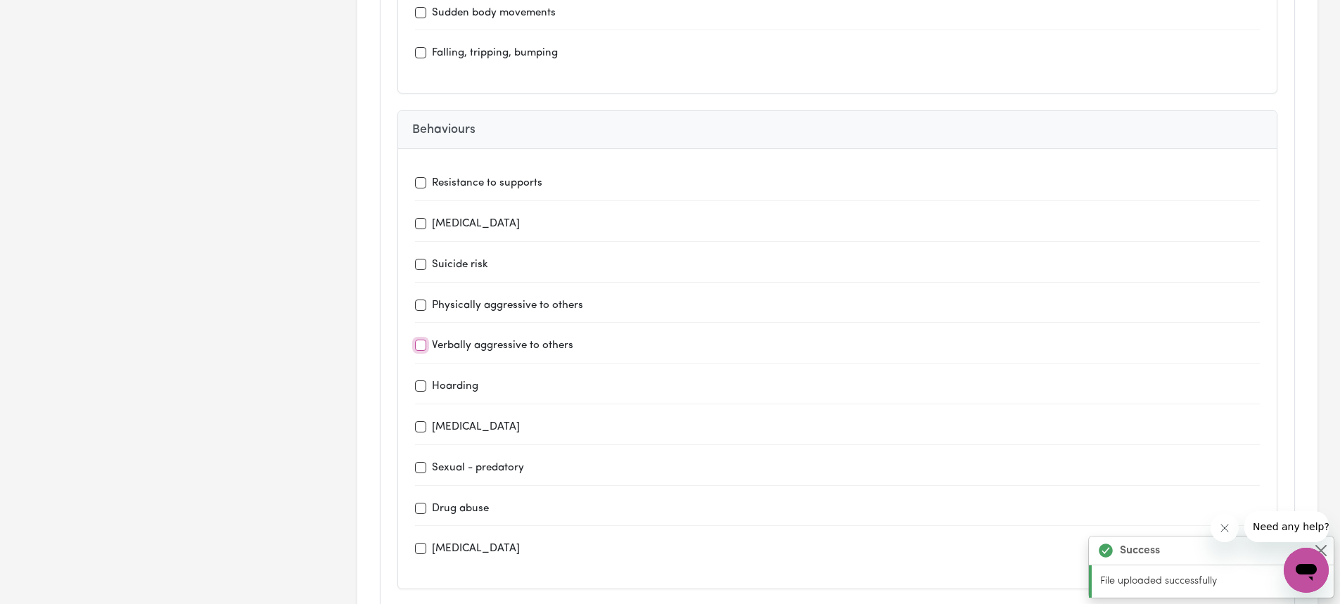
click at [423, 348] on input "Verbally aggressive to others" at bounding box center [420, 345] width 11 height 11
checkbox input "true"
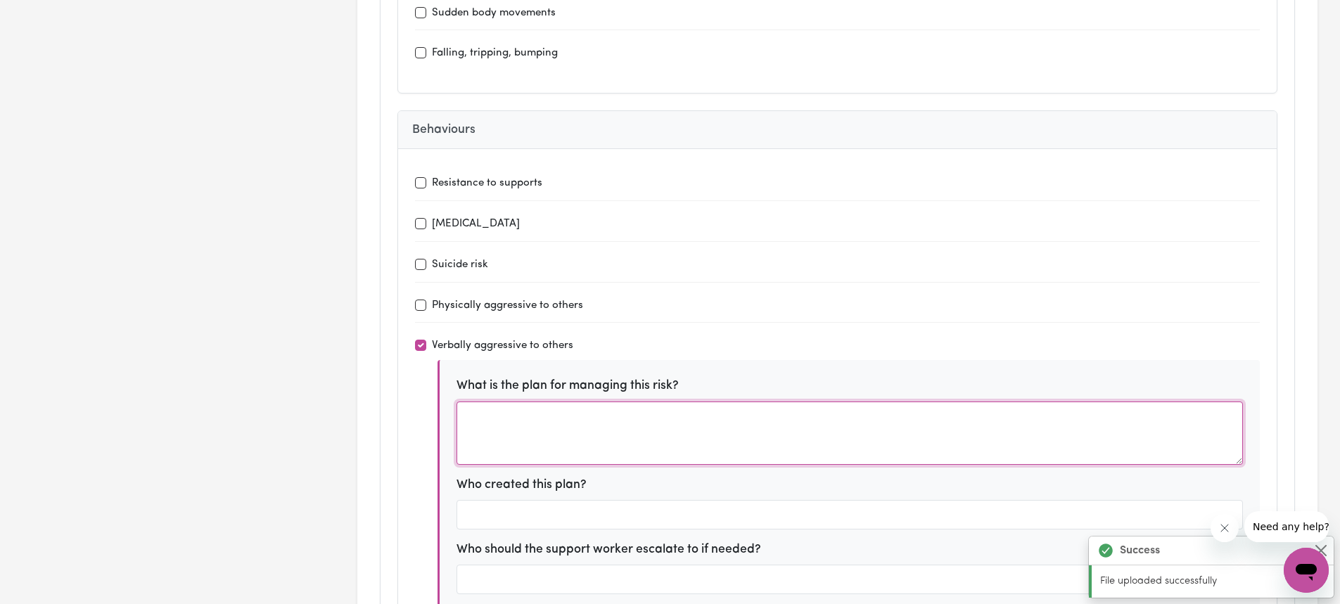
click at [508, 439] on textarea at bounding box center [850, 433] width 786 height 63
type textarea "Behaviour support plan"
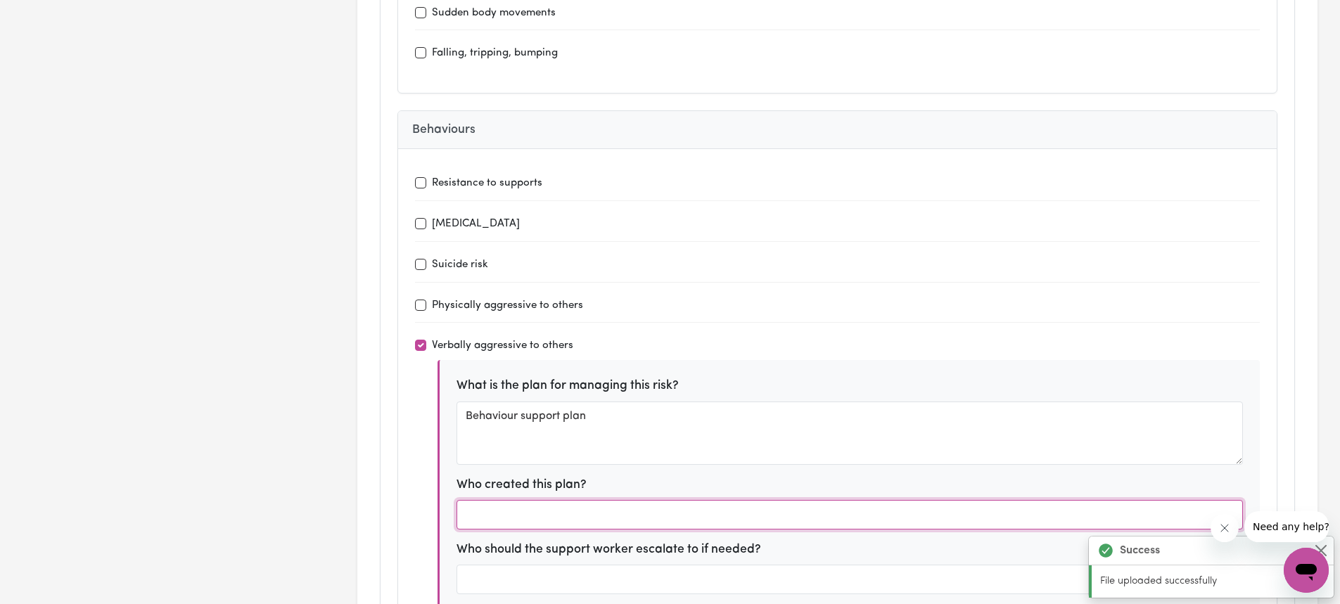
click at [651, 521] on input "text" at bounding box center [850, 515] width 786 height 30
type input "[PERSON_NAME]"
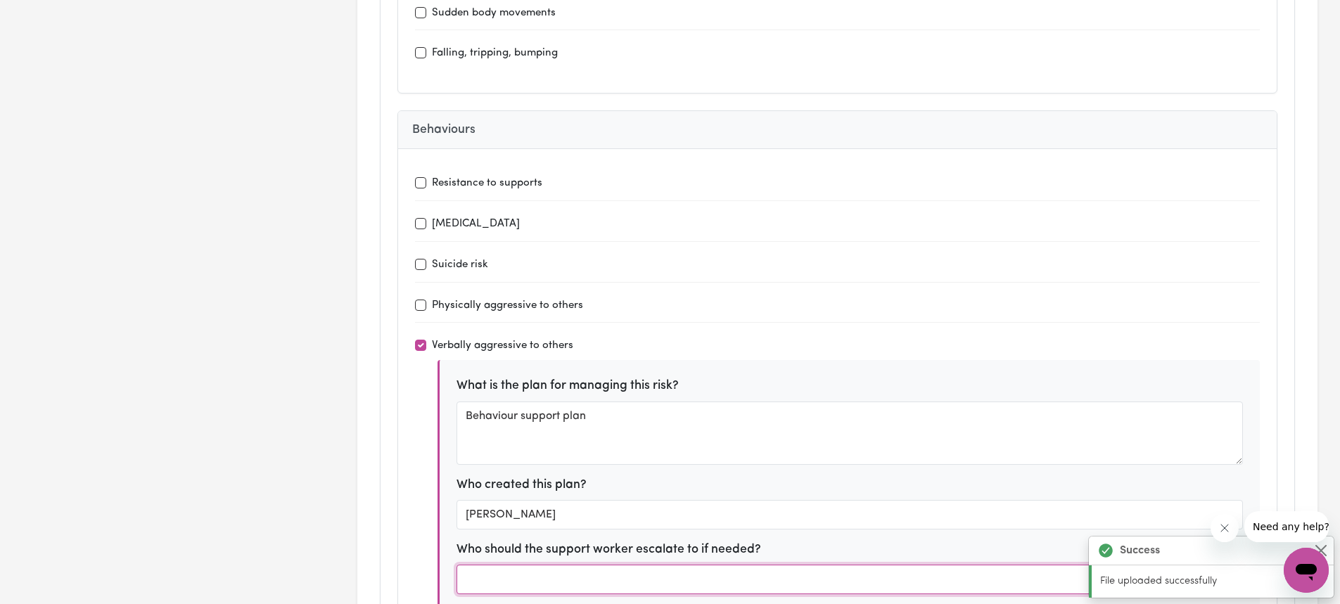
click at [587, 587] on input "text" at bounding box center [850, 580] width 786 height 30
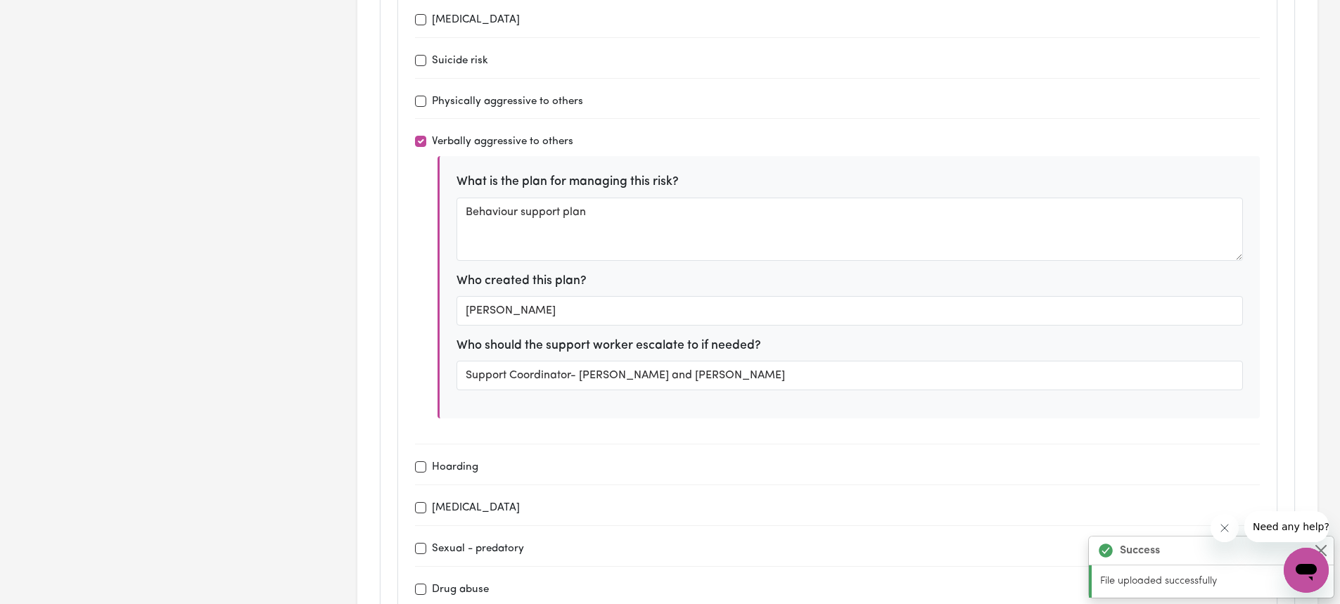
scroll to position [3517, 0]
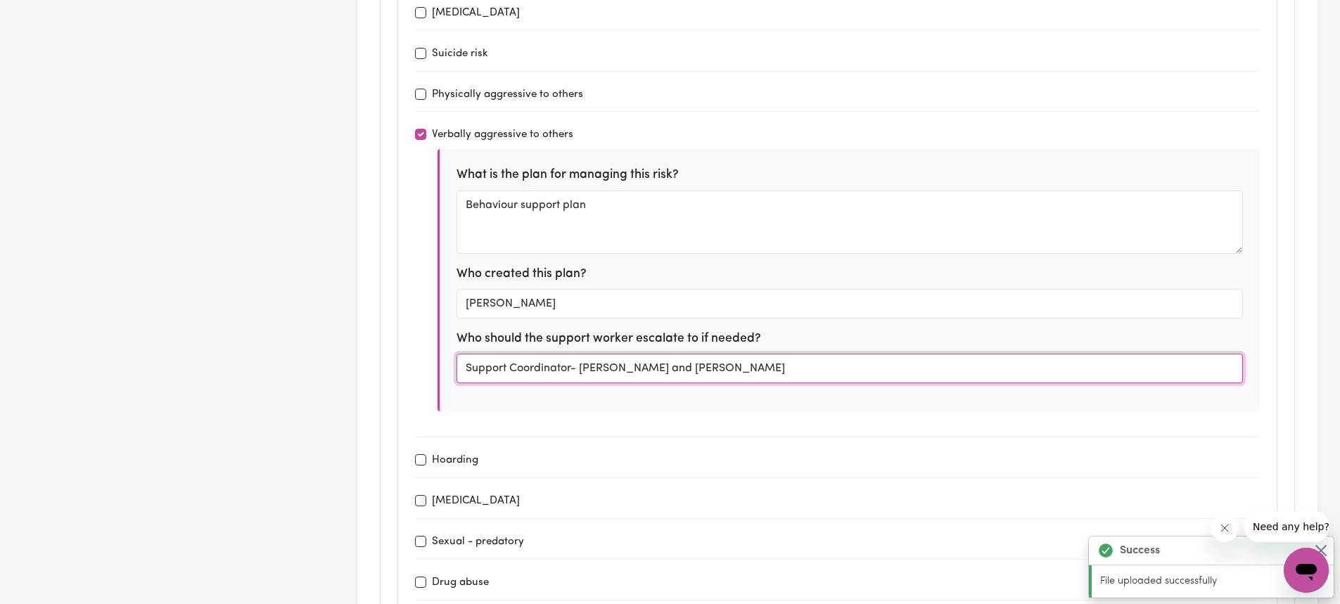
click at [784, 372] on input "Support Coordinator- [PERSON_NAME] and [PERSON_NAME]" at bounding box center [850, 369] width 786 height 30
paste input "T: 0404 284 519 E: [PERSON_NAME][EMAIL_ADDRESS][DOMAIN_NAME]"
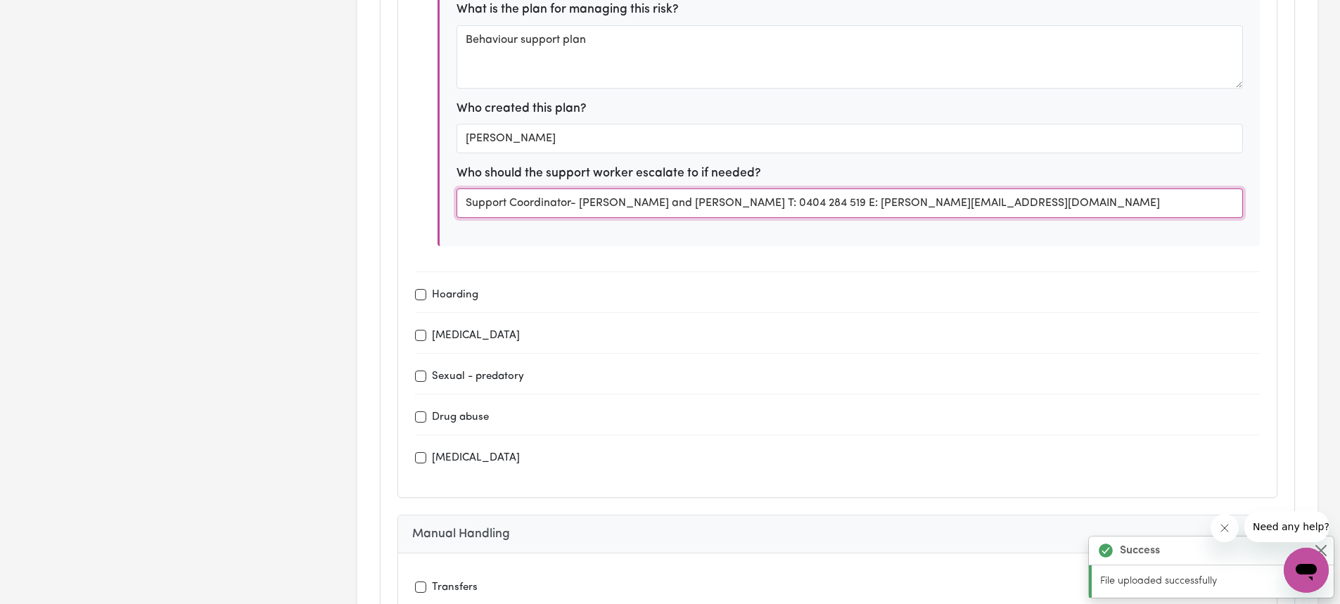
scroll to position [3658, 0]
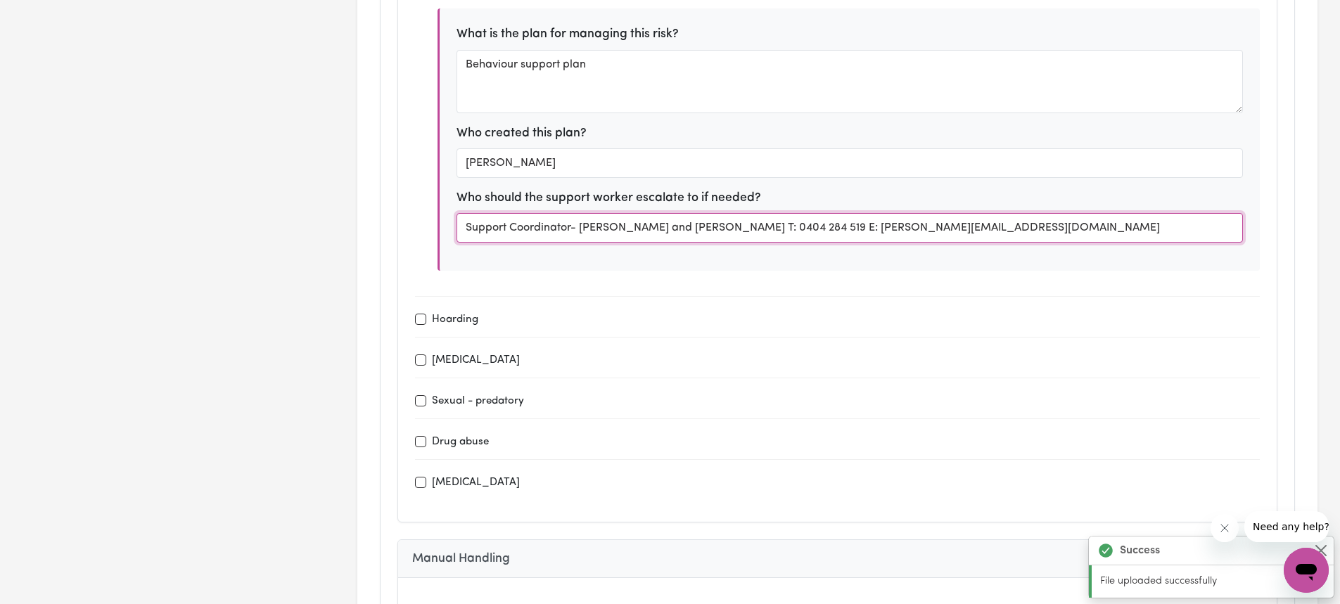
type input "Support Coordinator- [PERSON_NAME] and [PERSON_NAME] T: 0404 284 519 E: [PERSON…"
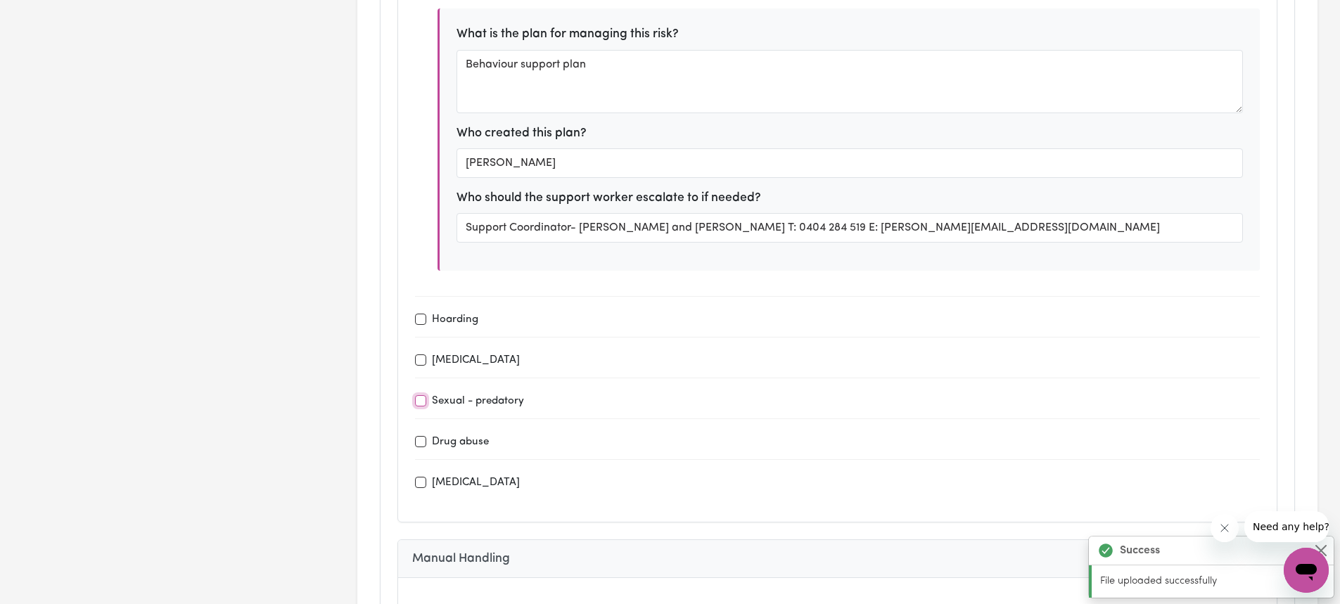
click at [424, 398] on input "Sexual - predatory" at bounding box center [420, 400] width 11 height 11
checkbox input "true"
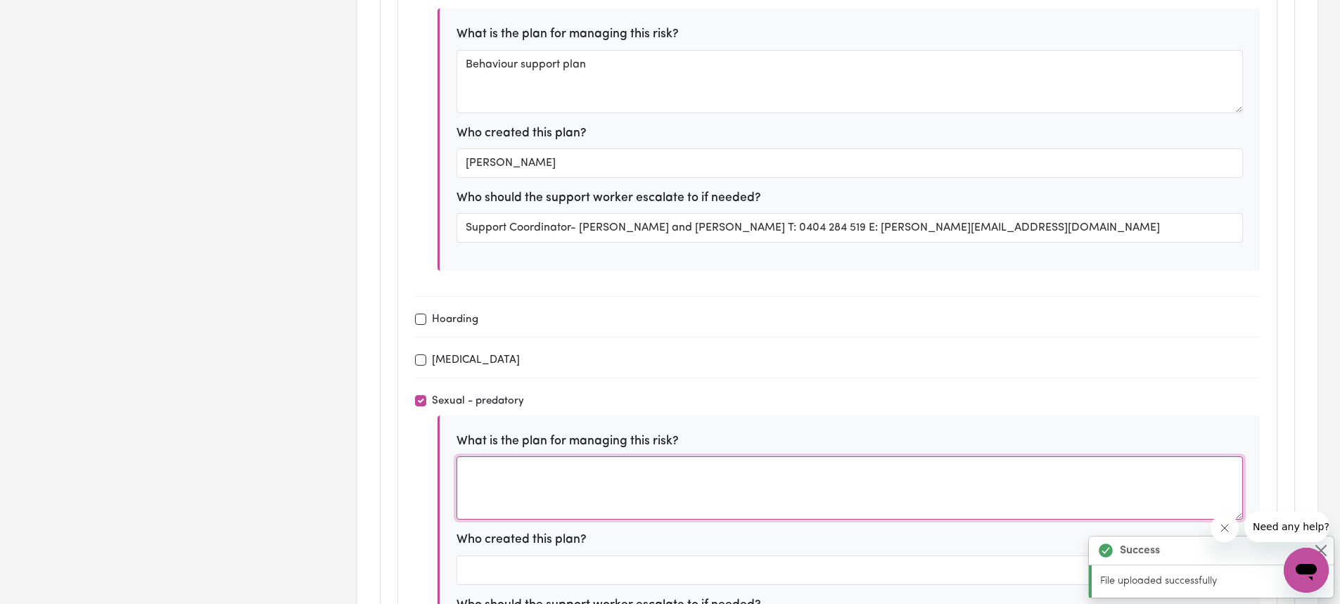
click at [647, 488] on textarea at bounding box center [850, 488] width 786 height 63
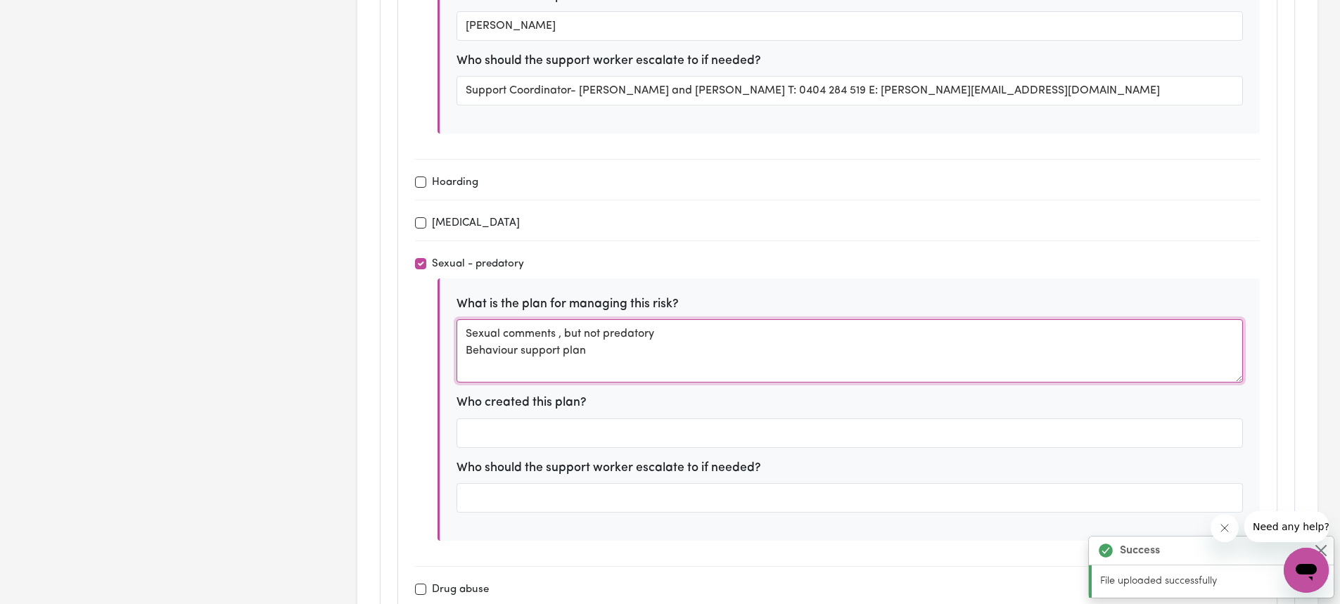
scroll to position [3869, 0]
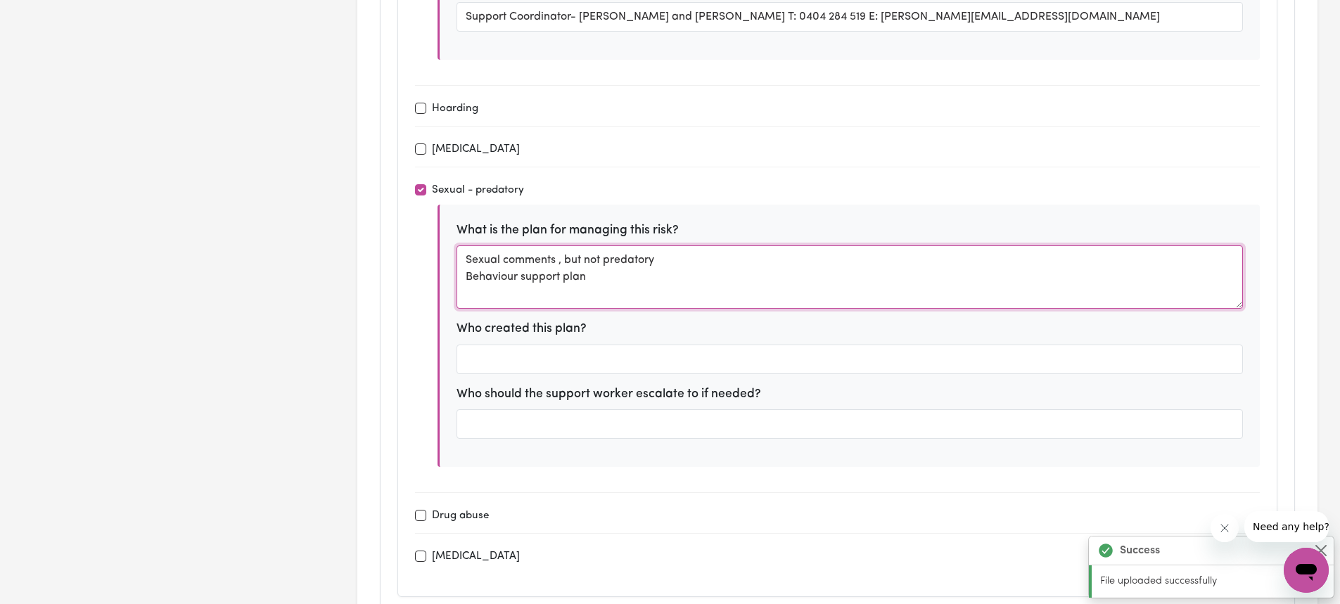
type textarea "Sexual comments , but not predatory Behaviour support plan"
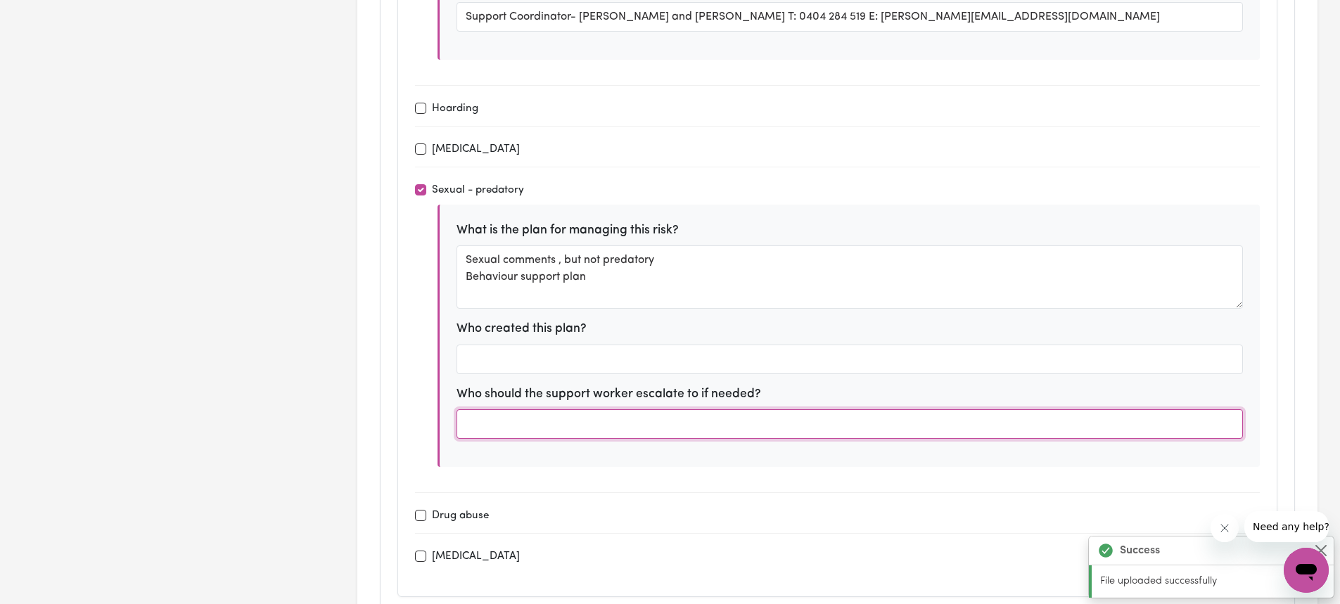
click at [680, 436] on input "text" at bounding box center [850, 424] width 786 height 30
paste input "T: 0404 284 519 E: [PERSON_NAME][EMAIL_ADDRESS][DOMAIN_NAME]"
click at [465, 425] on input "T: 0404 284 519 E: [PERSON_NAME][EMAIL_ADDRESS][DOMAIN_NAME]" at bounding box center [850, 424] width 786 height 30
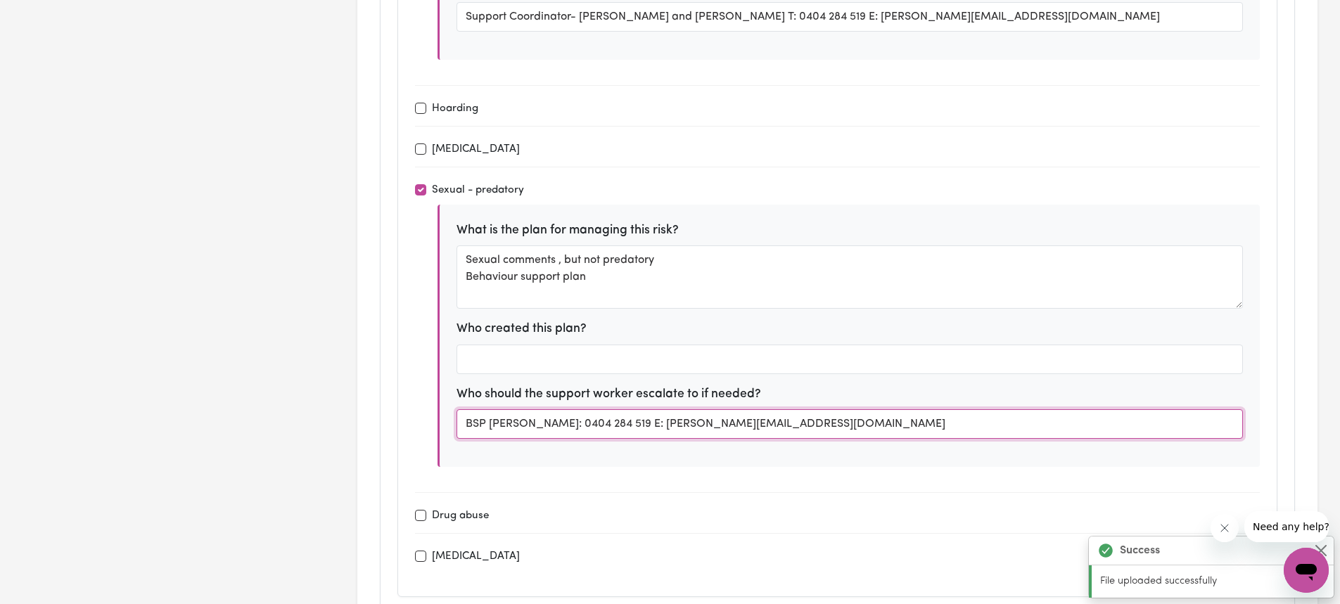
type input "BSP [PERSON_NAME] T: 0404 284 519 E: [PERSON_NAME][EMAIL_ADDRESS][DOMAIN_NAME]"
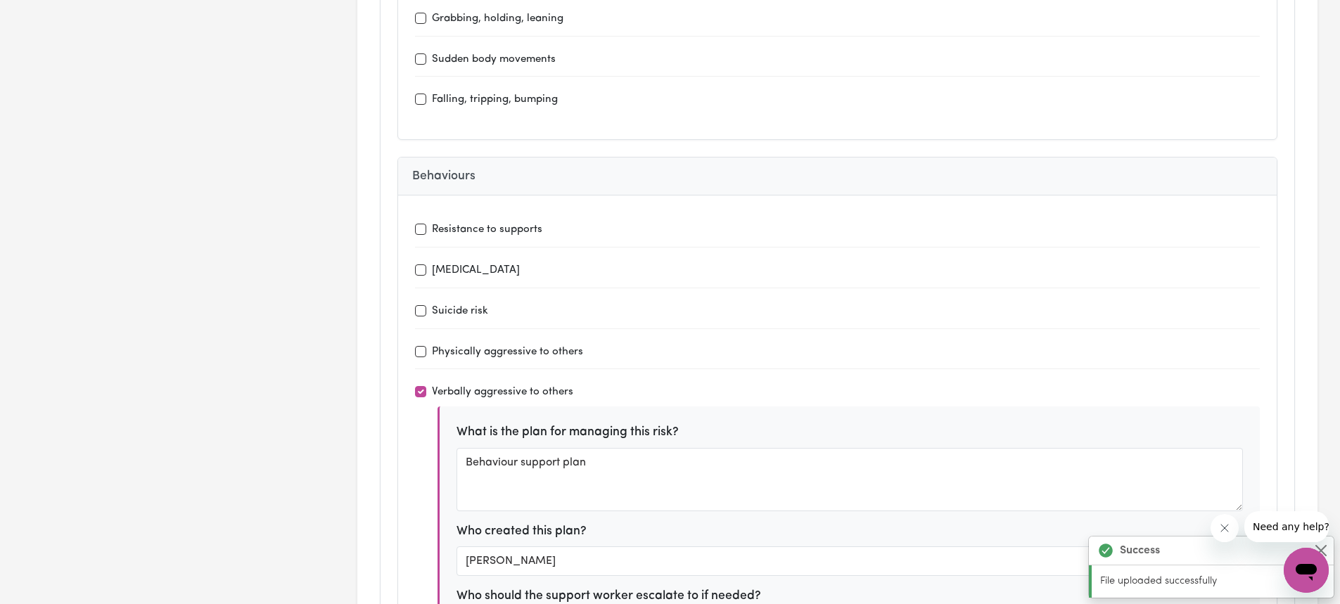
scroll to position [3236, 0]
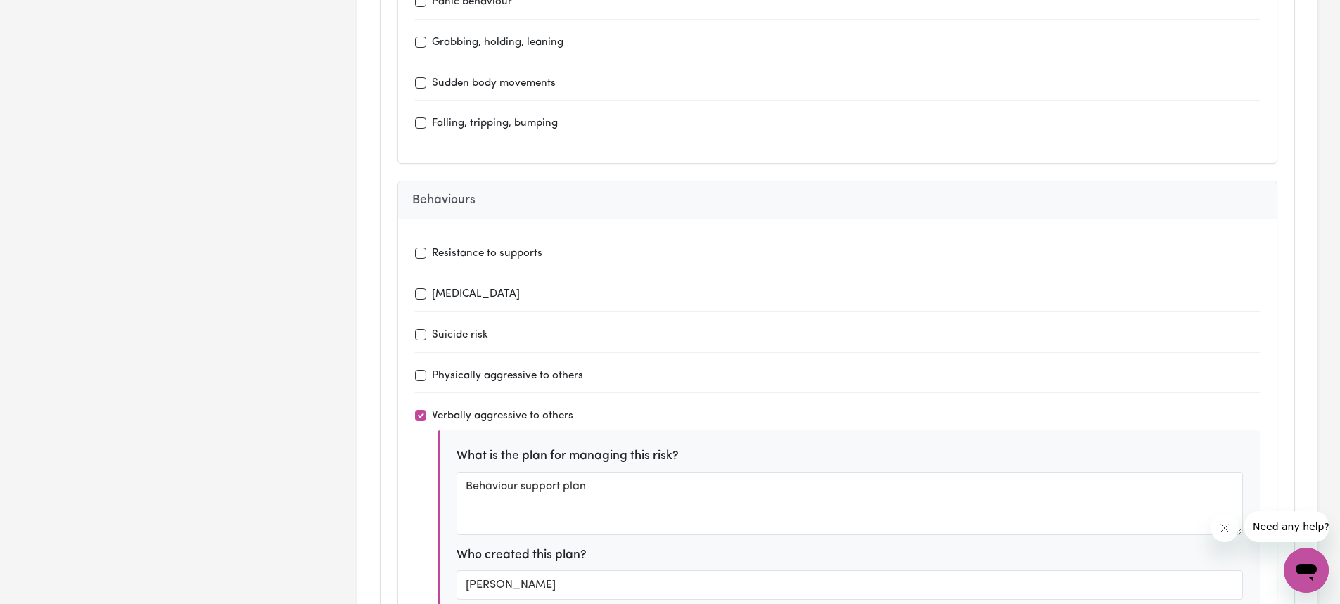
type textarea "[PERSON_NAME] would like [PERSON_NAME] to continue and increase his social and …"
type textarea "Supportive and person centred care, encouragement and collaborative care"
type textarea "Avenue, [GEOGRAPHIC_DATA], [GEOGRAPHIC_DATA][PERSON_NAME]"
type textarea "[PERSON_NAME] would like [PERSON_NAME] to continue receiving support from his […"
type textarea "To work towards this goal, [PERSON_NAME] can continue engaging in regular behav…"
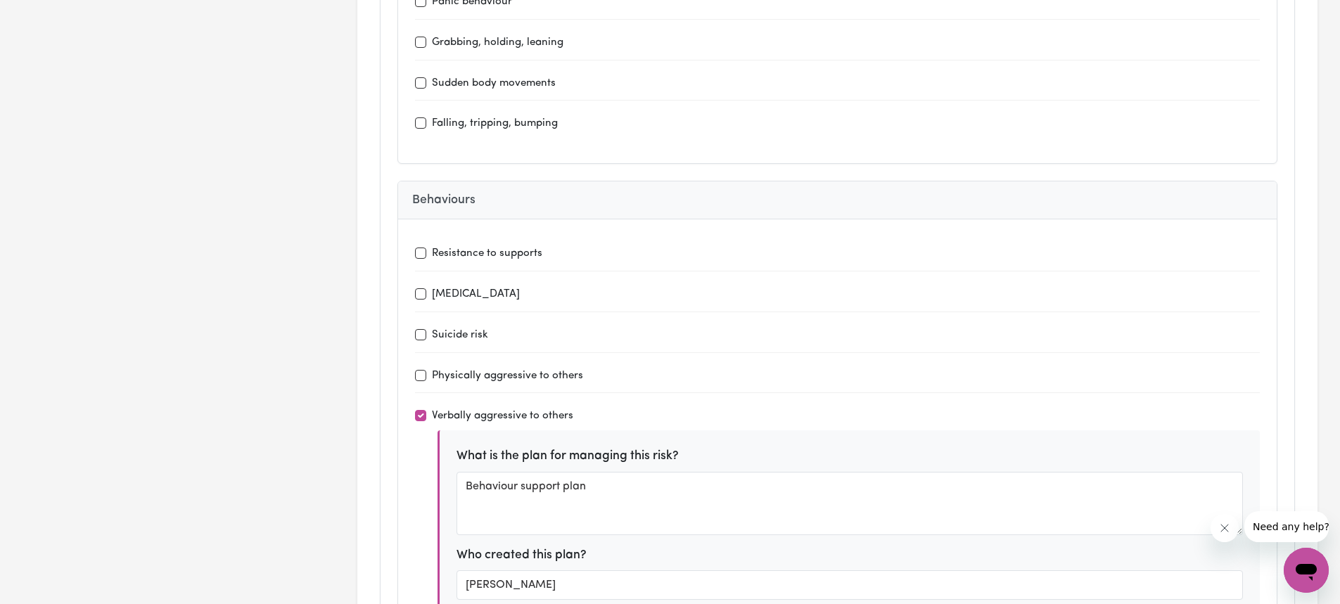
type textarea "Behaviour support practitioner [PERSON_NAME] from Better Rehab"
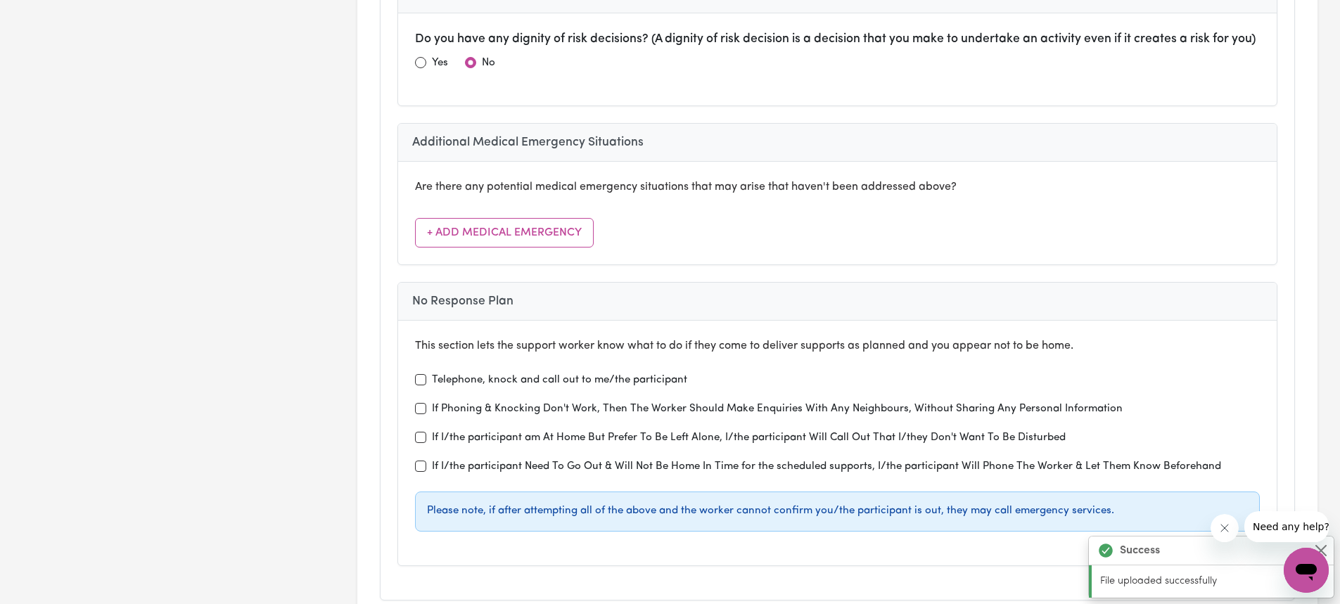
scroll to position [5346, 0]
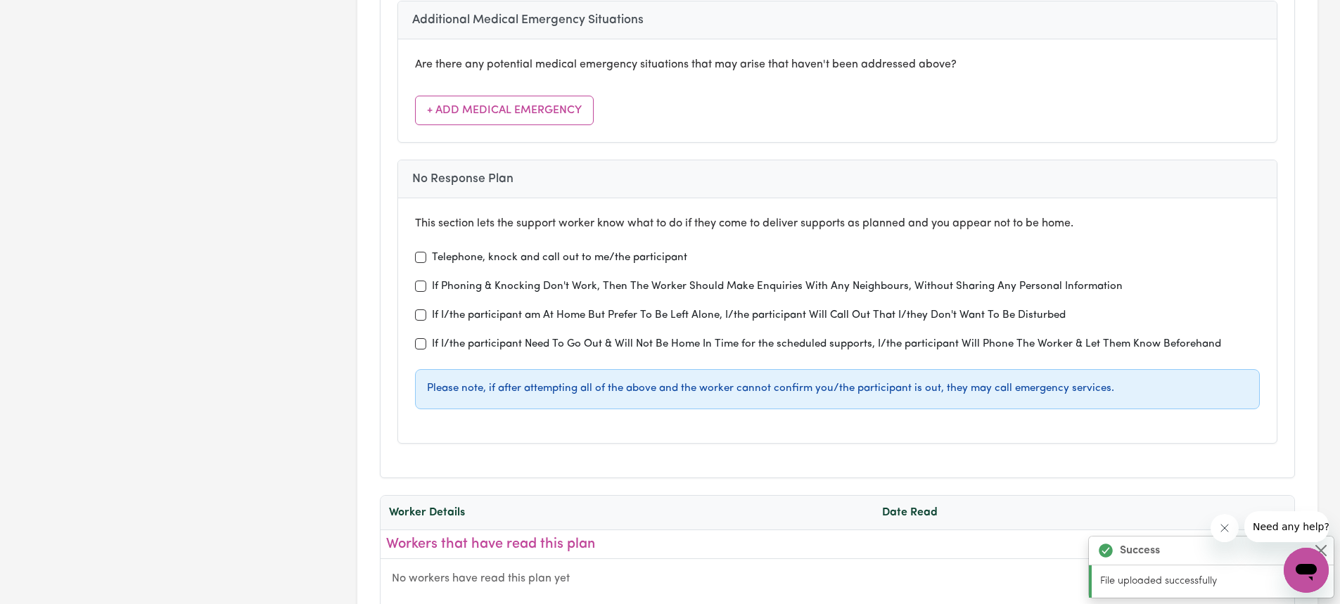
type input "BSP [PERSON_NAME] T: 0404 284 519 E: [PERSON_NAME][EMAIL_ADDRESS][DOMAIN_NAME]"
click at [423, 261] on input "Telephone, knock and call out to me/the participant" at bounding box center [420, 257] width 11 height 11
checkbox input "true"
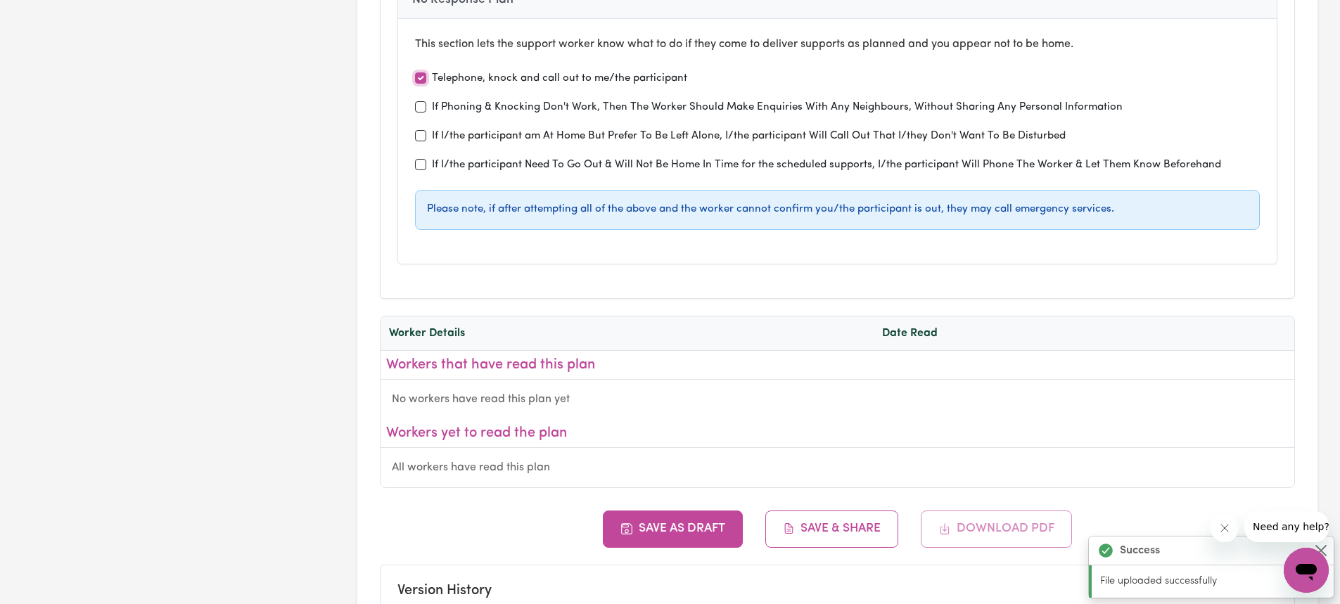
scroll to position [5628, 0]
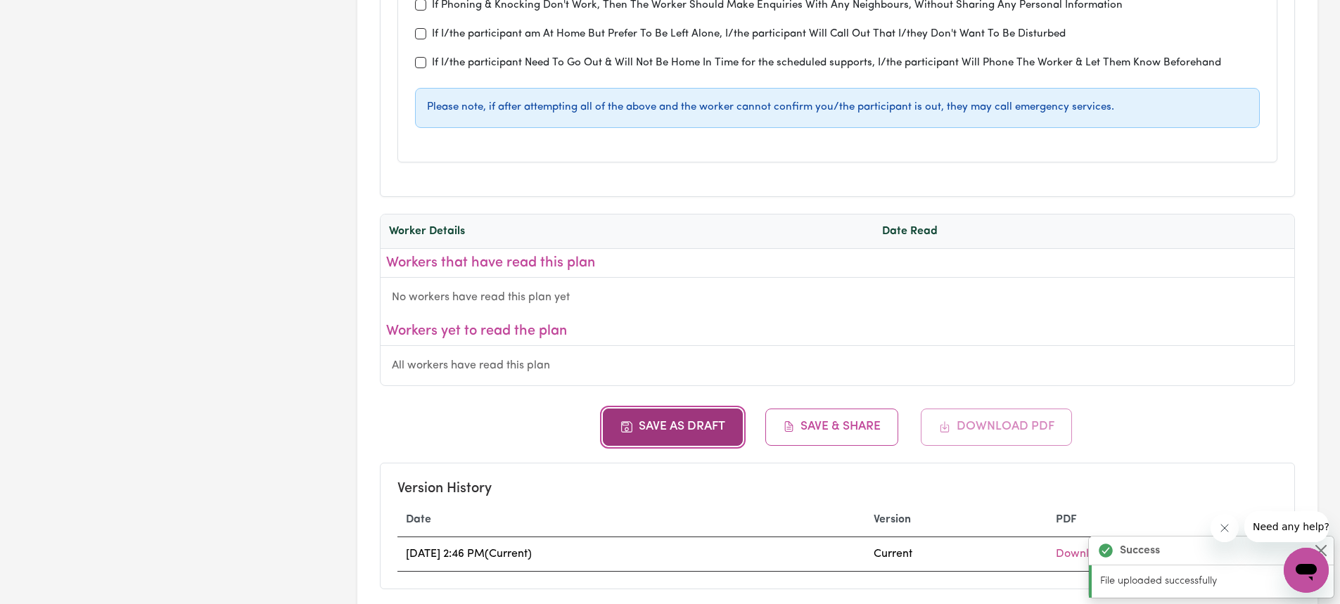
click at [697, 434] on button "Save as Draft" at bounding box center [673, 427] width 140 height 37
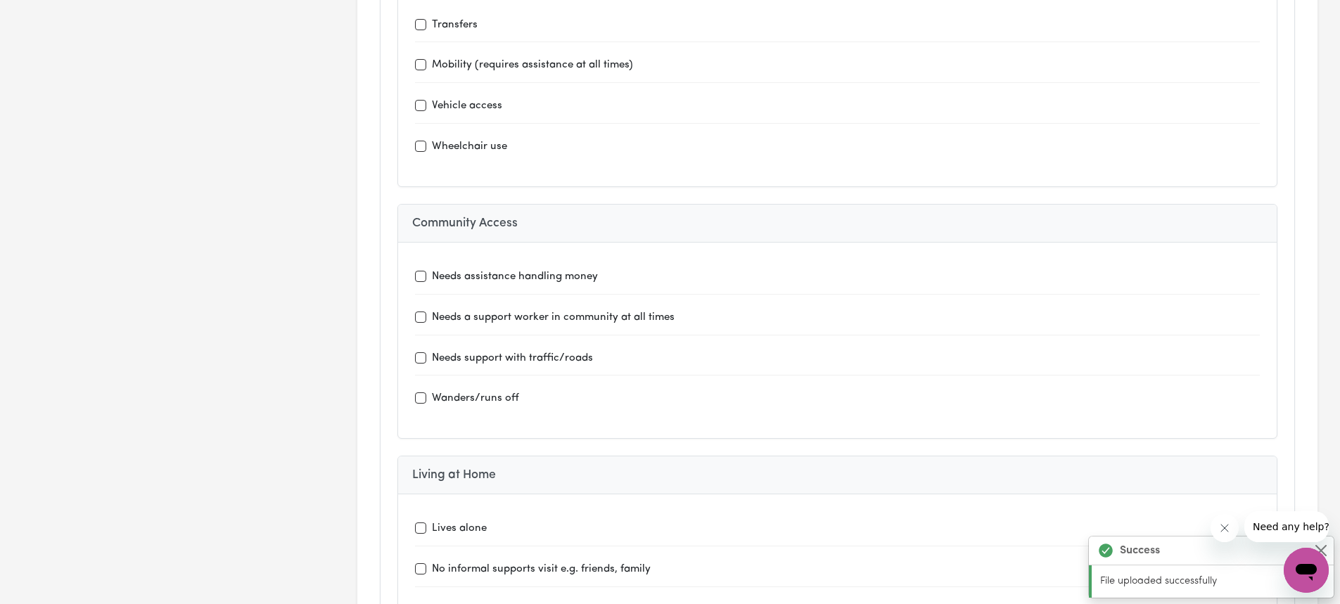
scroll to position [4573, 0]
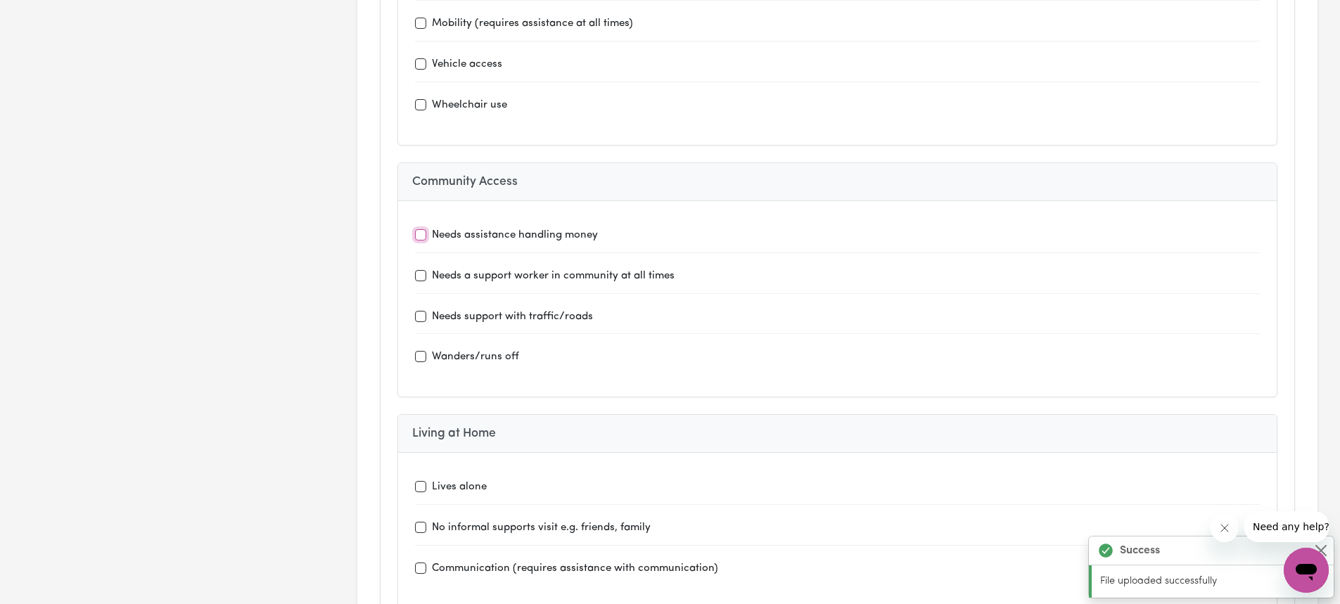
click at [422, 230] on input "Needs assistance handling money" at bounding box center [420, 234] width 11 height 11
checkbox input "true"
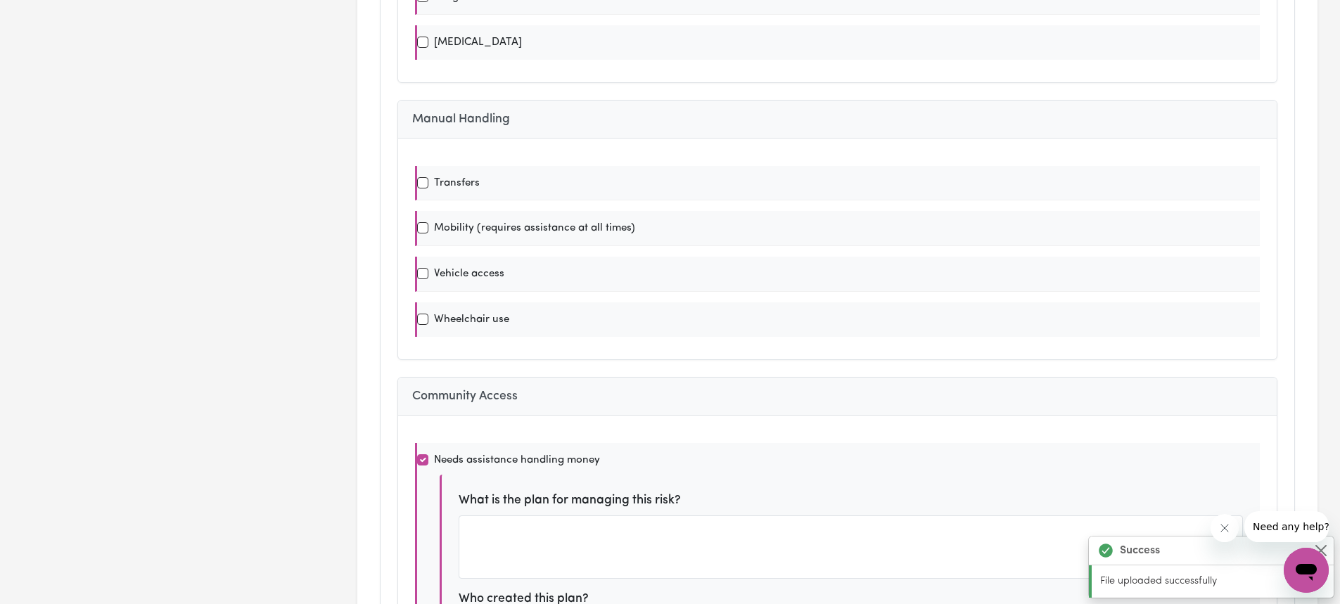
scroll to position [0, 0]
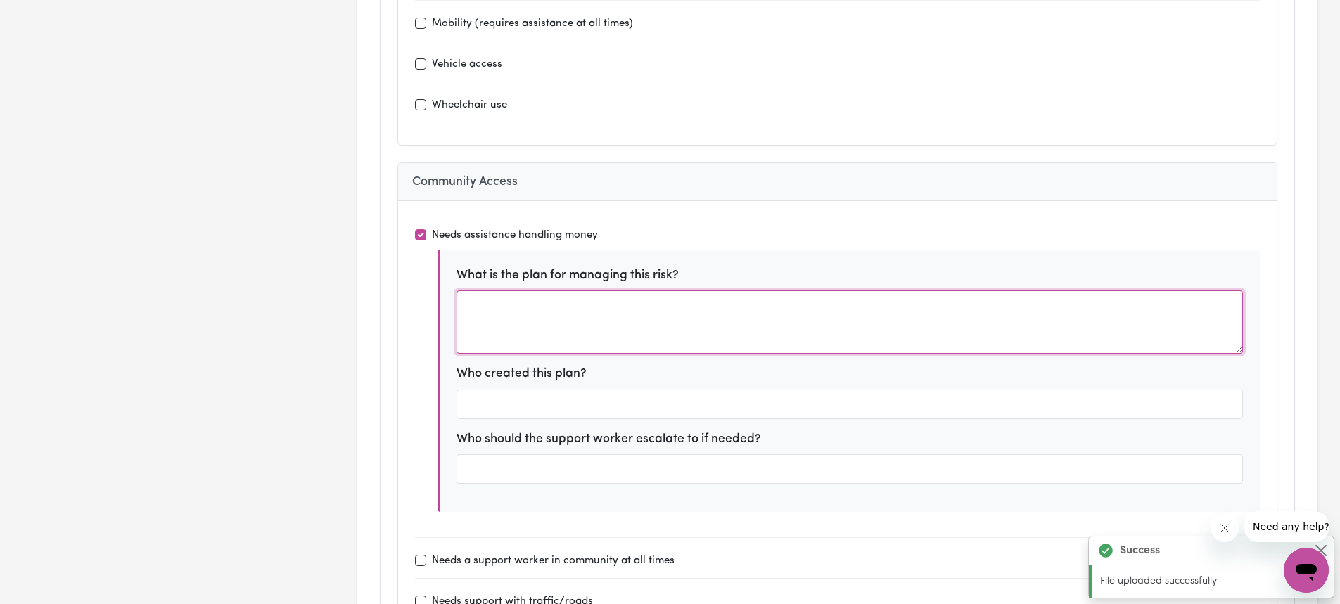
click at [507, 330] on textarea at bounding box center [850, 322] width 786 height 63
paste textarea "• [PERSON_NAME] is supported by his mother Ms [PERSON_NAME] who is his primary …"
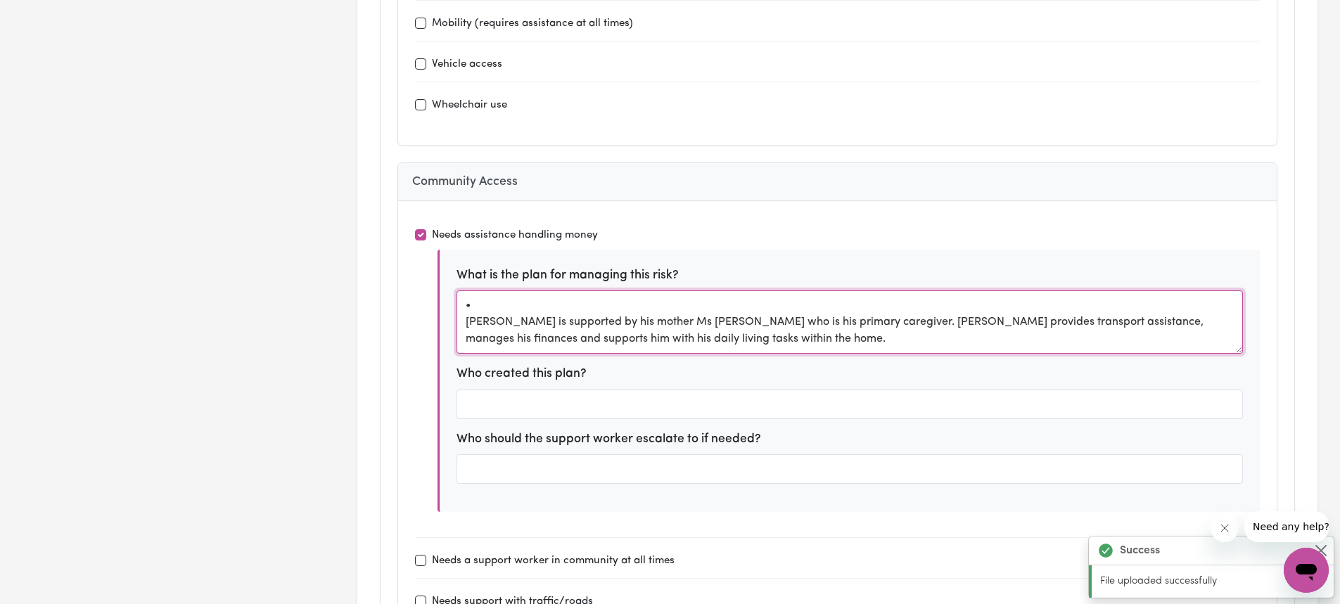
type textarea "• [PERSON_NAME] is supported by his mother Ms [PERSON_NAME] who is his primary …"
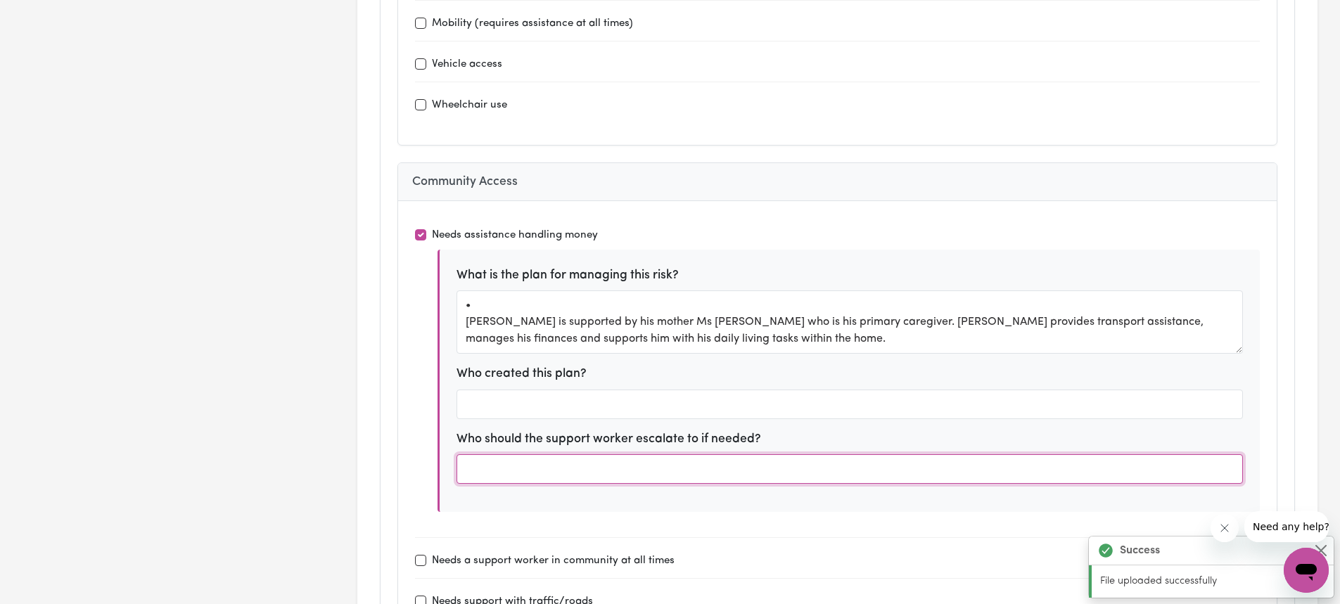
click at [521, 483] on input "text" at bounding box center [850, 469] width 786 height 30
type input "[PERSON_NAME]"
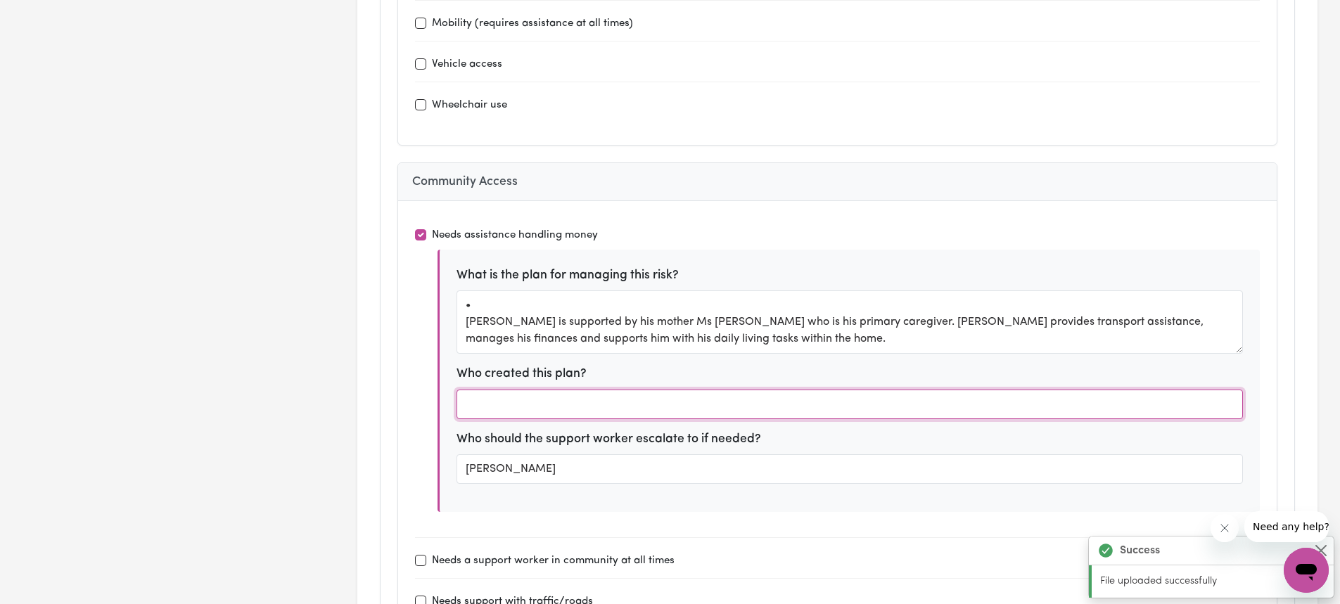
click at [507, 407] on input "text" at bounding box center [850, 405] width 786 height 30
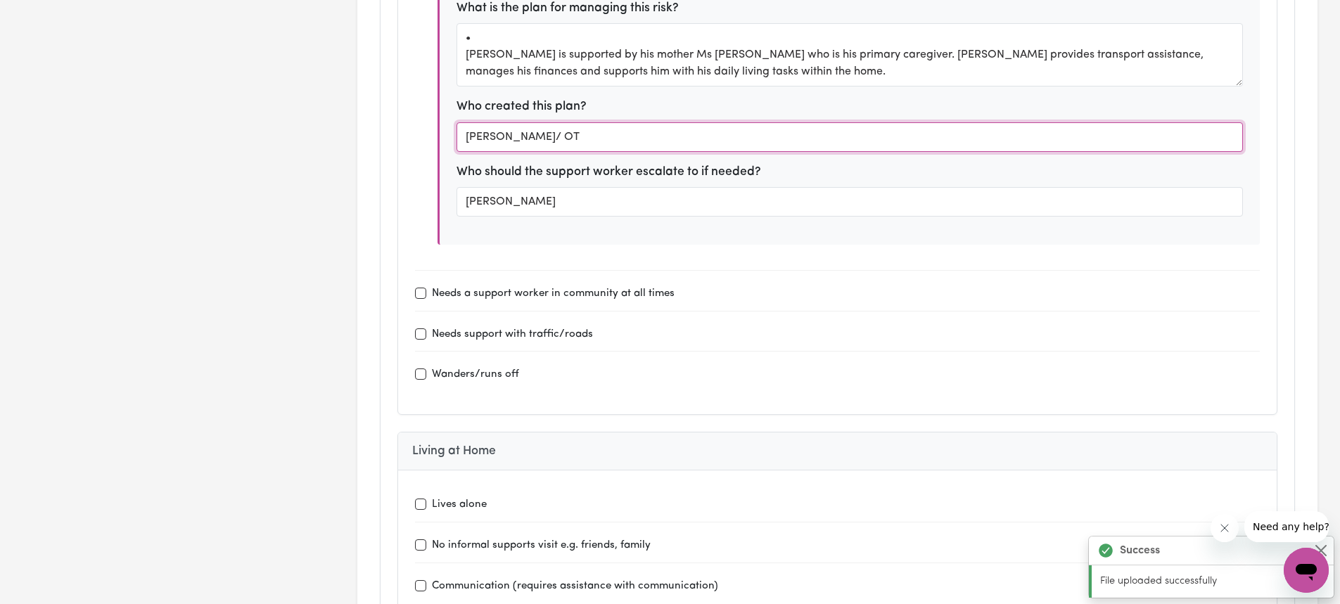
scroll to position [4854, 0]
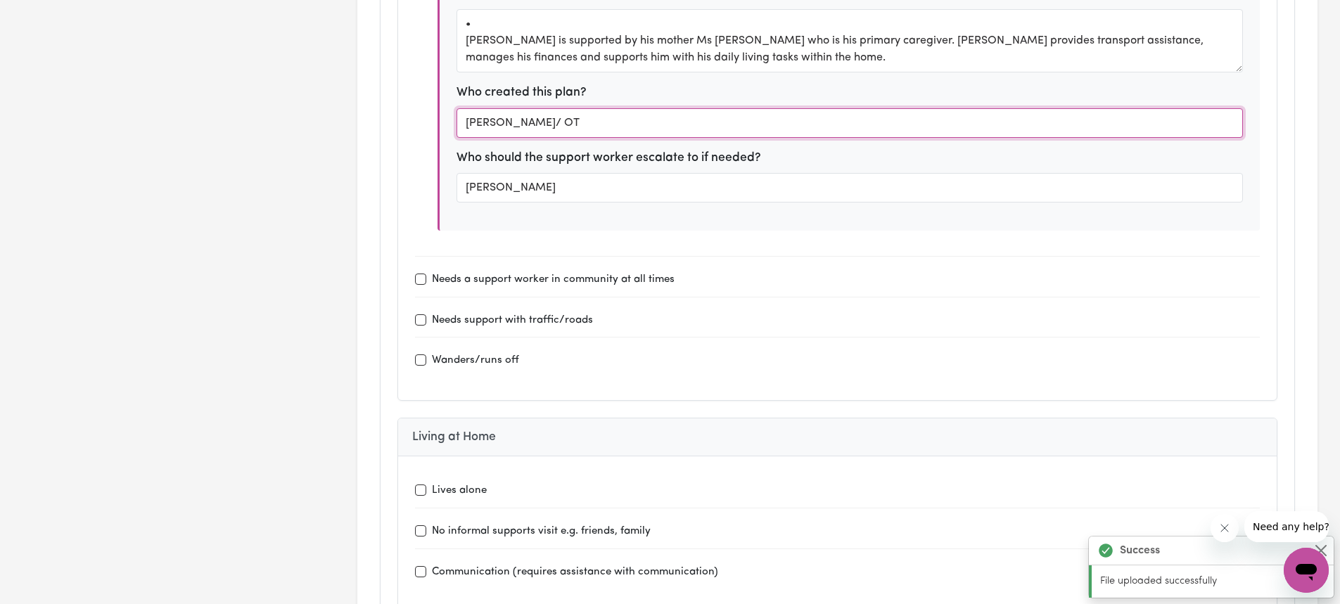
type input "[PERSON_NAME]/ OT"
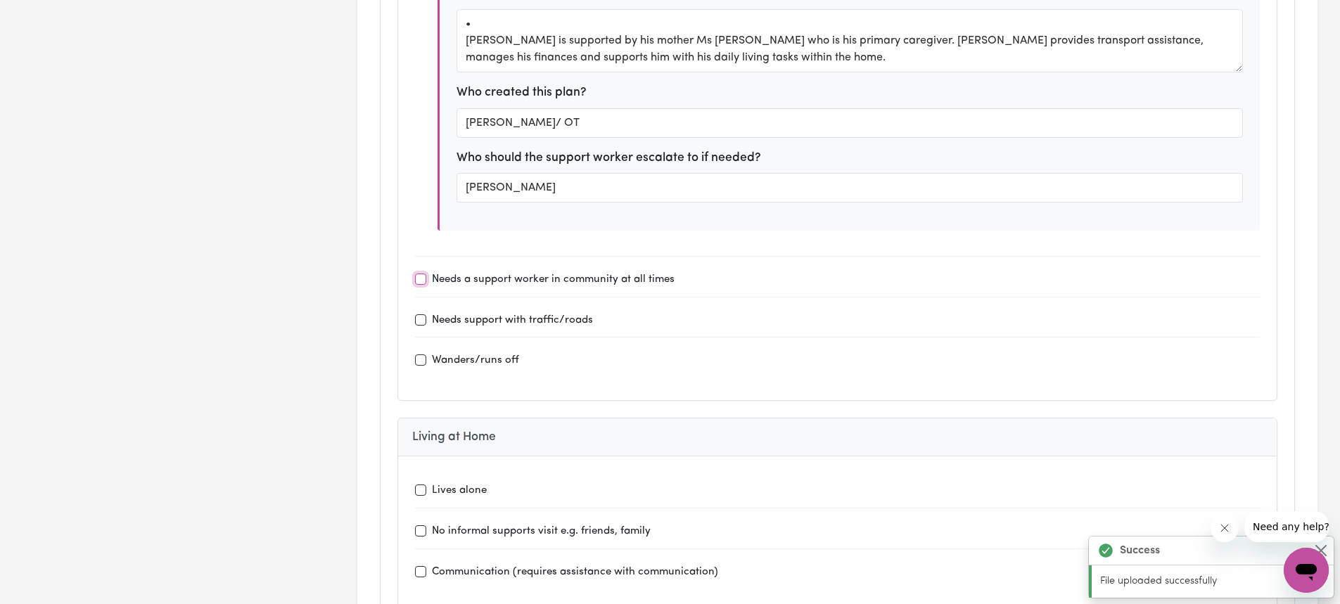
click at [421, 281] on input "Needs a support worker in community at all times" at bounding box center [420, 279] width 11 height 11
checkbox input "true"
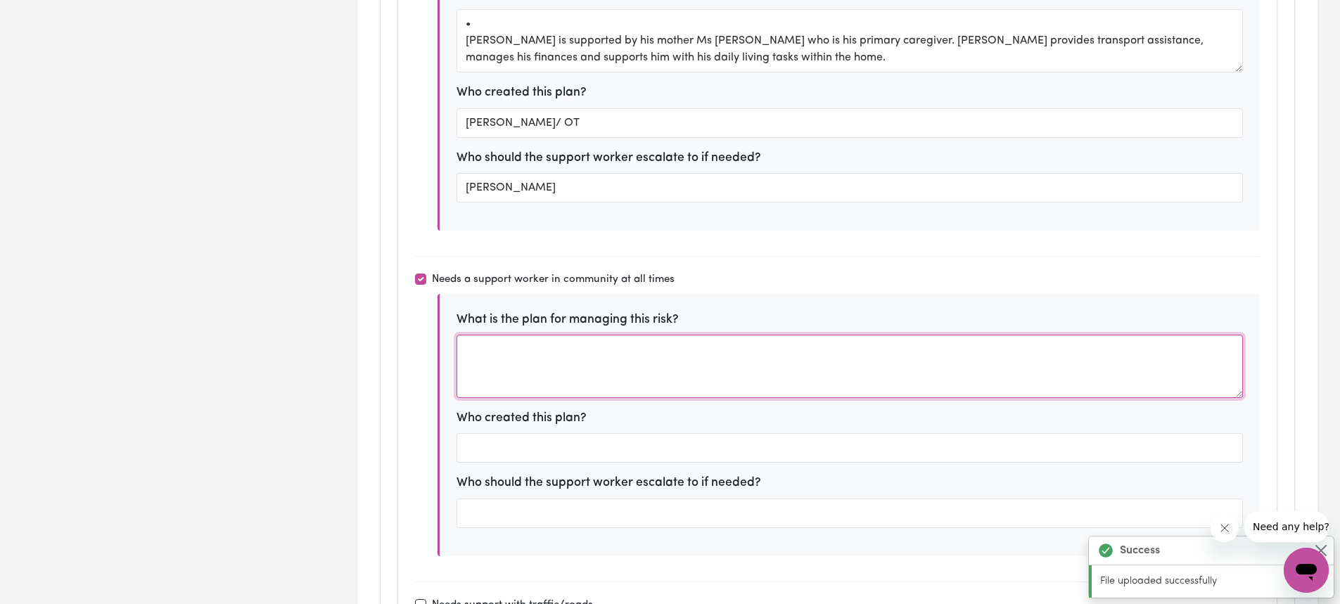
click at [540, 371] on textarea at bounding box center [850, 366] width 786 height 63
paste textarea "Community: [PERSON_NAME] was observed during community access to demonstrate ni…"
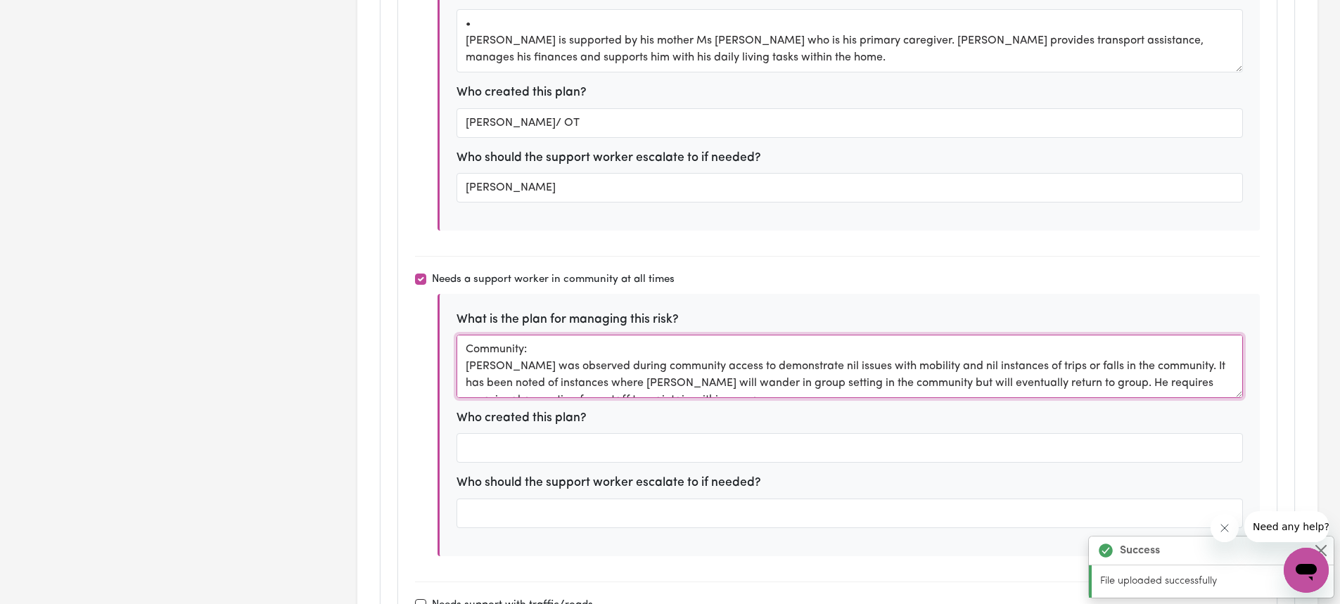
scroll to position [11, 0]
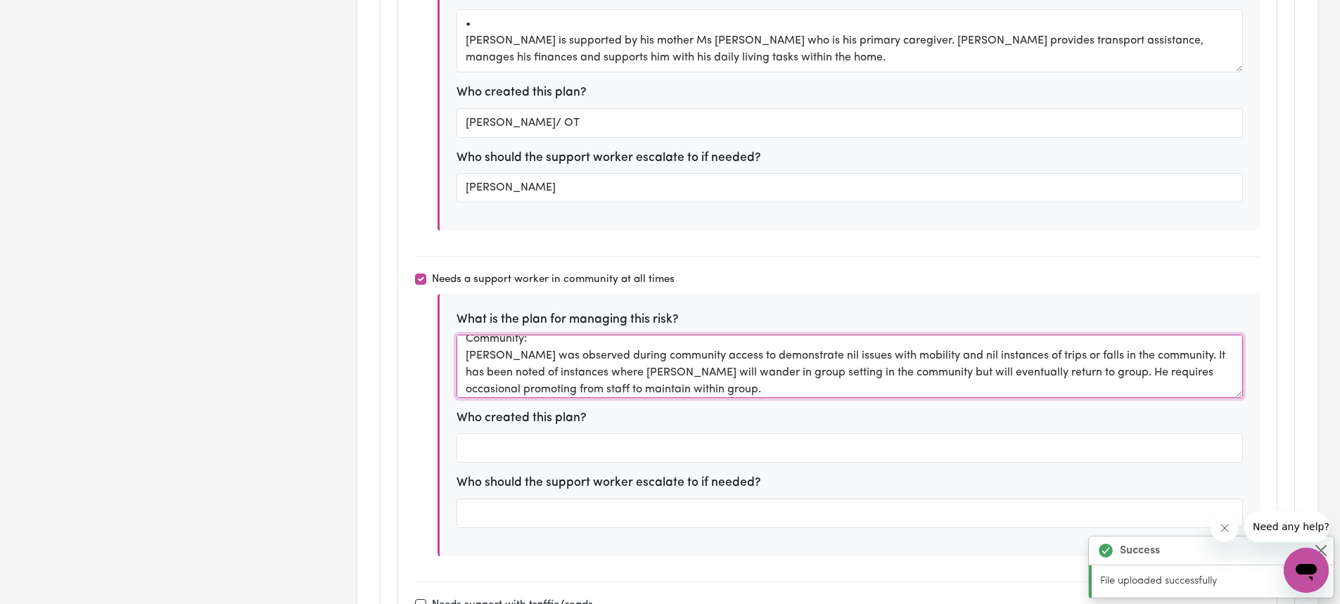
type textarea "Community: [PERSON_NAME] was observed during community access to demonstrate ni…"
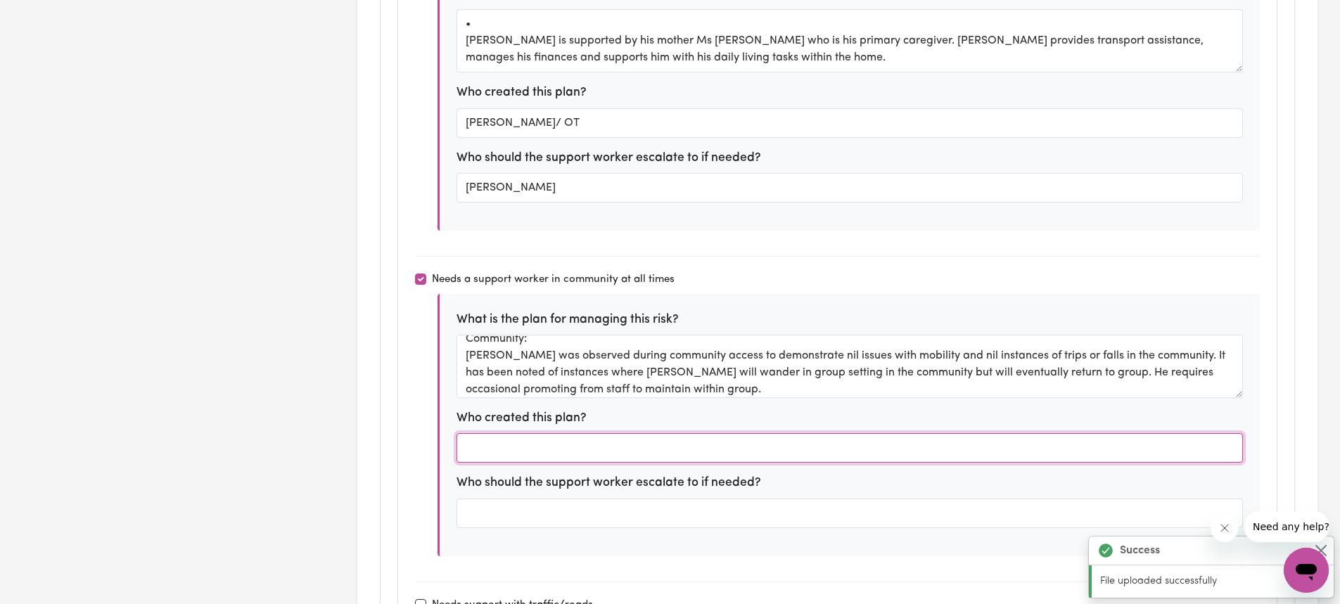
click at [536, 452] on input "text" at bounding box center [850, 448] width 786 height 30
type input "OT"
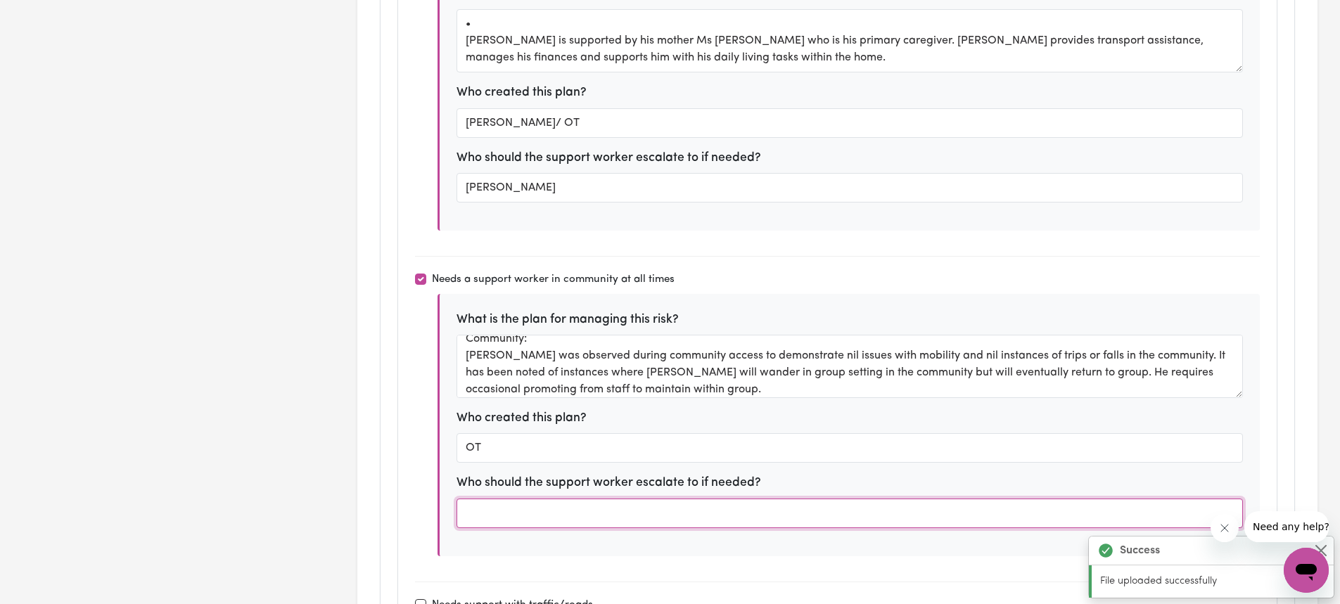
click at [649, 517] on input "text" at bounding box center [850, 514] width 786 height 30
type input "[PERSON_NAME]"
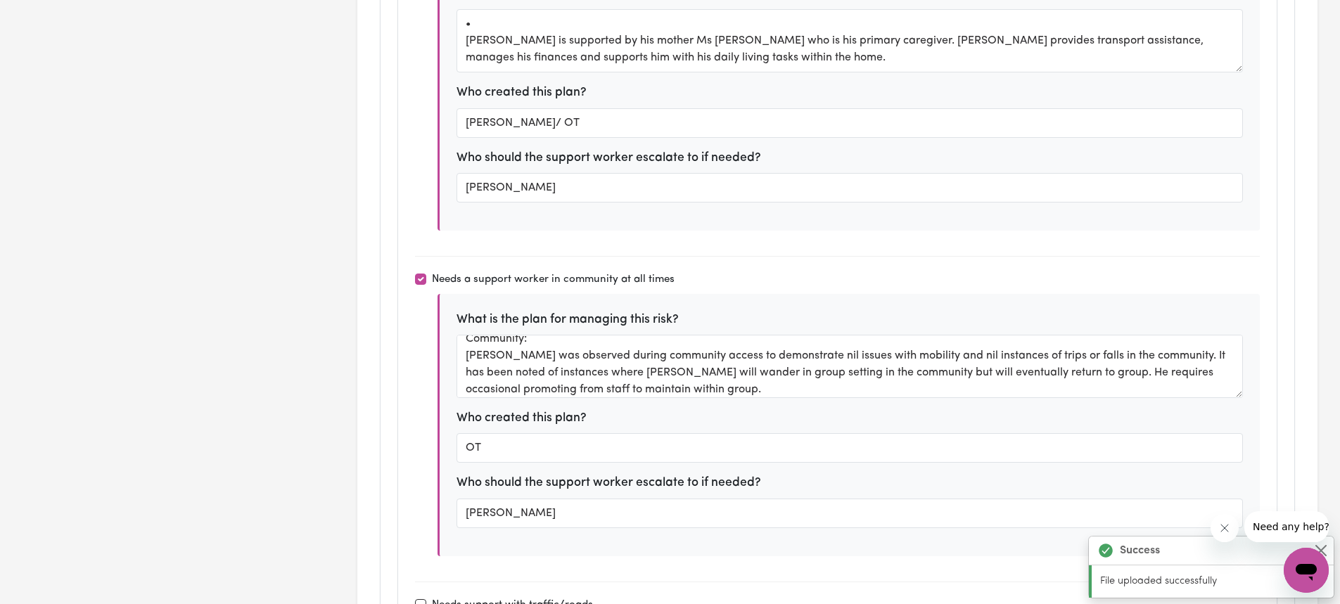
click at [1049, 316] on div "What is the plan for managing this risk? Community: [PERSON_NAME] was observed …" at bounding box center [850, 354] width 786 height 87
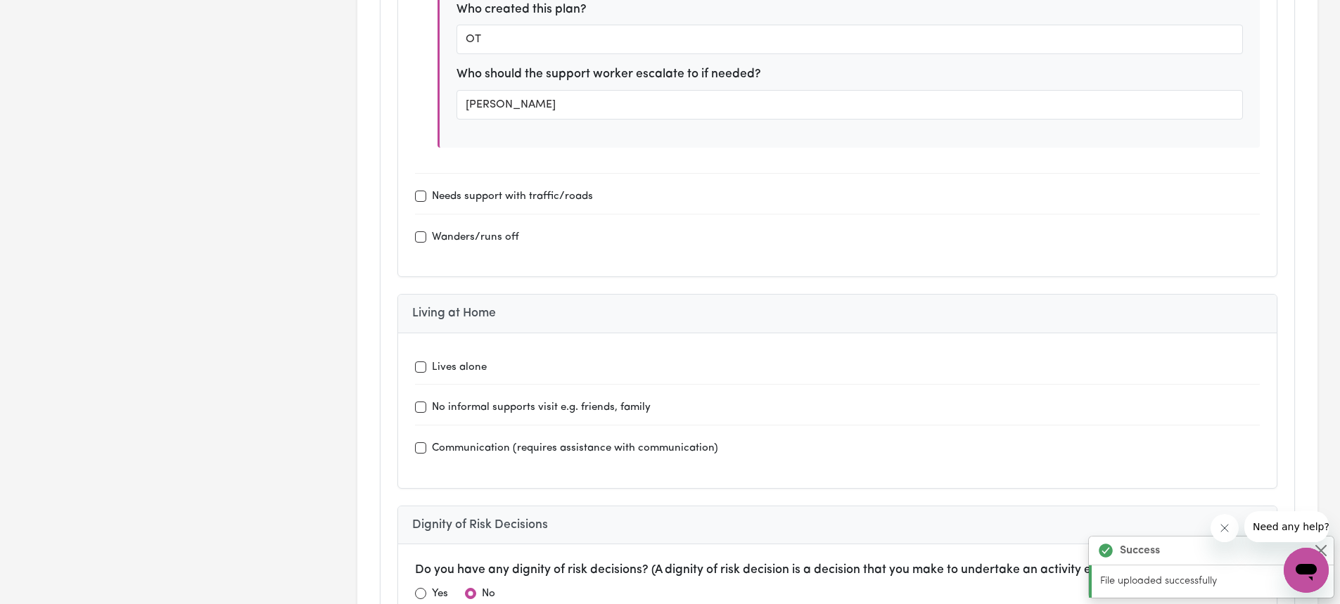
scroll to position [5276, 0]
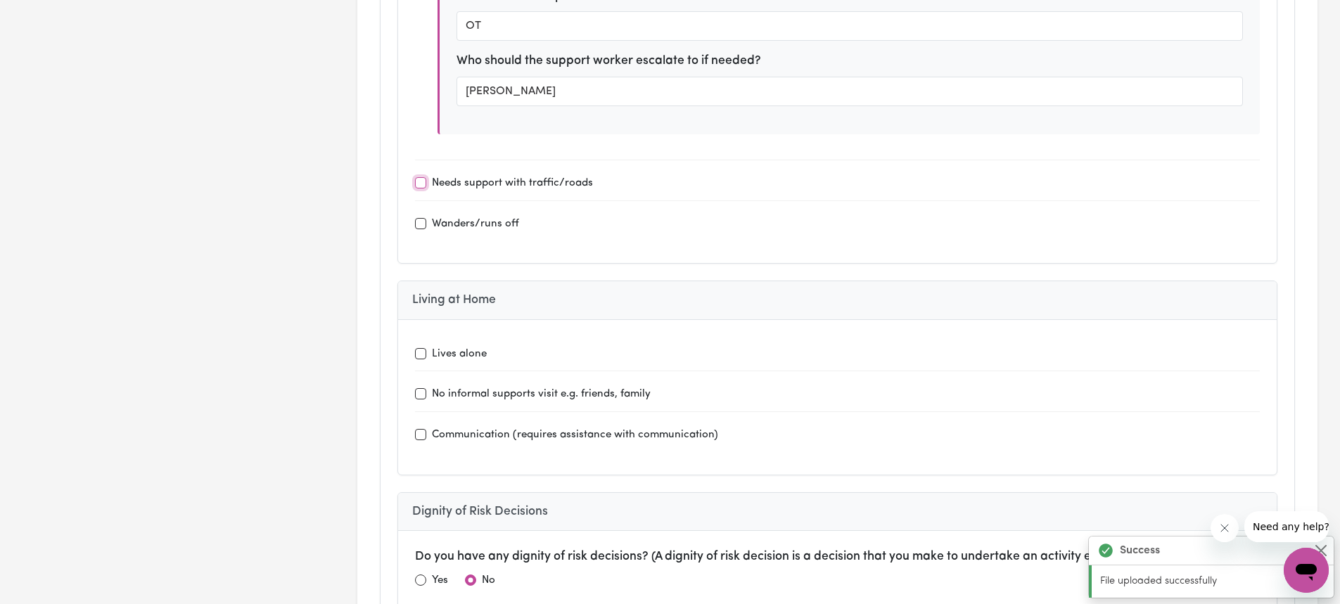
click at [422, 184] on input "Needs support with traffic/roads" at bounding box center [420, 182] width 11 height 11
checkbox input "true"
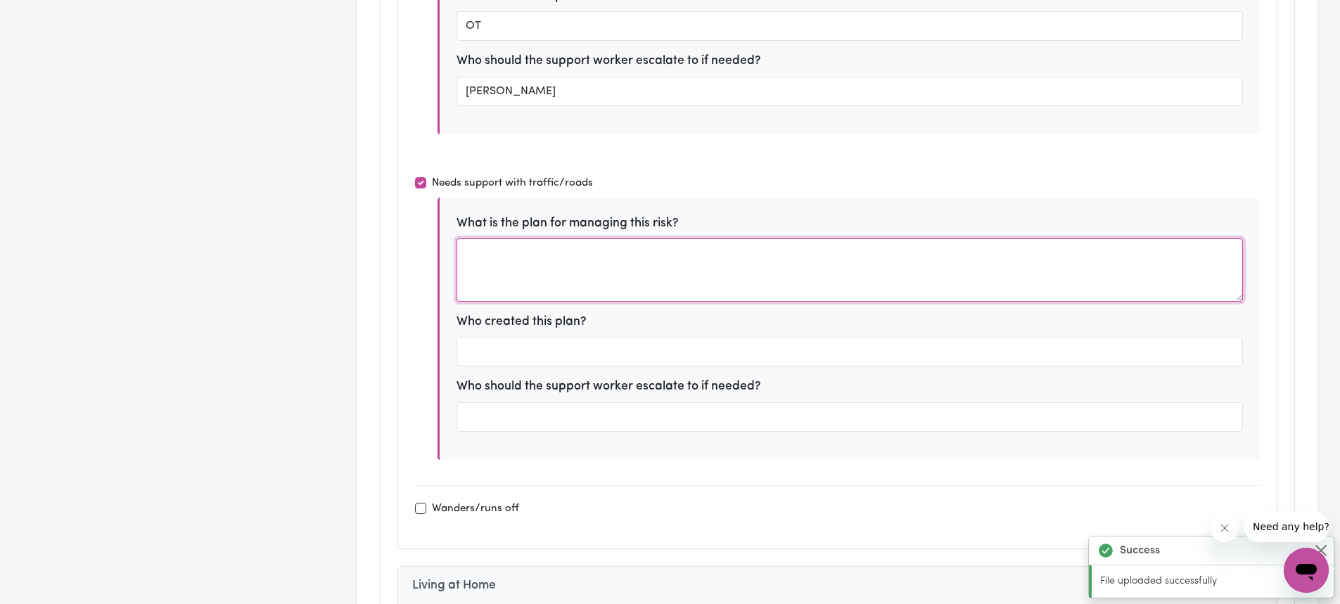
click at [536, 280] on textarea at bounding box center [850, 269] width 786 height 63
click at [581, 268] on textarea at bounding box center [850, 269] width 786 height 63
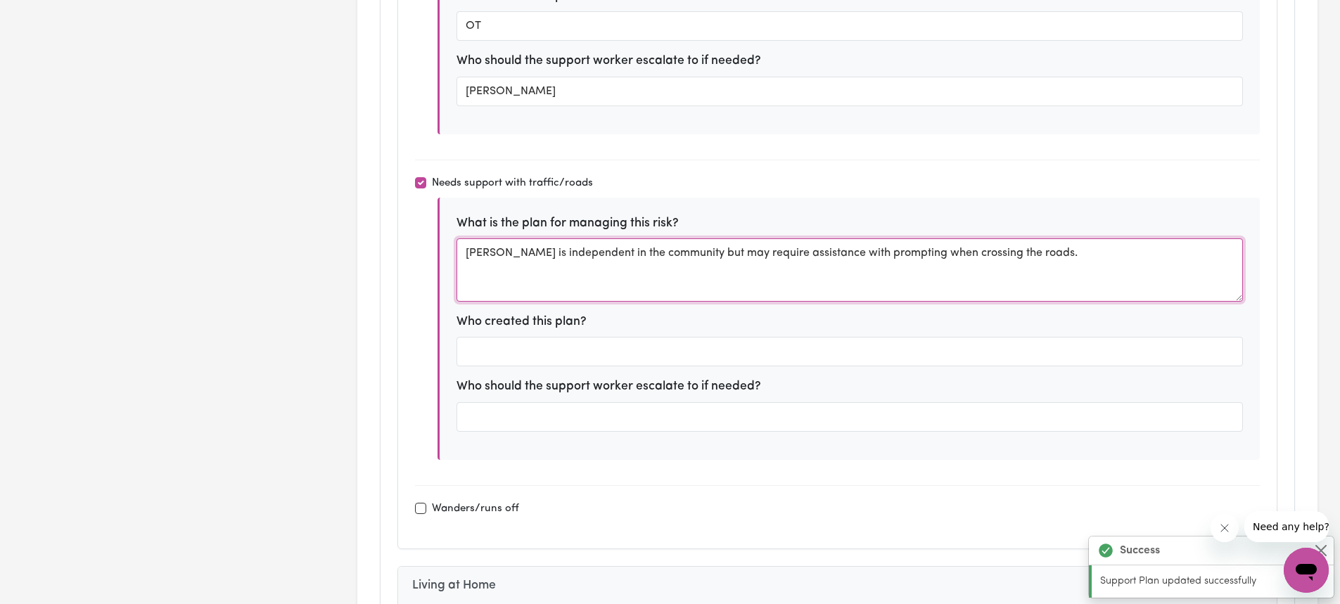
type textarea "[PERSON_NAME] is independent in the community but may require assistance with p…"
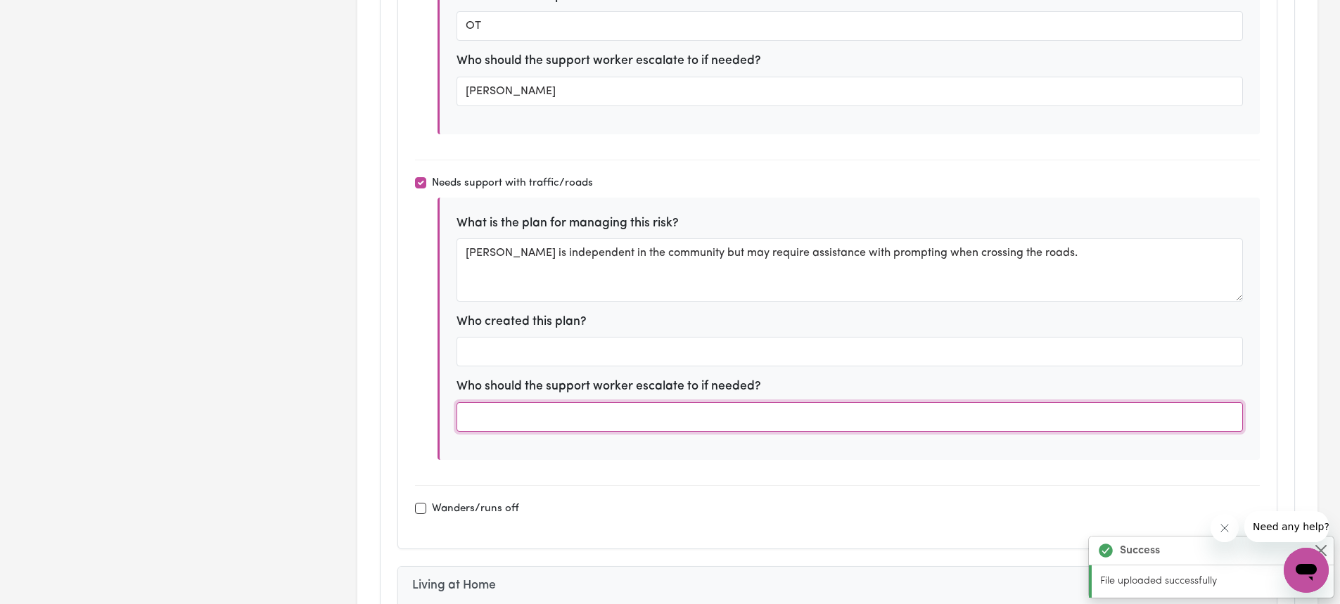
click at [683, 408] on input "text" at bounding box center [850, 417] width 786 height 30
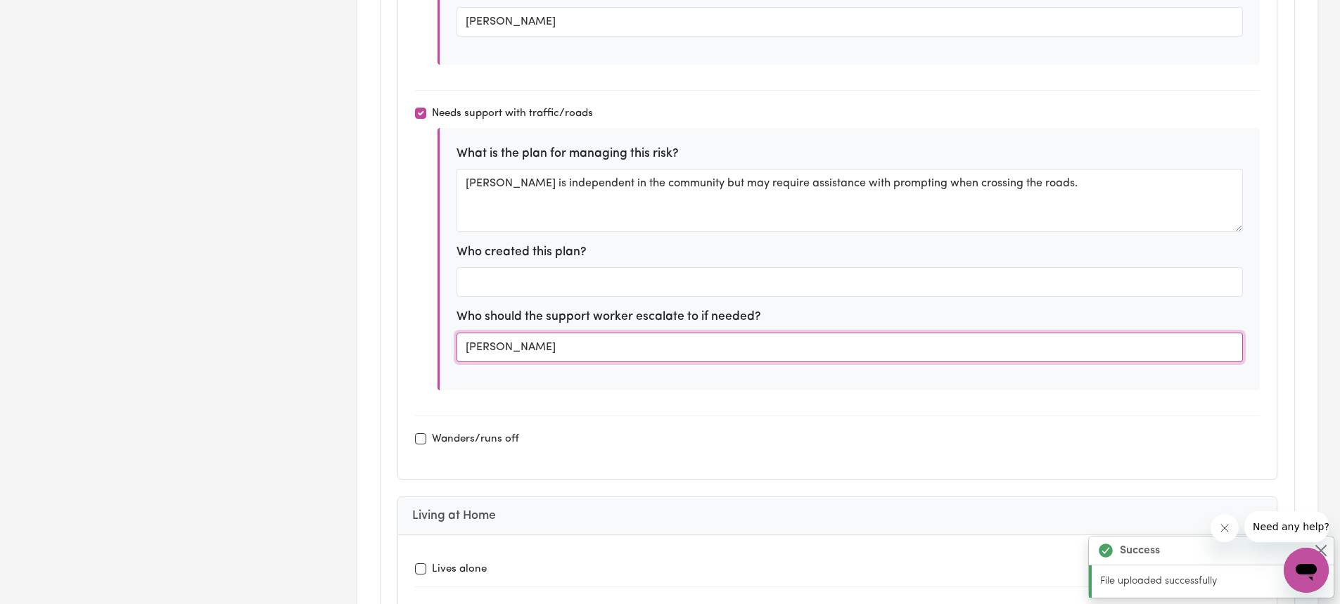
scroll to position [5346, 0]
type input "[PERSON_NAME]"
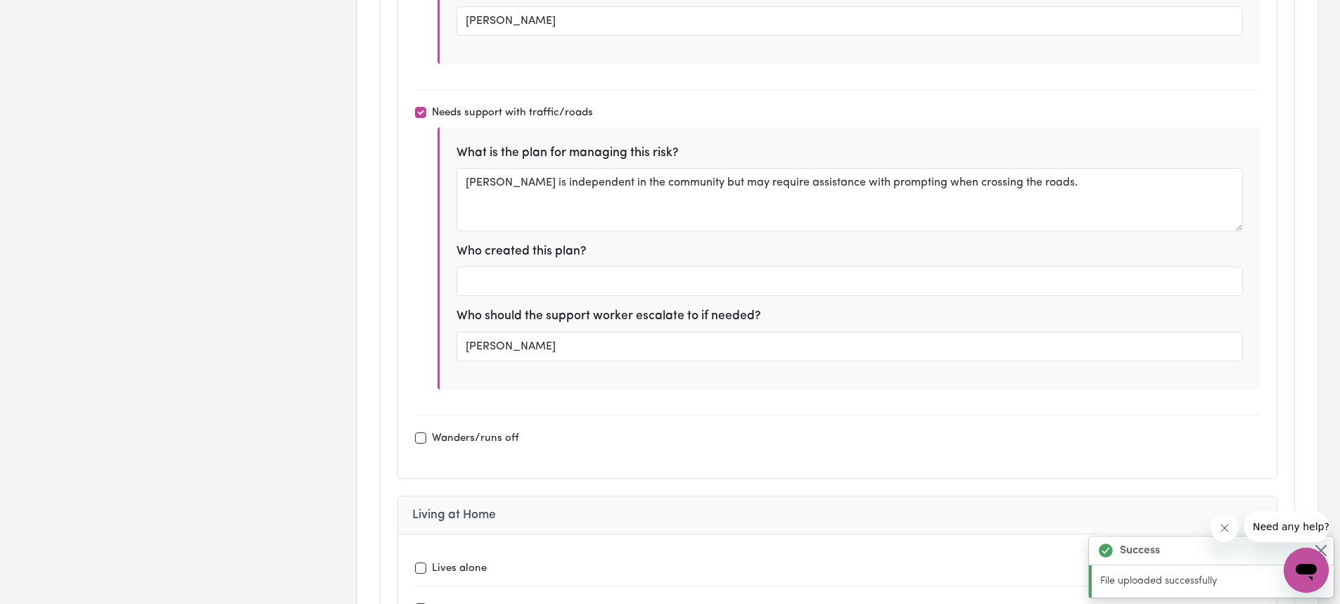
click at [421, 445] on div "Wanders/runs off" at bounding box center [837, 439] width 845 height 18
click at [421, 443] on input "Wanders/runs off" at bounding box center [420, 438] width 11 height 11
checkbox input "true"
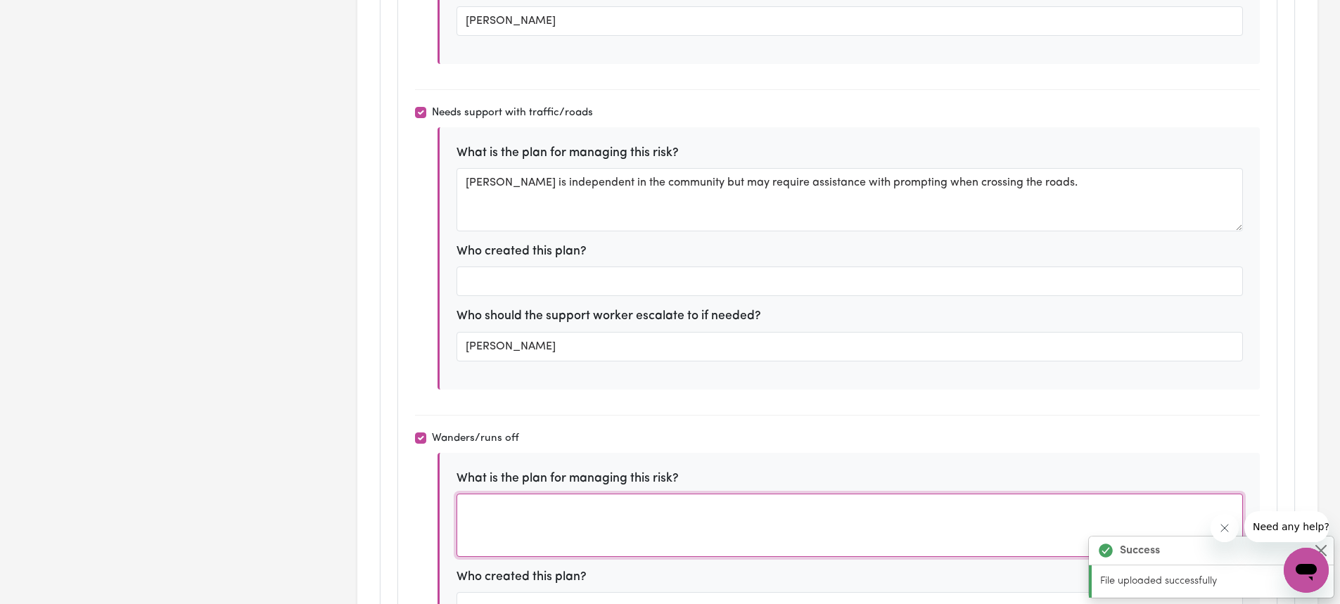
click at [521, 511] on textarea at bounding box center [850, 525] width 786 height 63
click at [705, 510] on textarea "It was reported that [PERSON_NAME] can wander of" at bounding box center [850, 525] width 786 height 63
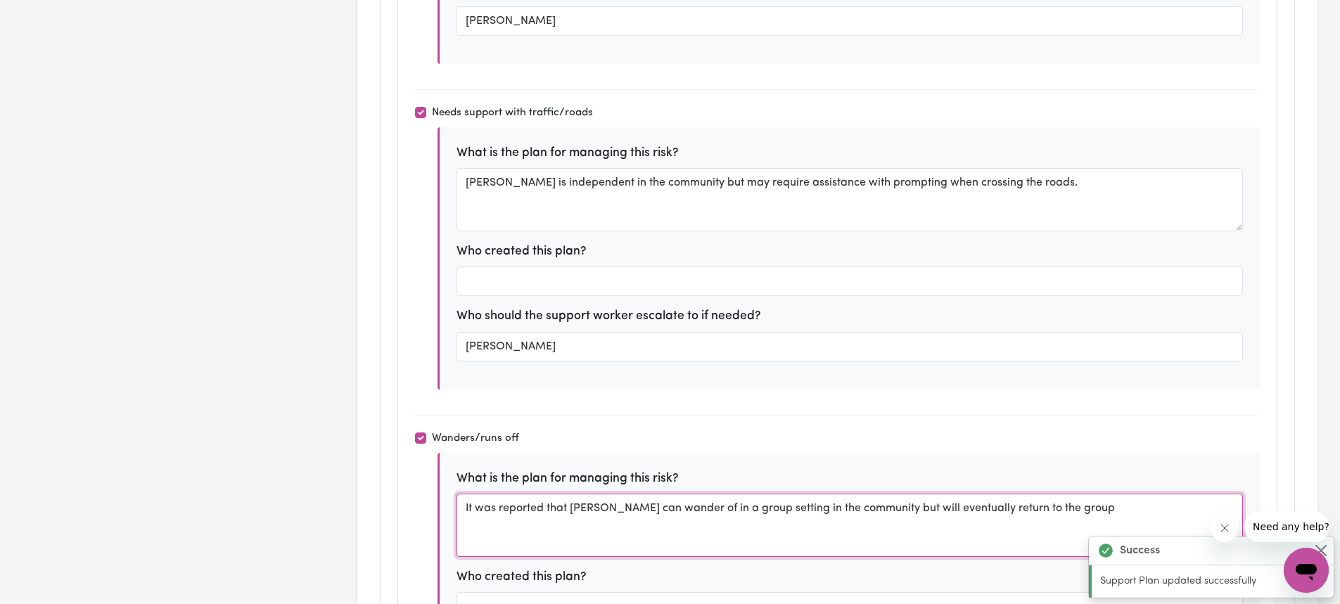
type textarea "It was reported that [PERSON_NAME] can wander of in a group setting in the comm…"
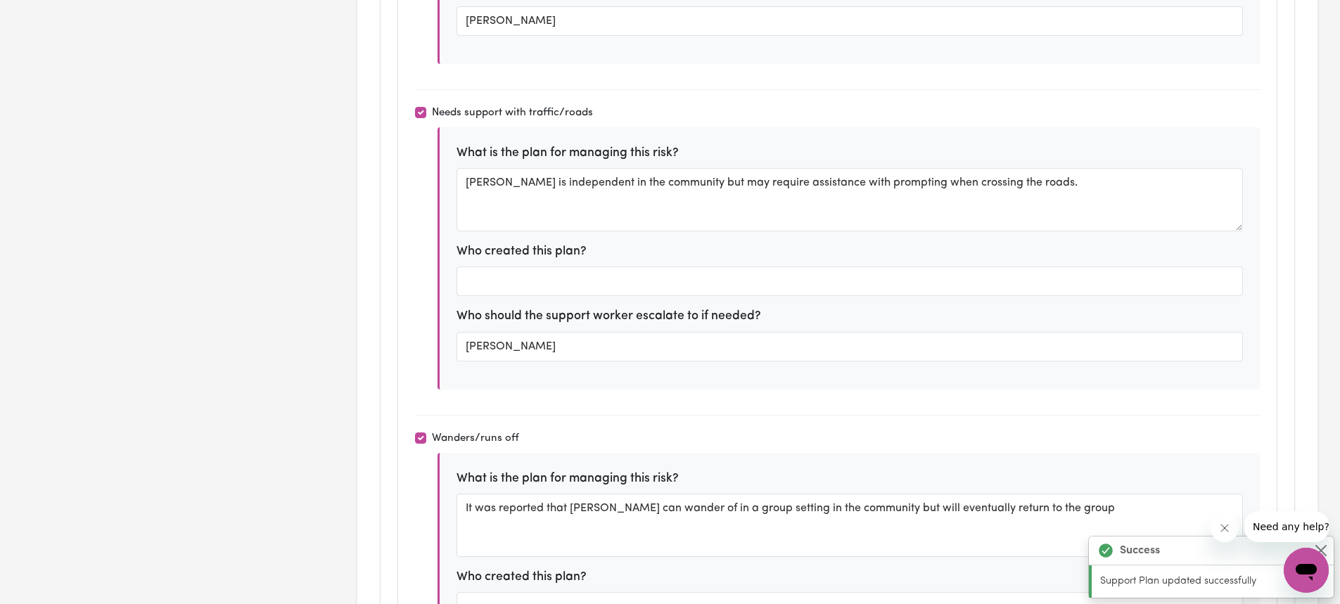
click at [733, 441] on div "Wanders/runs off" at bounding box center [837, 439] width 845 height 18
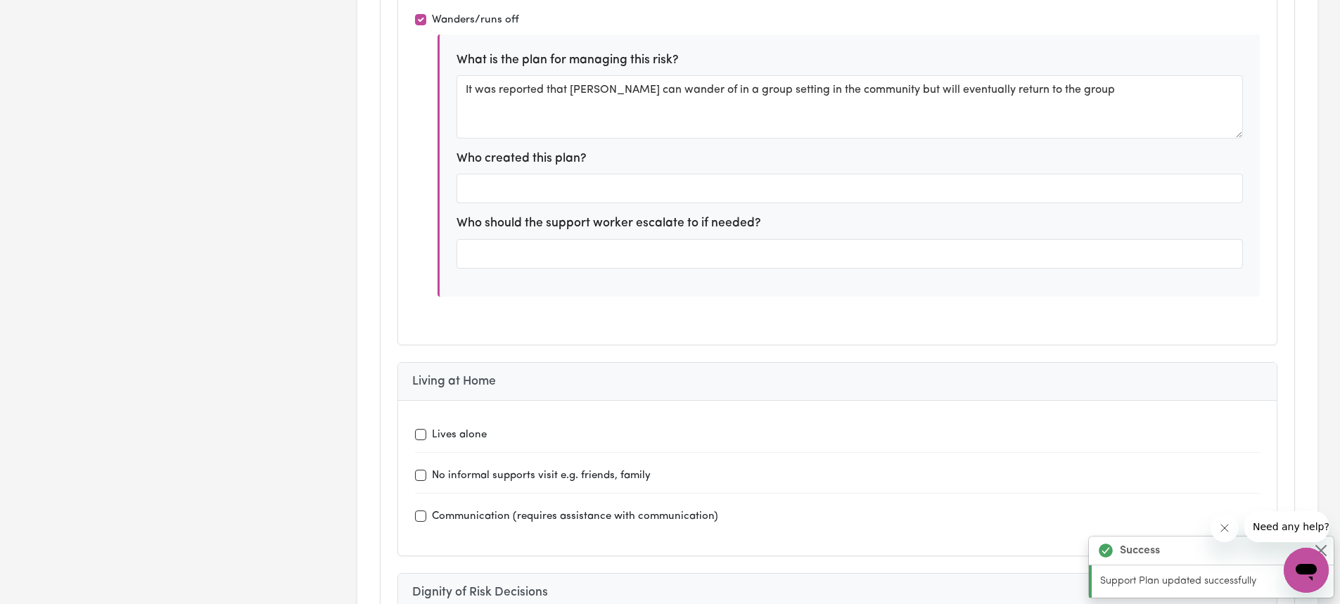
scroll to position [5768, 0]
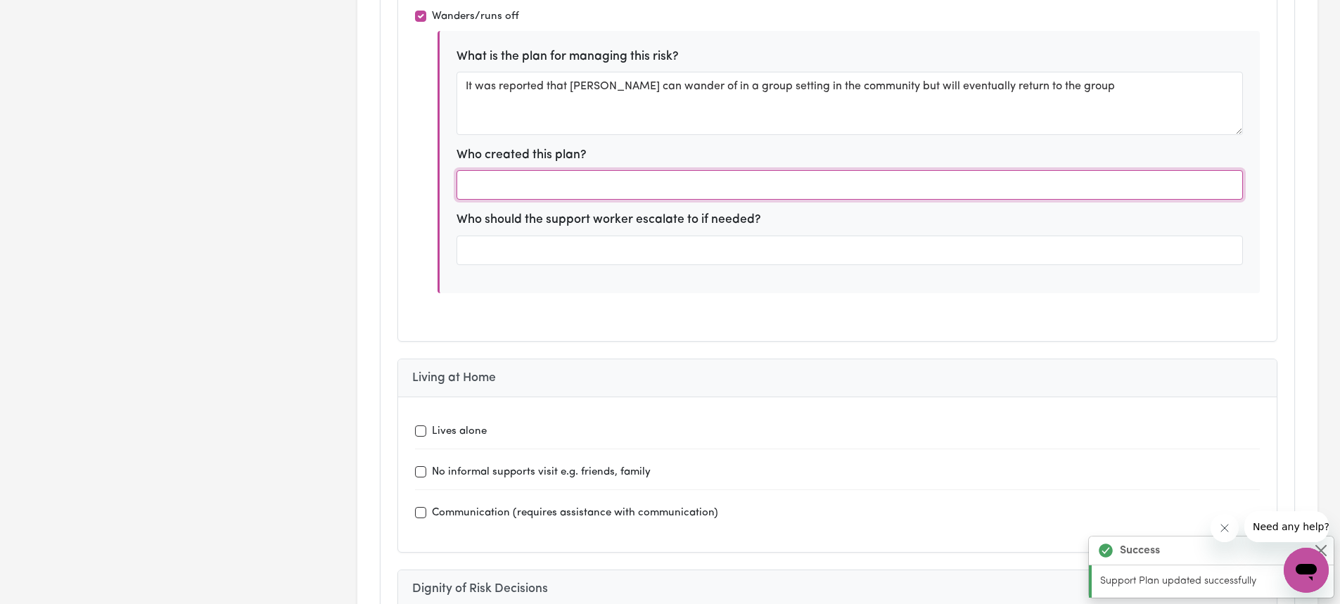
click at [581, 181] on input "text" at bounding box center [850, 185] width 786 height 30
type input "OT"
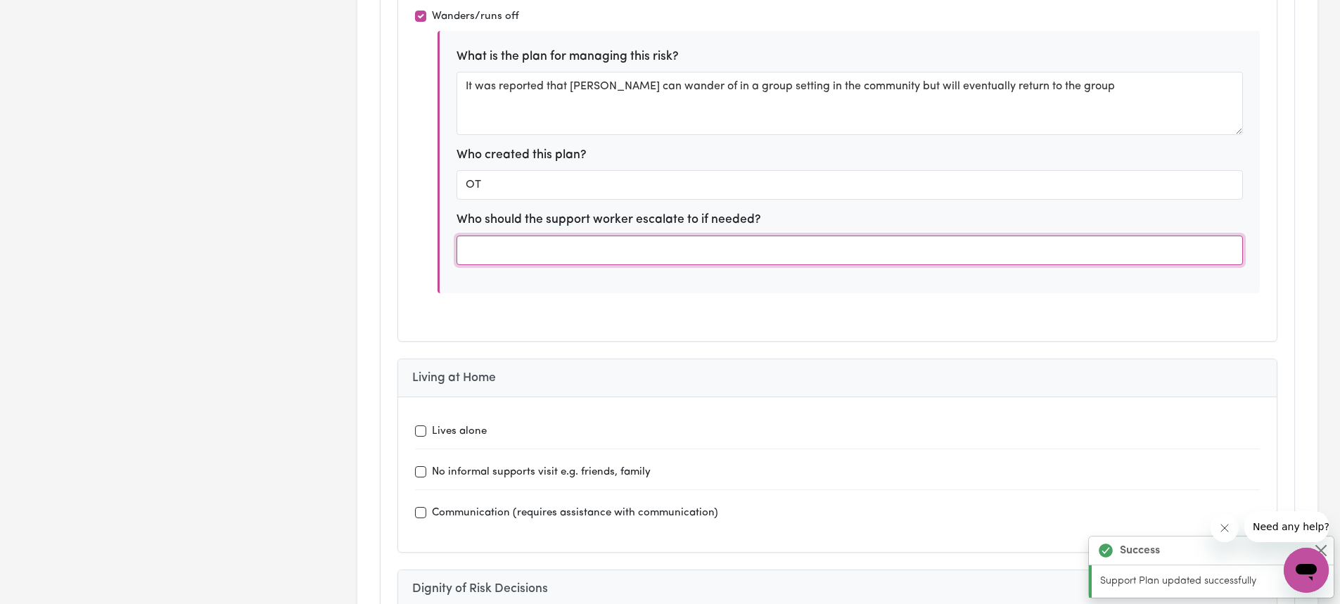
click at [625, 258] on input "text" at bounding box center [850, 251] width 786 height 30
type input "[PERSON_NAME]"
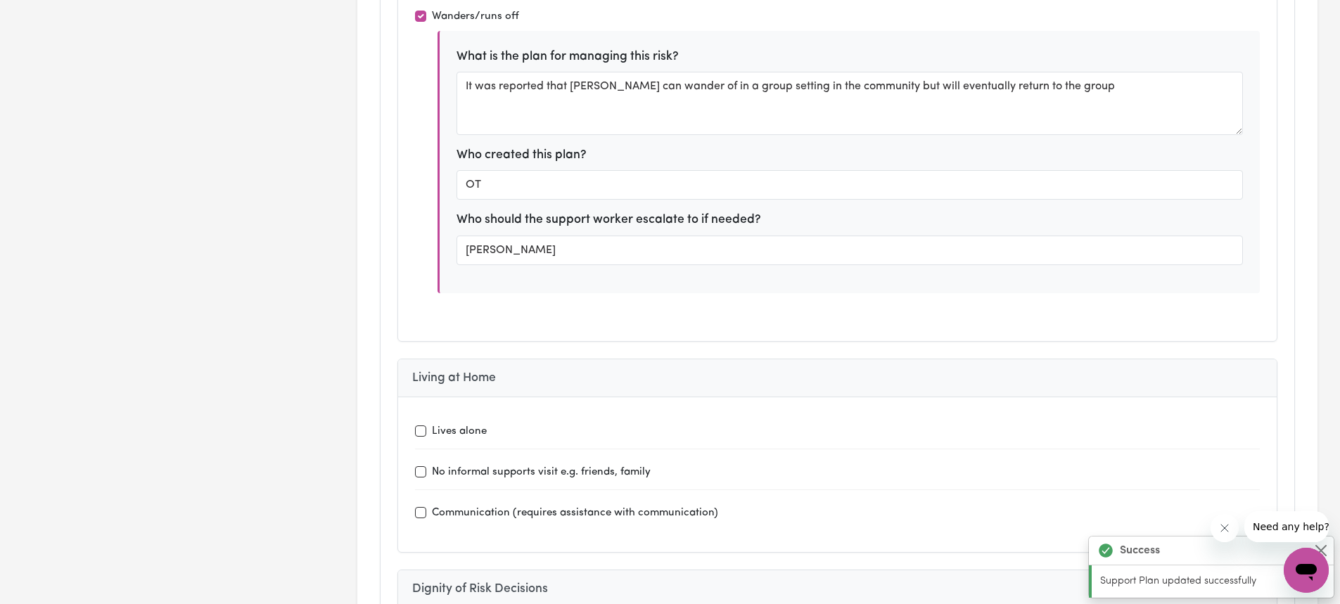
click at [622, 306] on div "Wanders/runs off What is the plan for managing this risk? It was reported that …" at bounding box center [837, 158] width 845 height 319
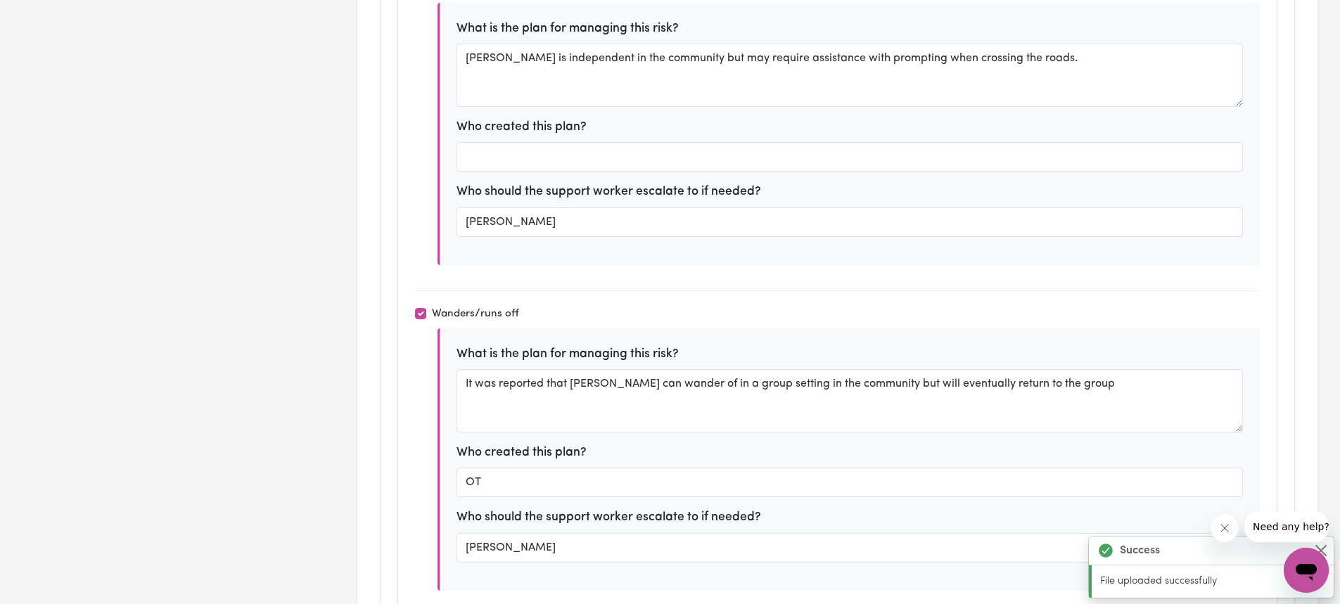
scroll to position [5487, 0]
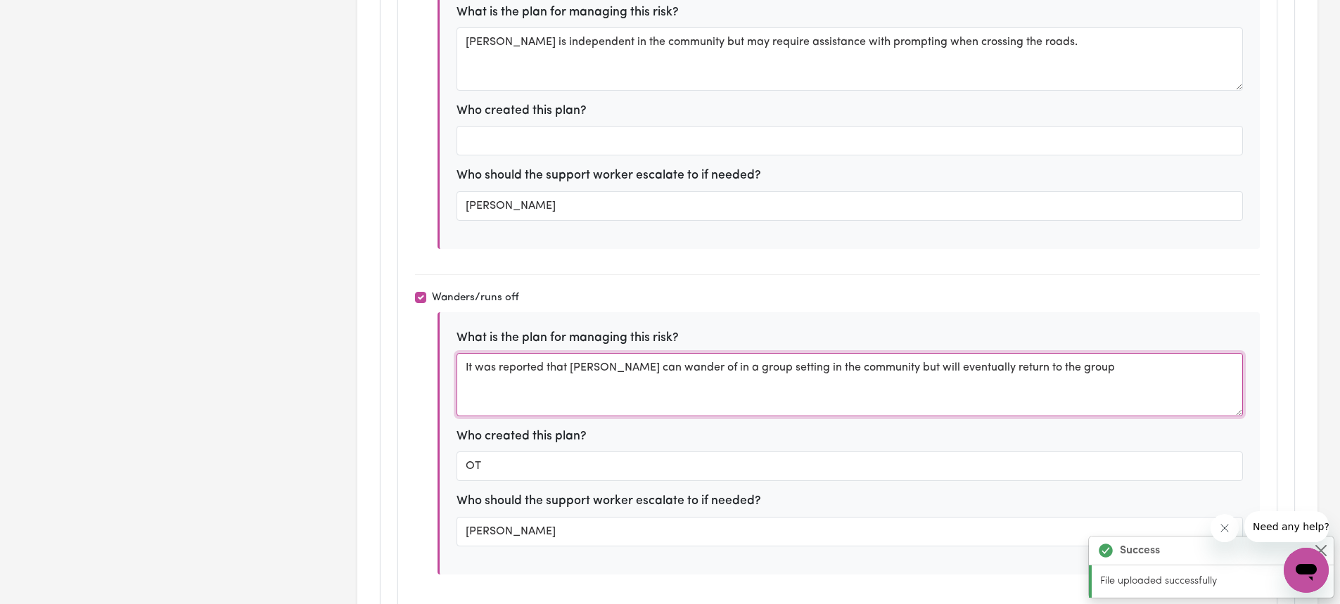
click at [1090, 374] on textarea "It was reported that [PERSON_NAME] can wander of in a group setting in the comm…" at bounding box center [850, 384] width 786 height 63
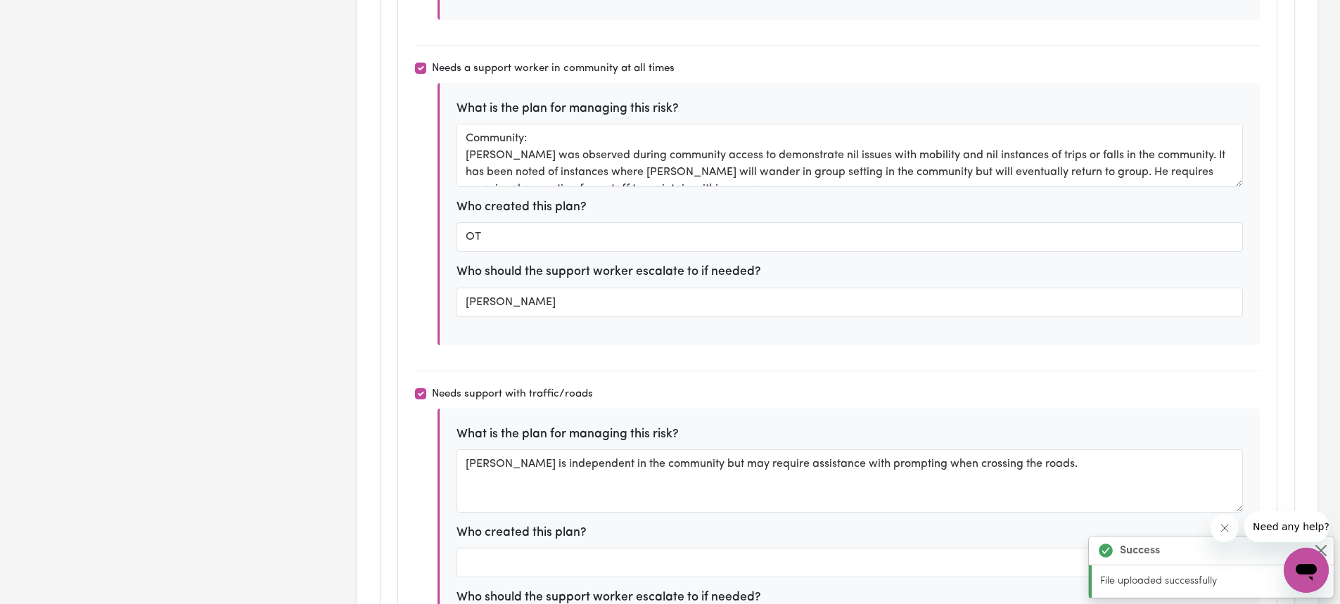
scroll to position [17, 0]
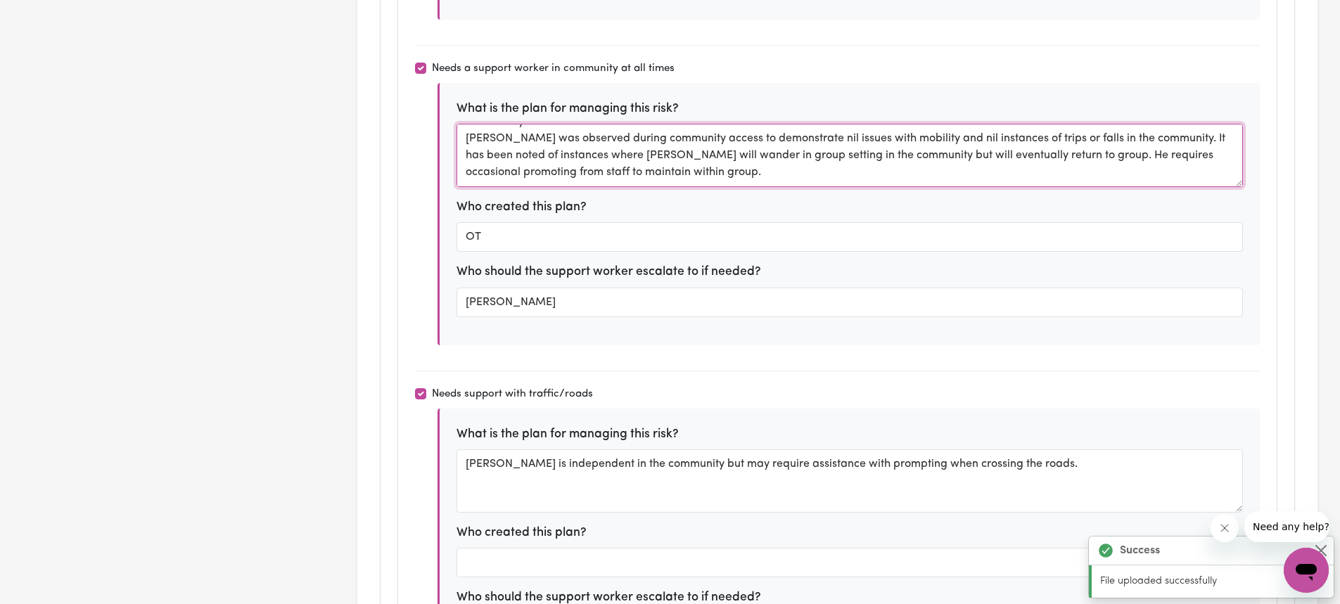
click at [696, 172] on textarea "Community: [PERSON_NAME] was observed during community access to demonstrate ni…" at bounding box center [850, 155] width 786 height 63
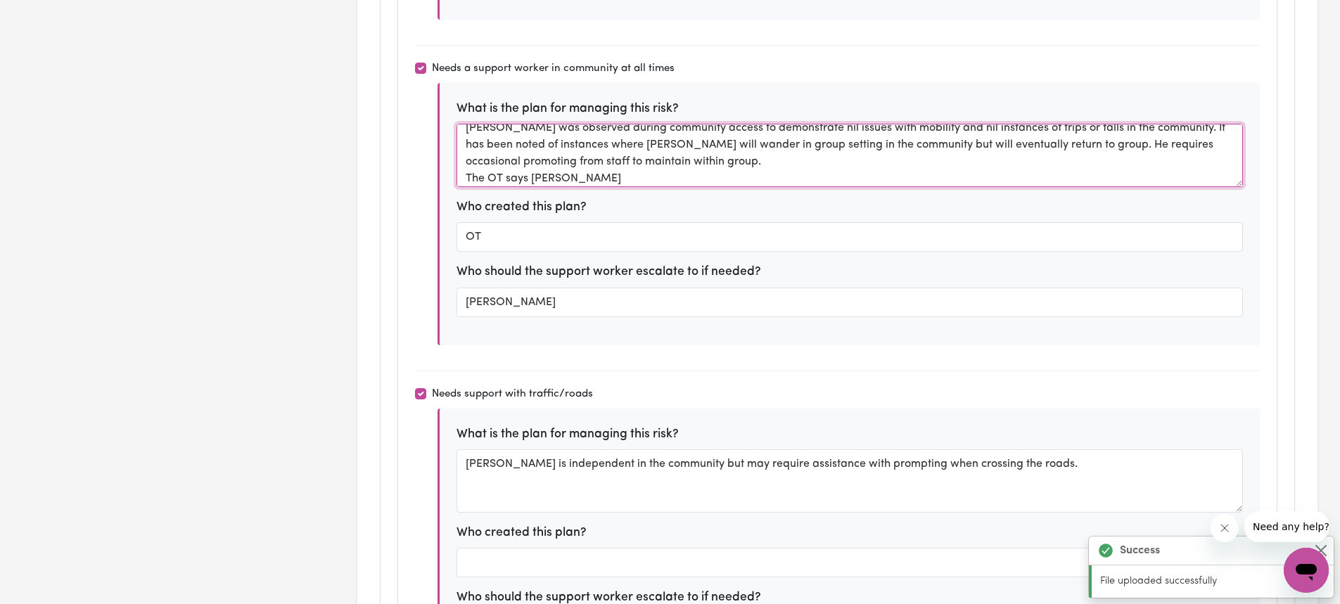
paste textarea "Can be left alone for part of the day and overnight"
type textarea "Community: [PERSON_NAME] was observed during community access to demonstrate ni…"
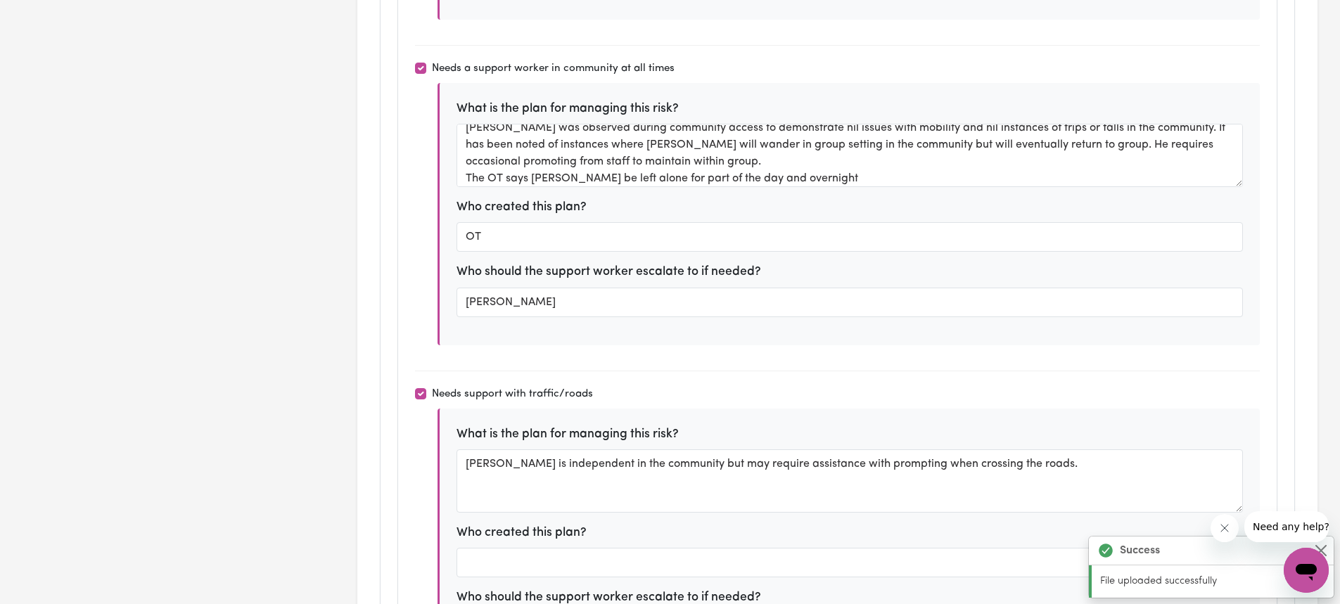
click at [690, 358] on div "Needs a support worker in community at all times What is the plan for managing …" at bounding box center [837, 211] width 845 height 320
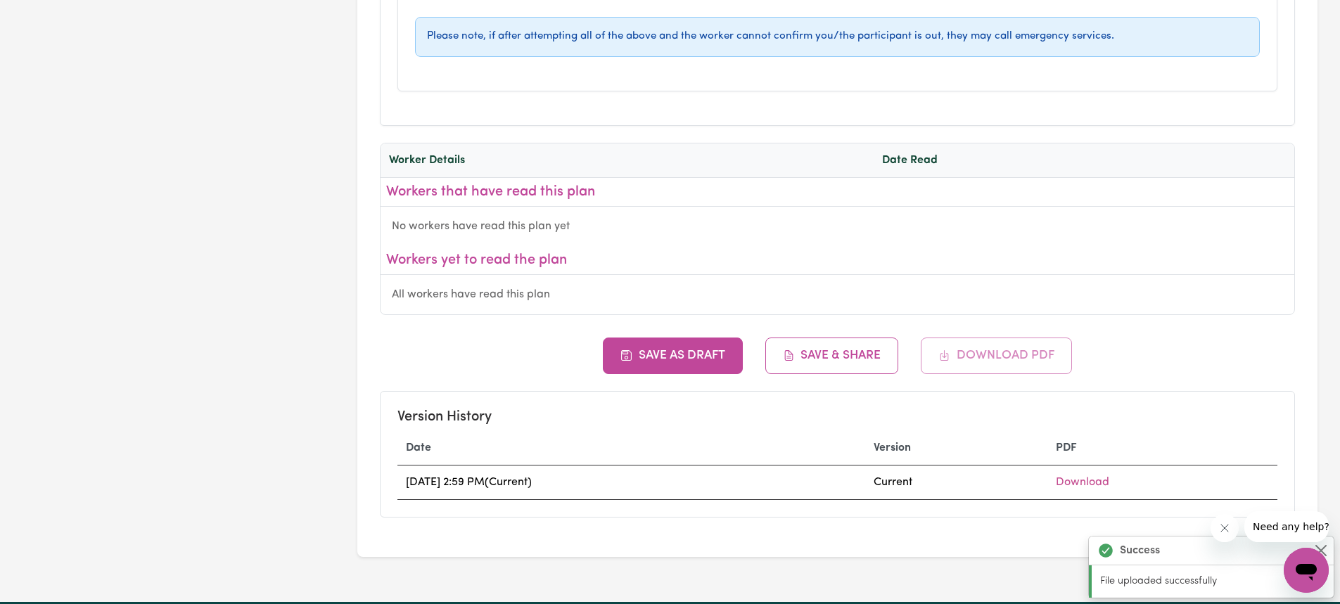
scroll to position [6894, 0]
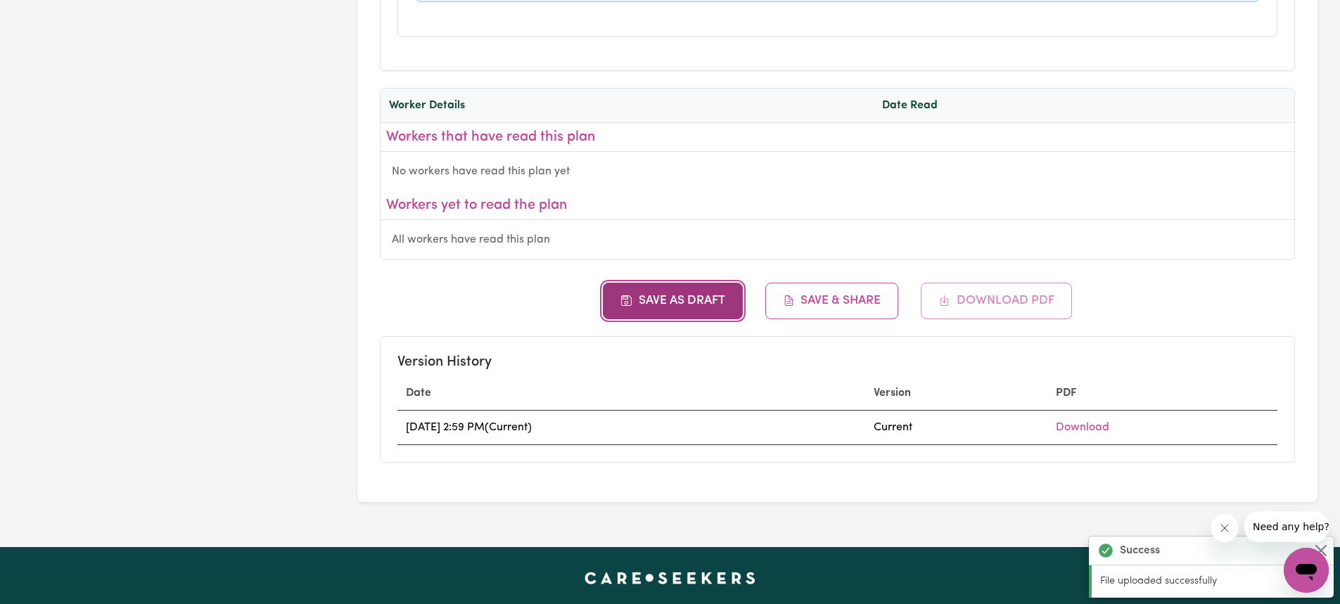
click at [688, 310] on button "Save as Draft" at bounding box center [673, 301] width 140 height 37
click at [697, 304] on button "Save as Draft" at bounding box center [673, 301] width 140 height 37
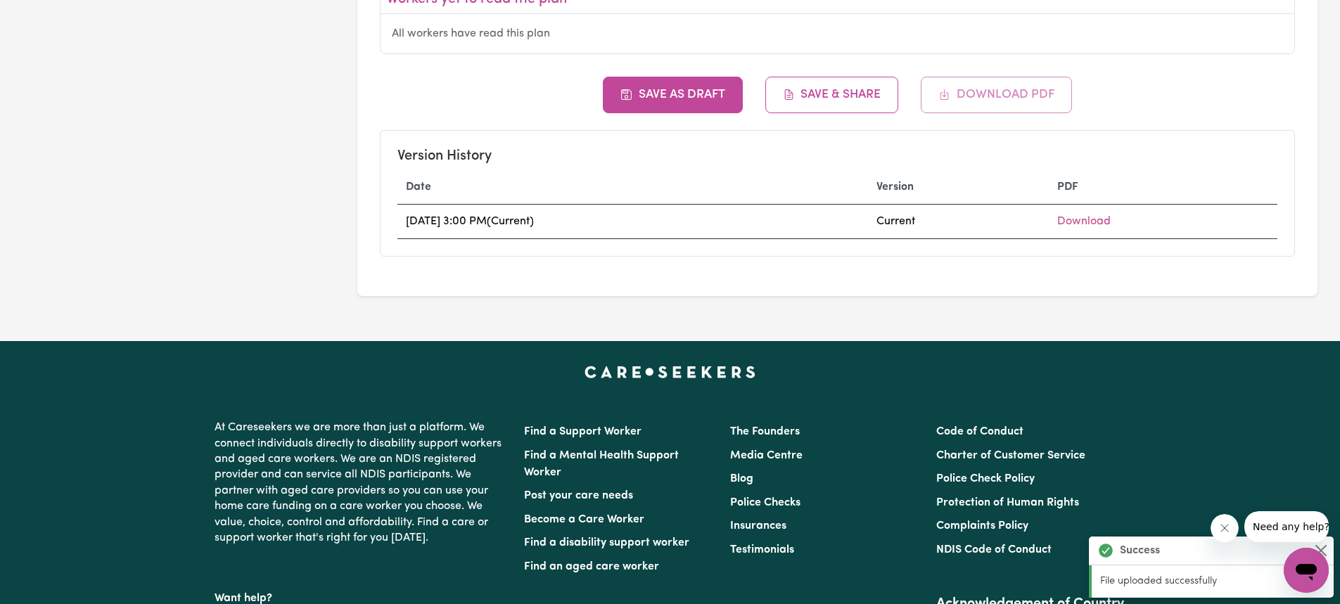
scroll to position [7105, 0]
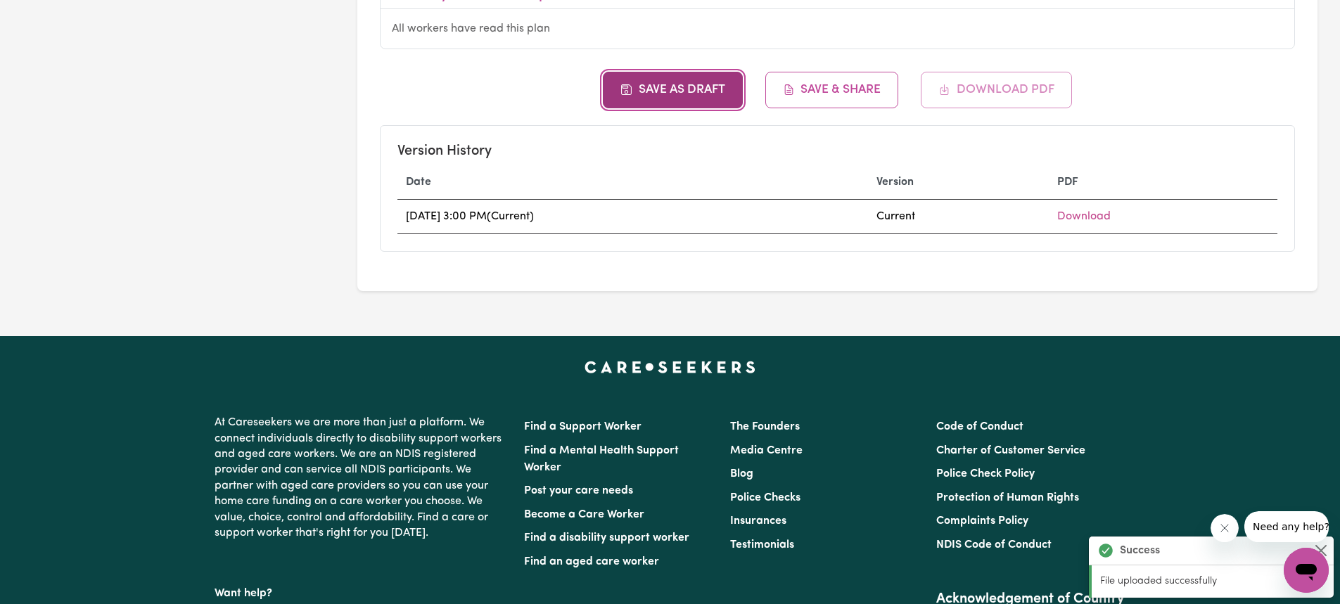
click at [680, 84] on button "Save as Draft" at bounding box center [673, 90] width 140 height 37
click at [666, 79] on button "Save as Draft" at bounding box center [673, 90] width 140 height 37
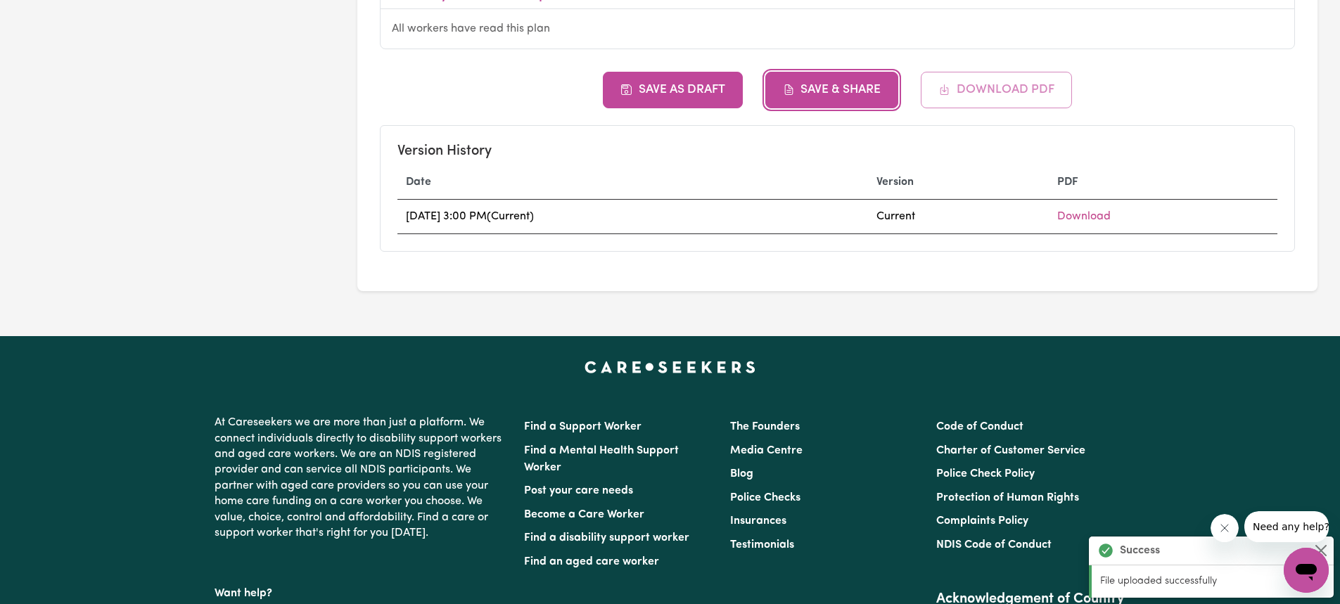
click at [809, 84] on button "Save & Share" at bounding box center [832, 90] width 134 height 37
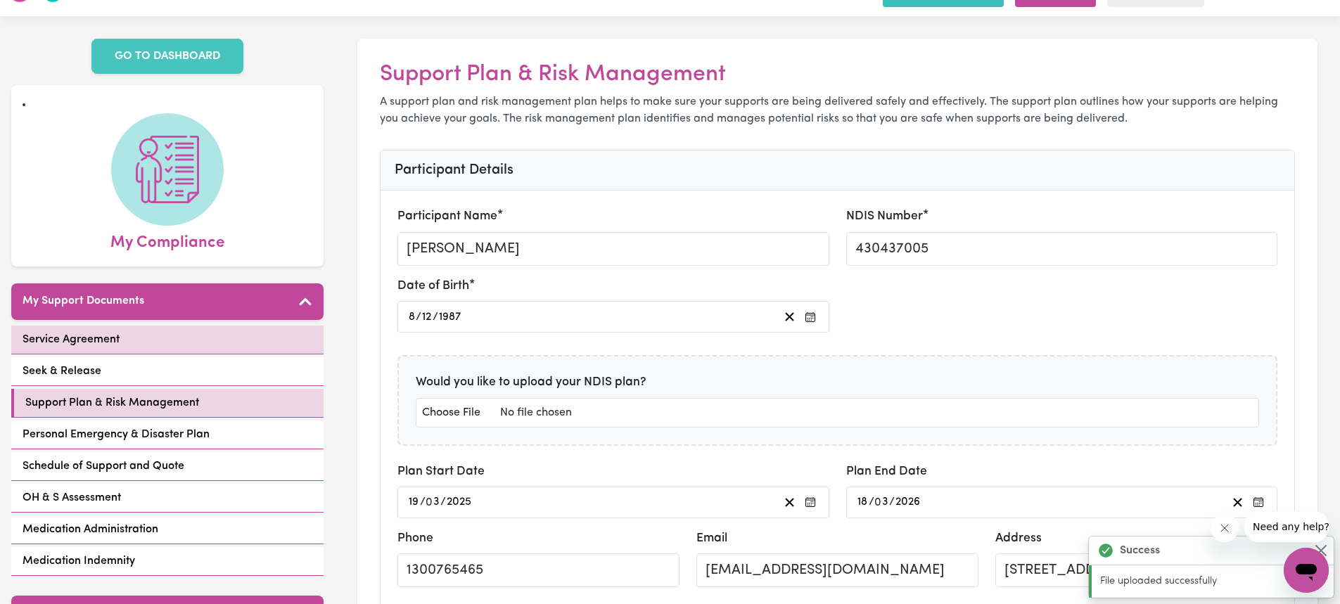
scroll to position [0, 0]
